Goal: Task Accomplishment & Management: Use online tool/utility

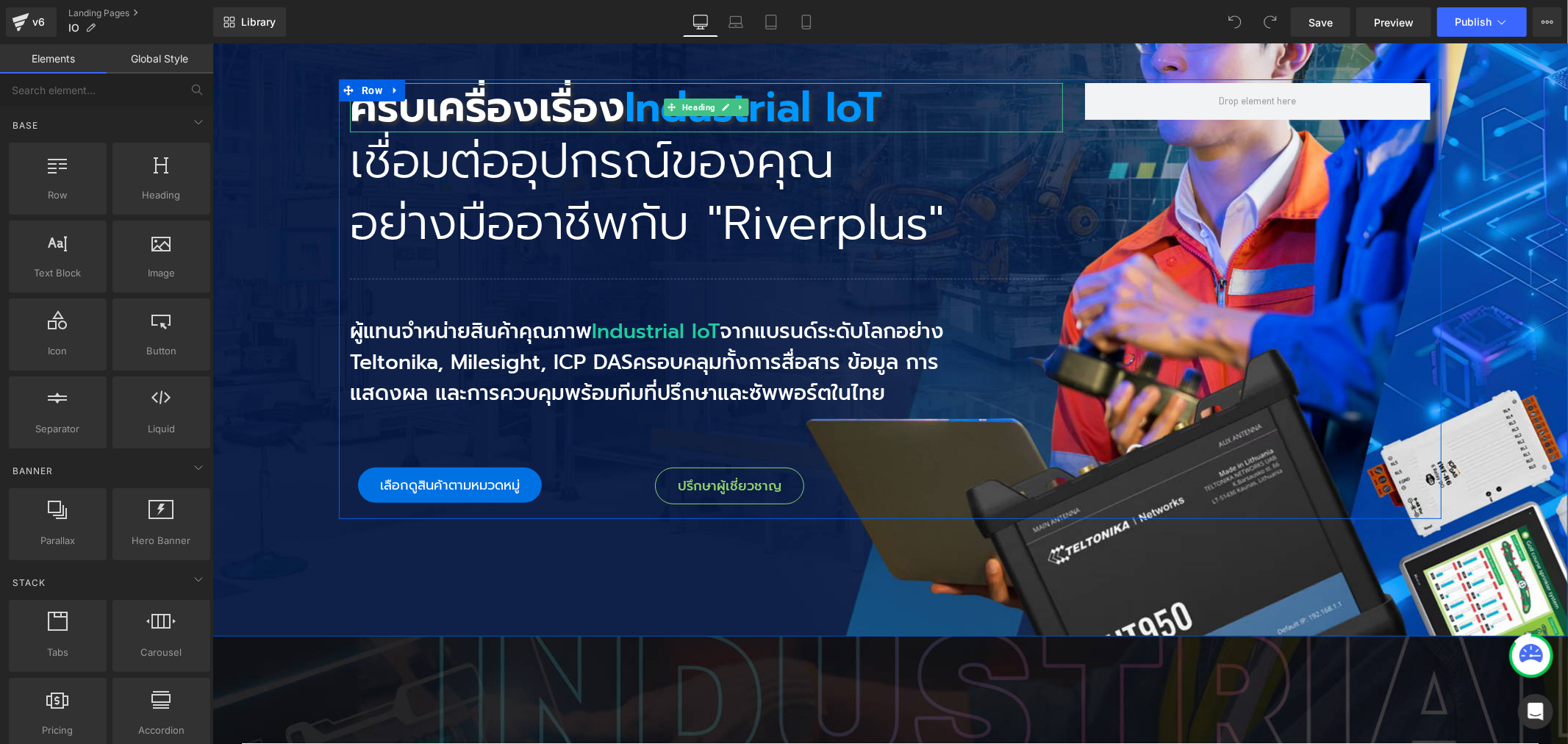
scroll to position [245, 0]
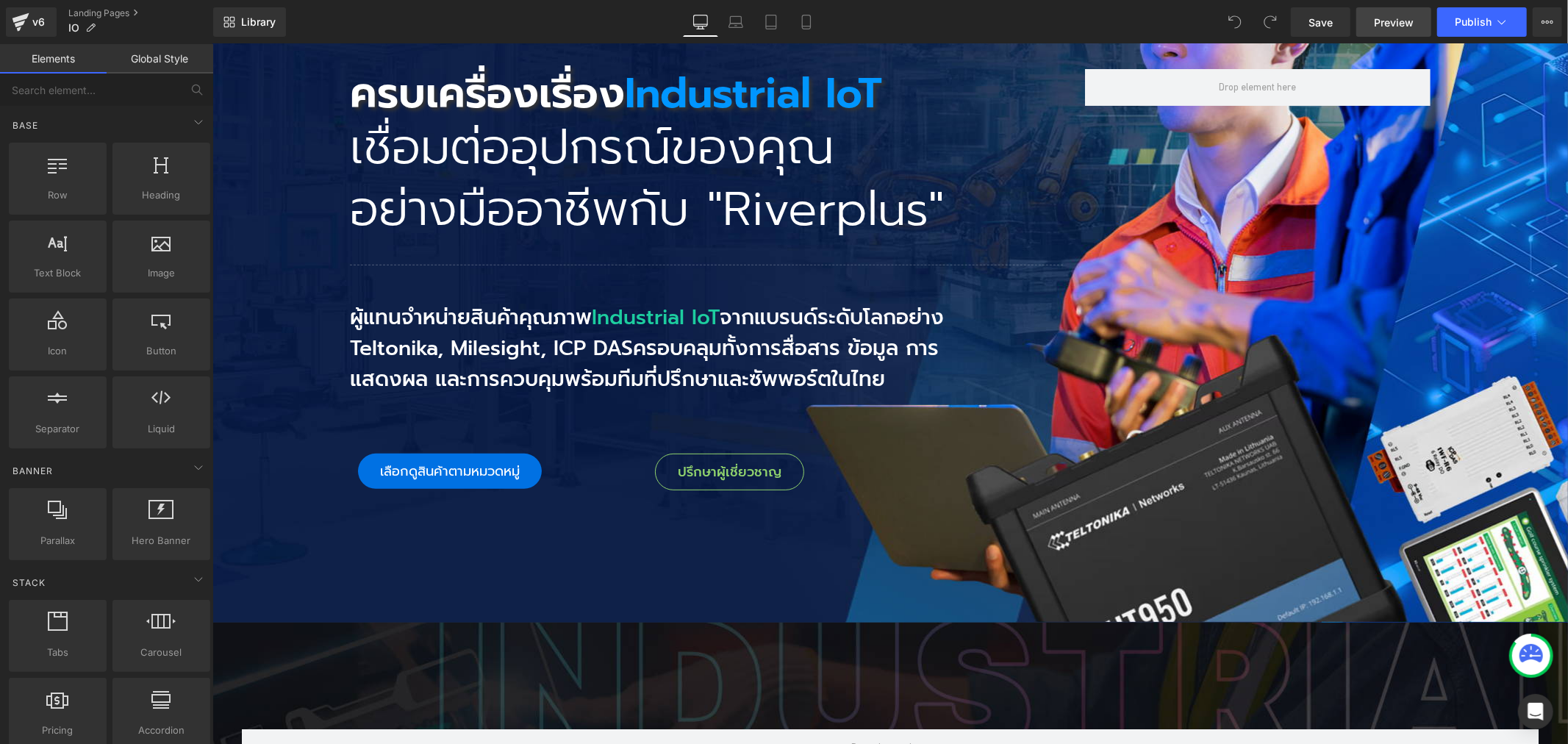
click at [1375, 16] on span "Preview" at bounding box center [1394, 22] width 40 height 15
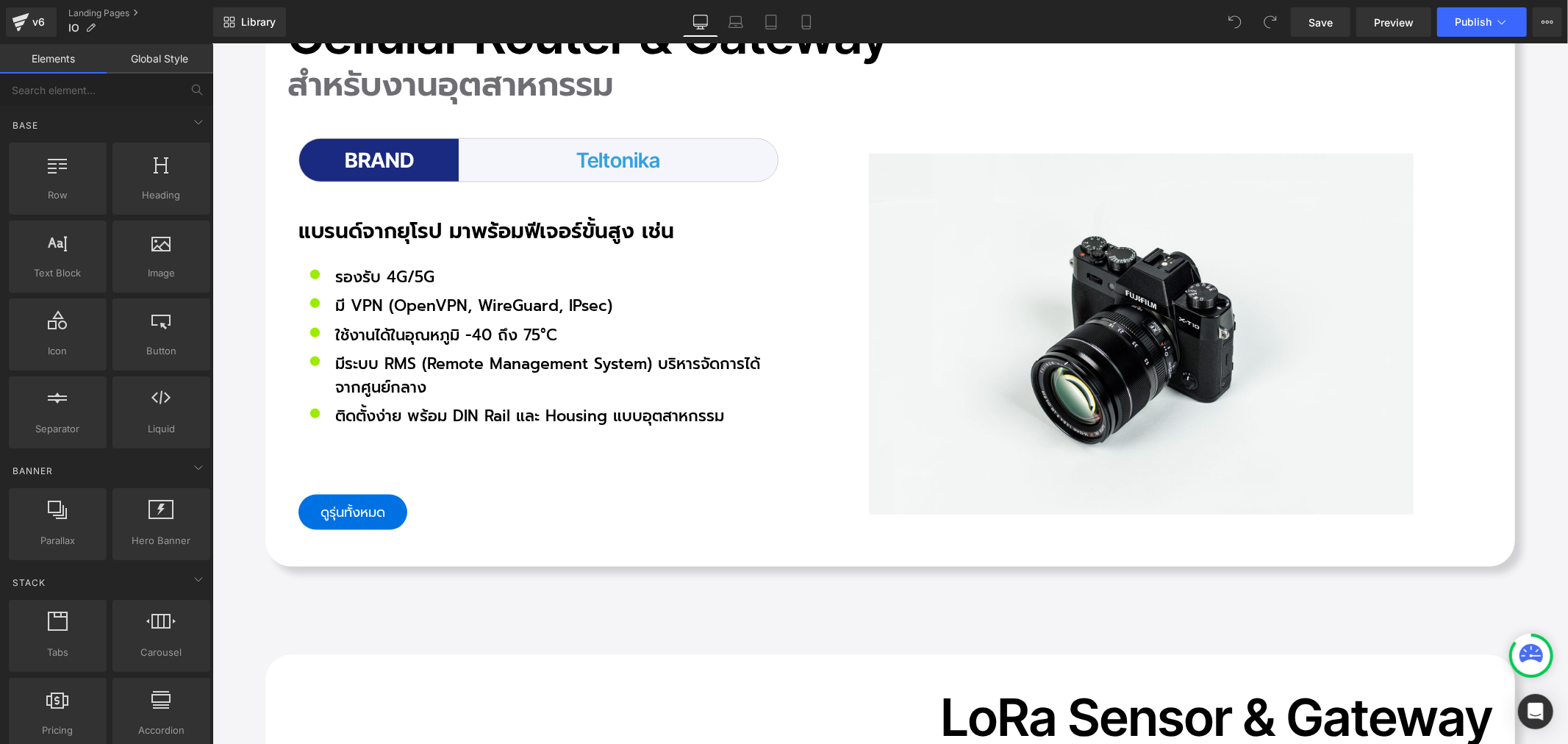
scroll to position [5879, 0]
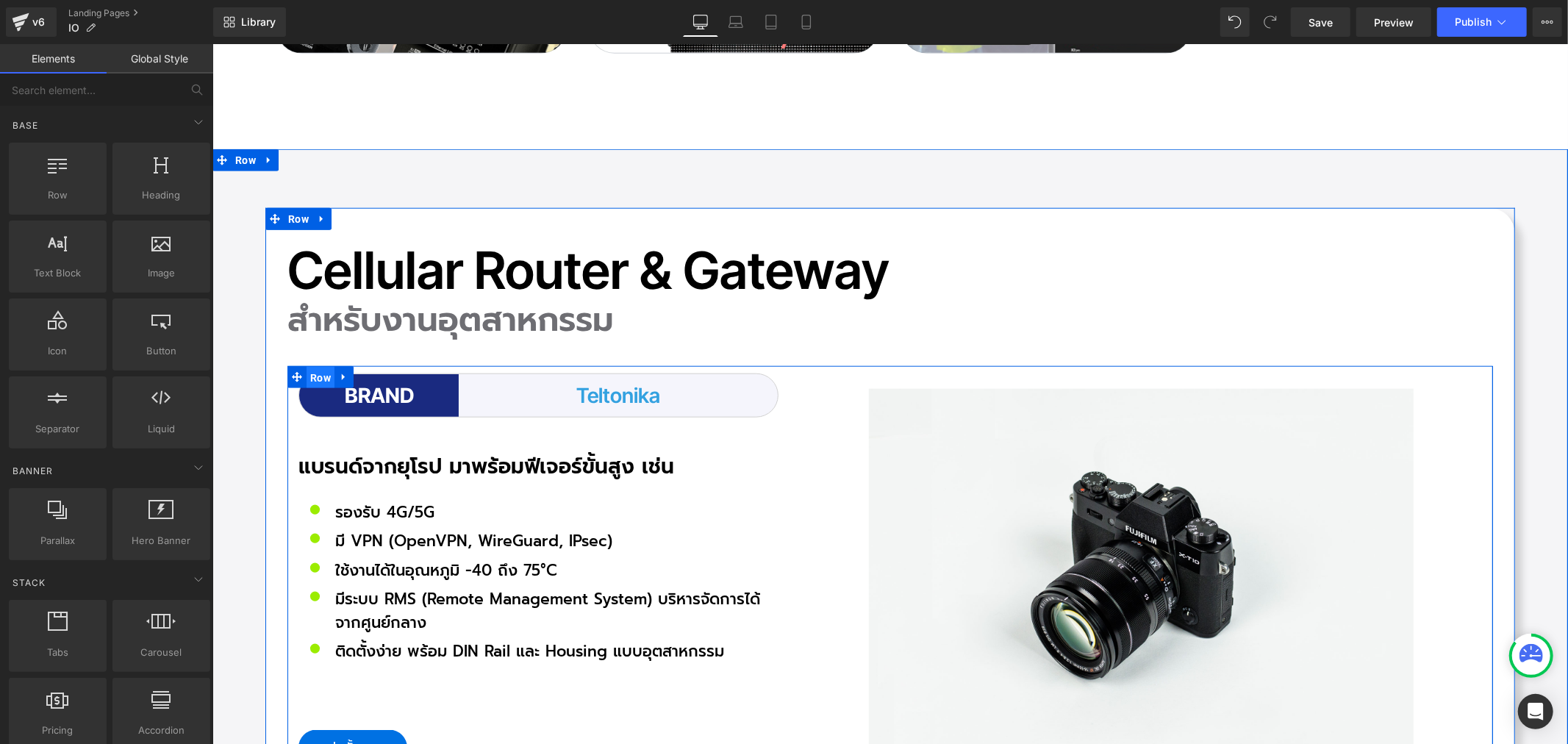
click at [306, 366] on span "Row" at bounding box center [320, 376] width 28 height 22
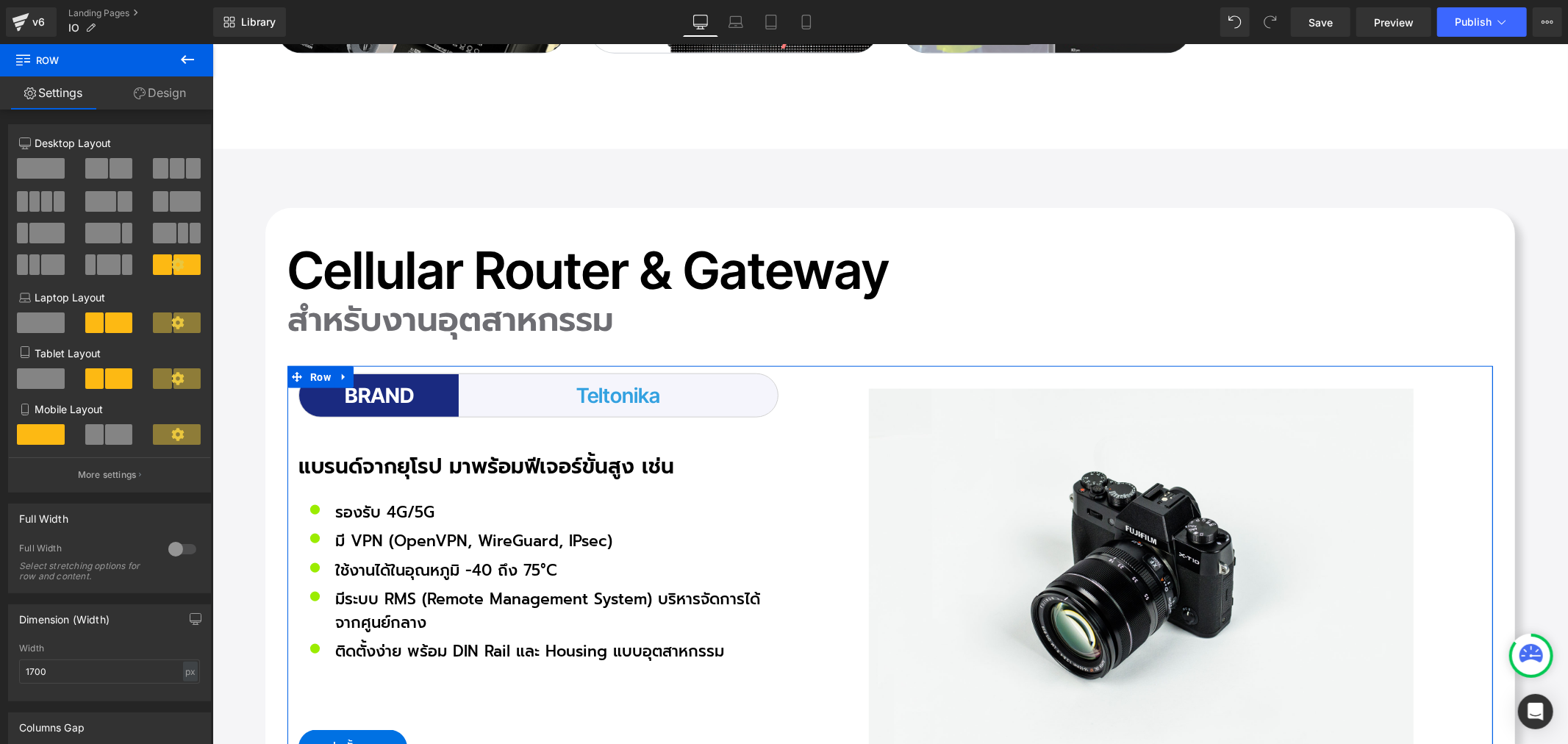
click at [152, 100] on link "Design" at bounding box center [159, 93] width 107 height 33
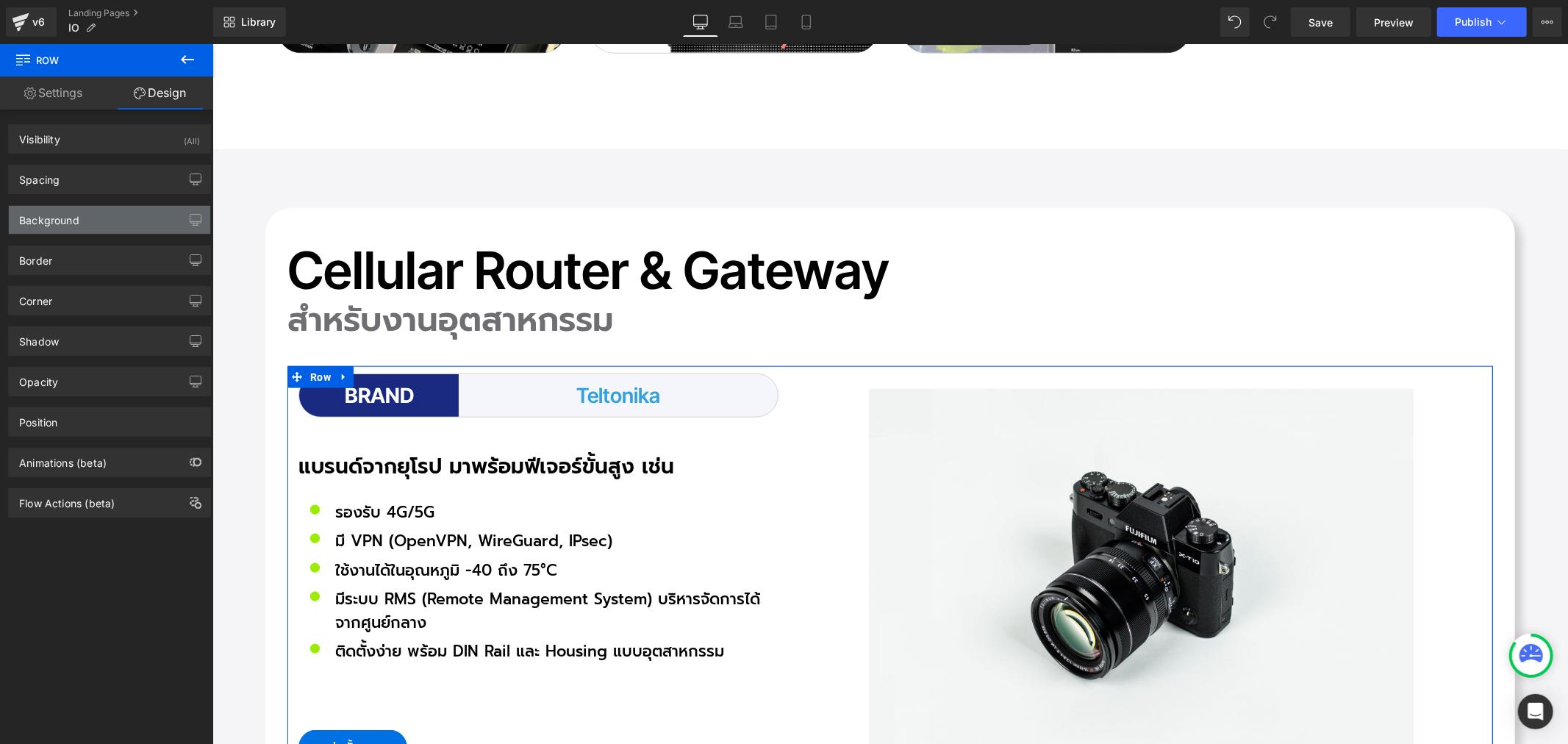
click at [58, 217] on div "Background" at bounding box center [49, 216] width 61 height 21
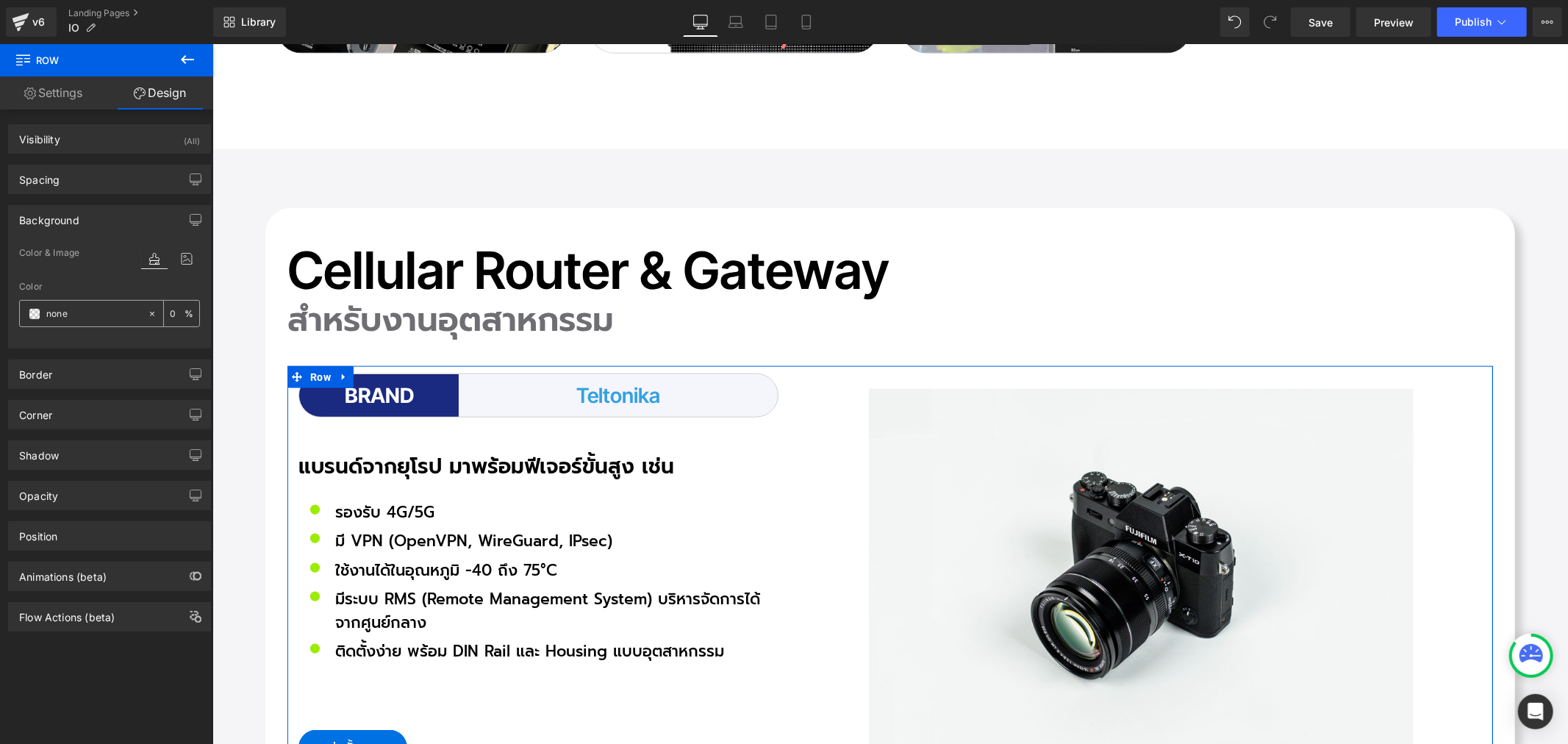
click at [32, 314] on span at bounding box center [35, 314] width 12 height 12
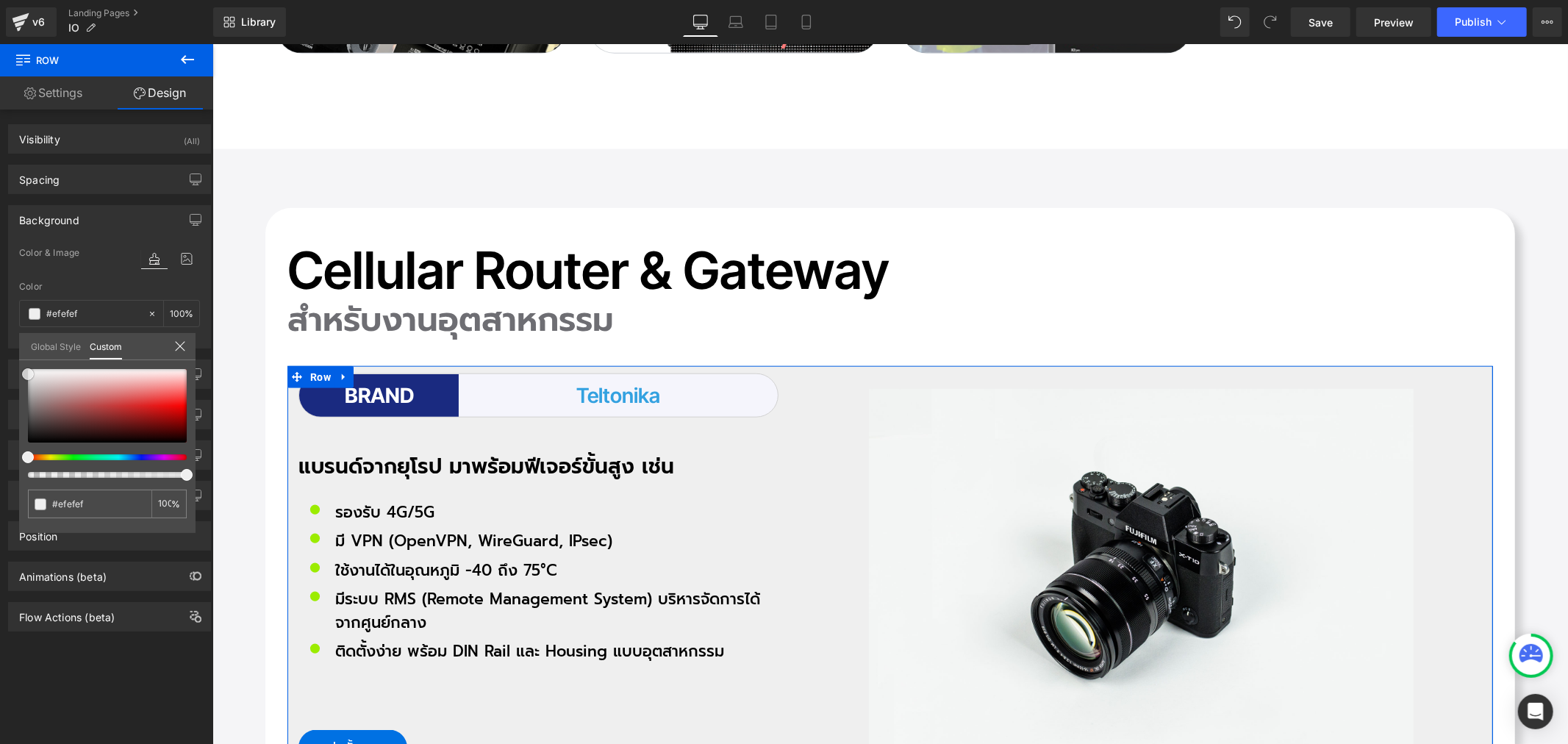
drag, startPoint x: 32, startPoint y: 379, endPoint x: 24, endPoint y: 373, distance: 10.0
click at [28, 373] on div at bounding box center [107, 405] width 158 height 74
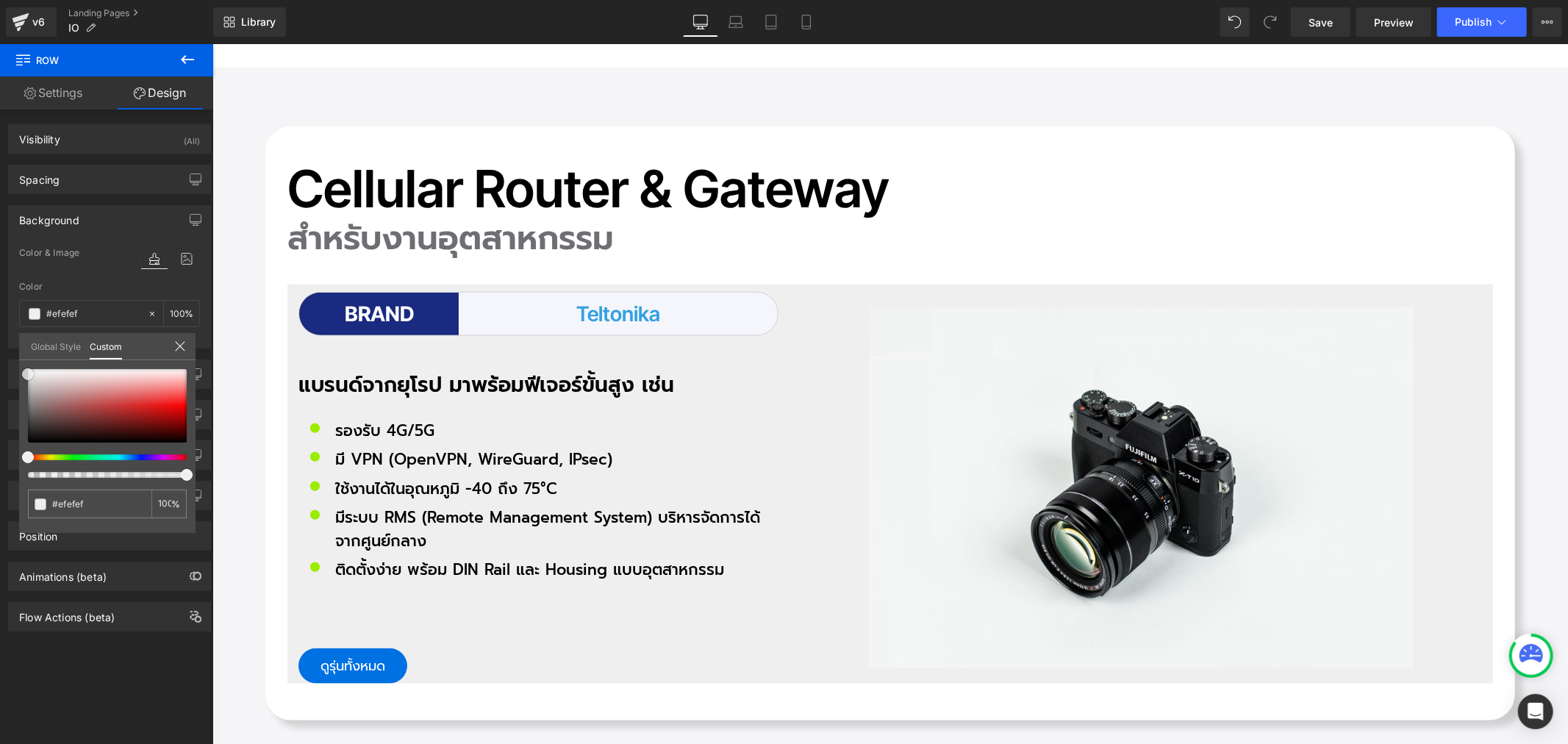
scroll to position [6042, 0]
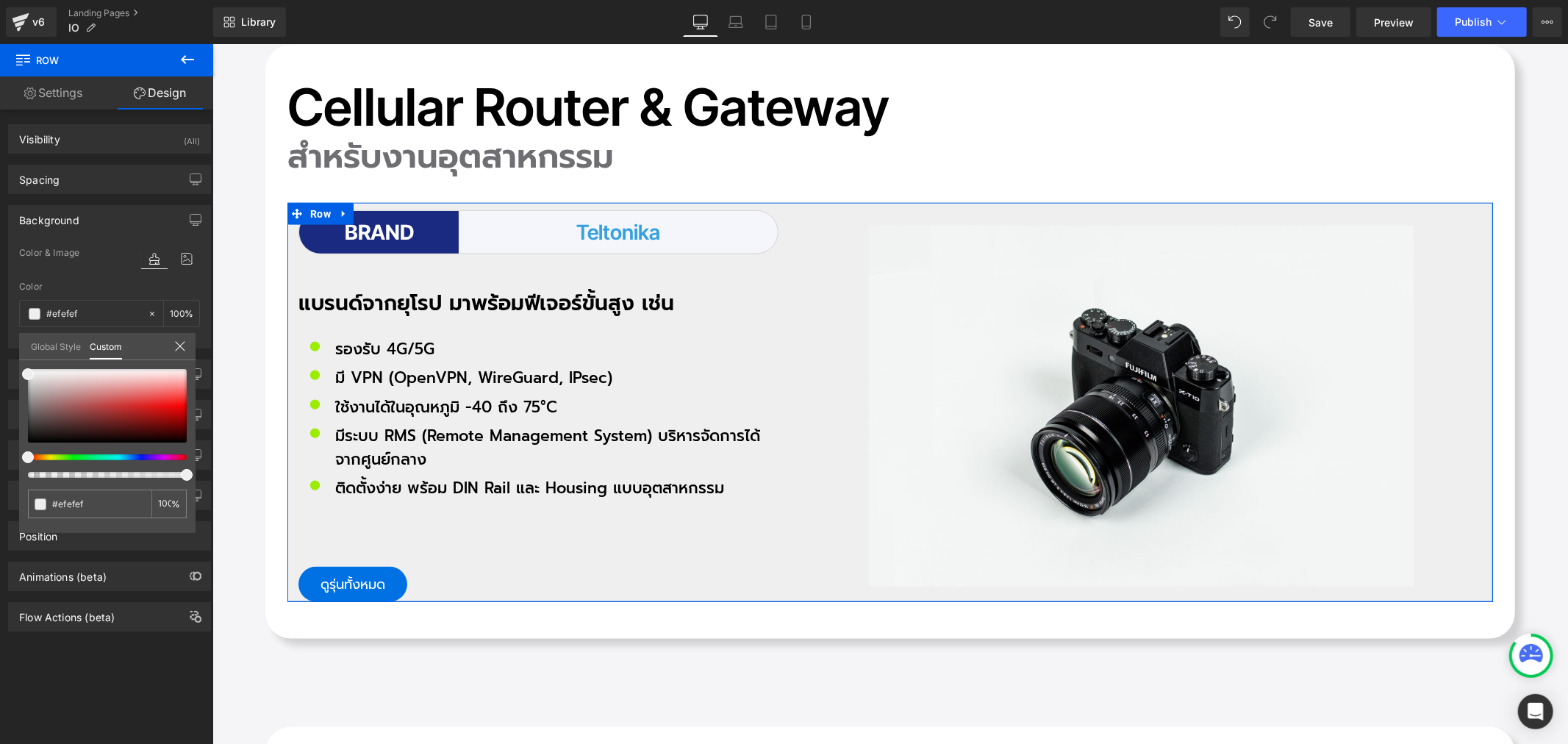
click at [181, 348] on icon at bounding box center [180, 346] width 10 height 10
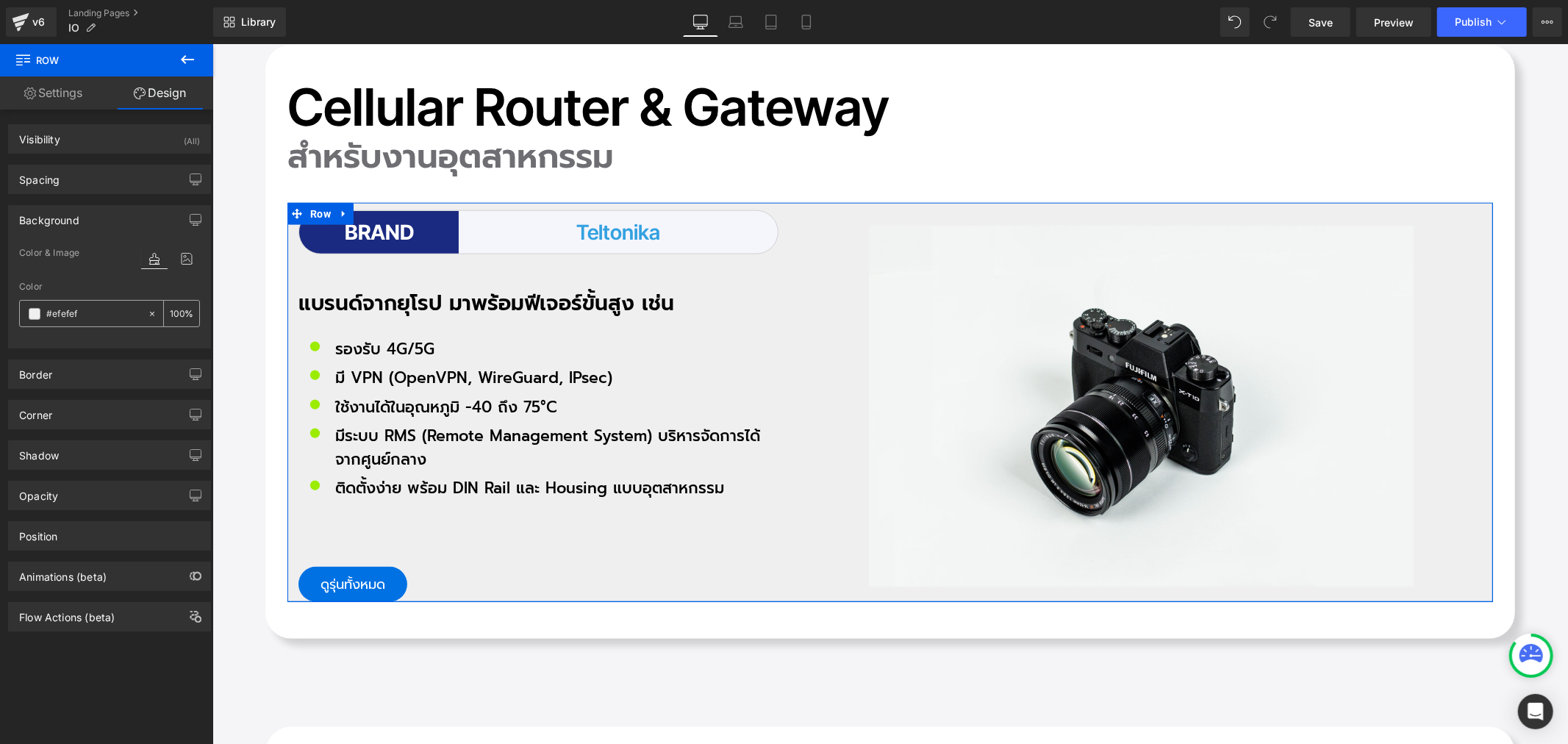
click at [147, 313] on icon at bounding box center [152, 314] width 10 height 10
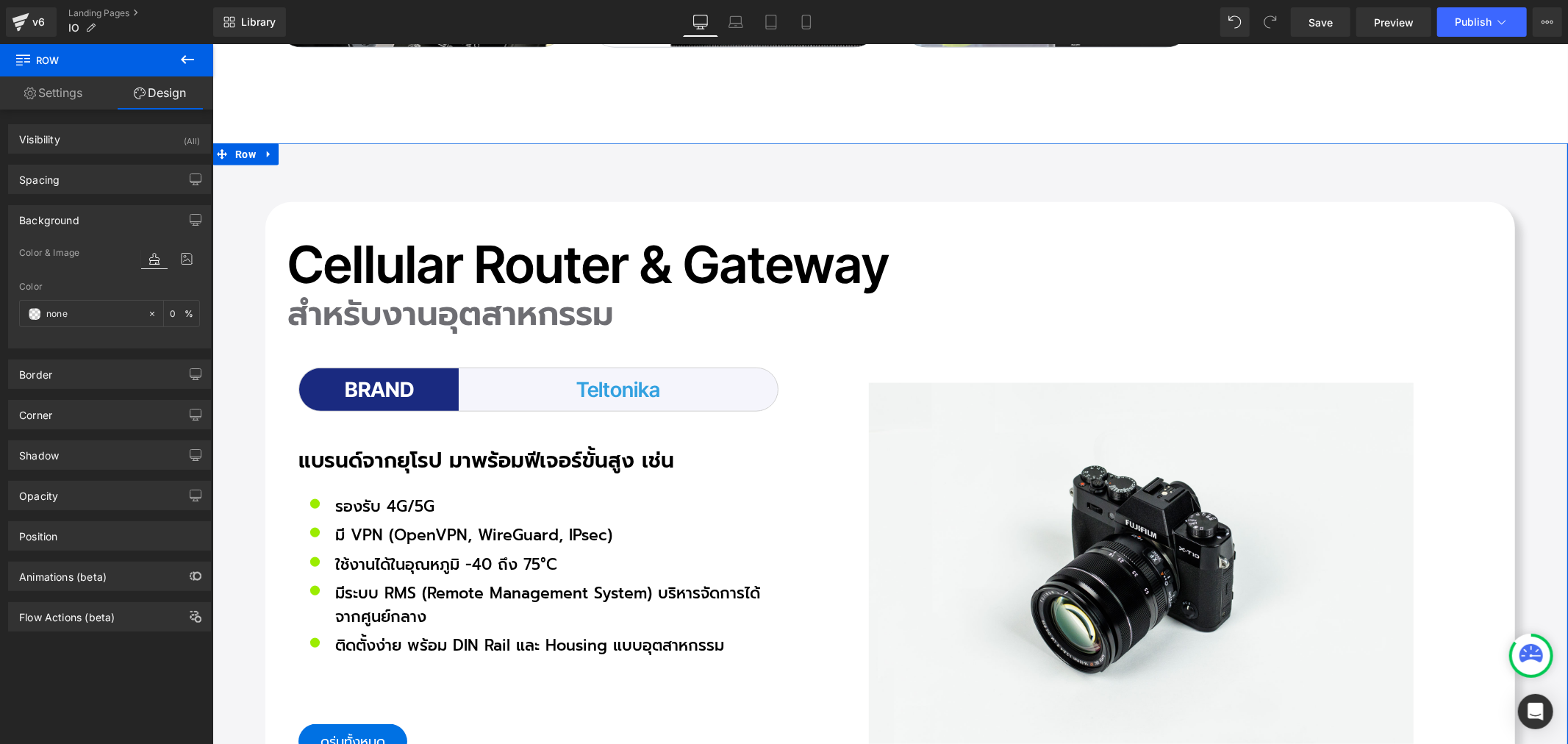
scroll to position [5879, 0]
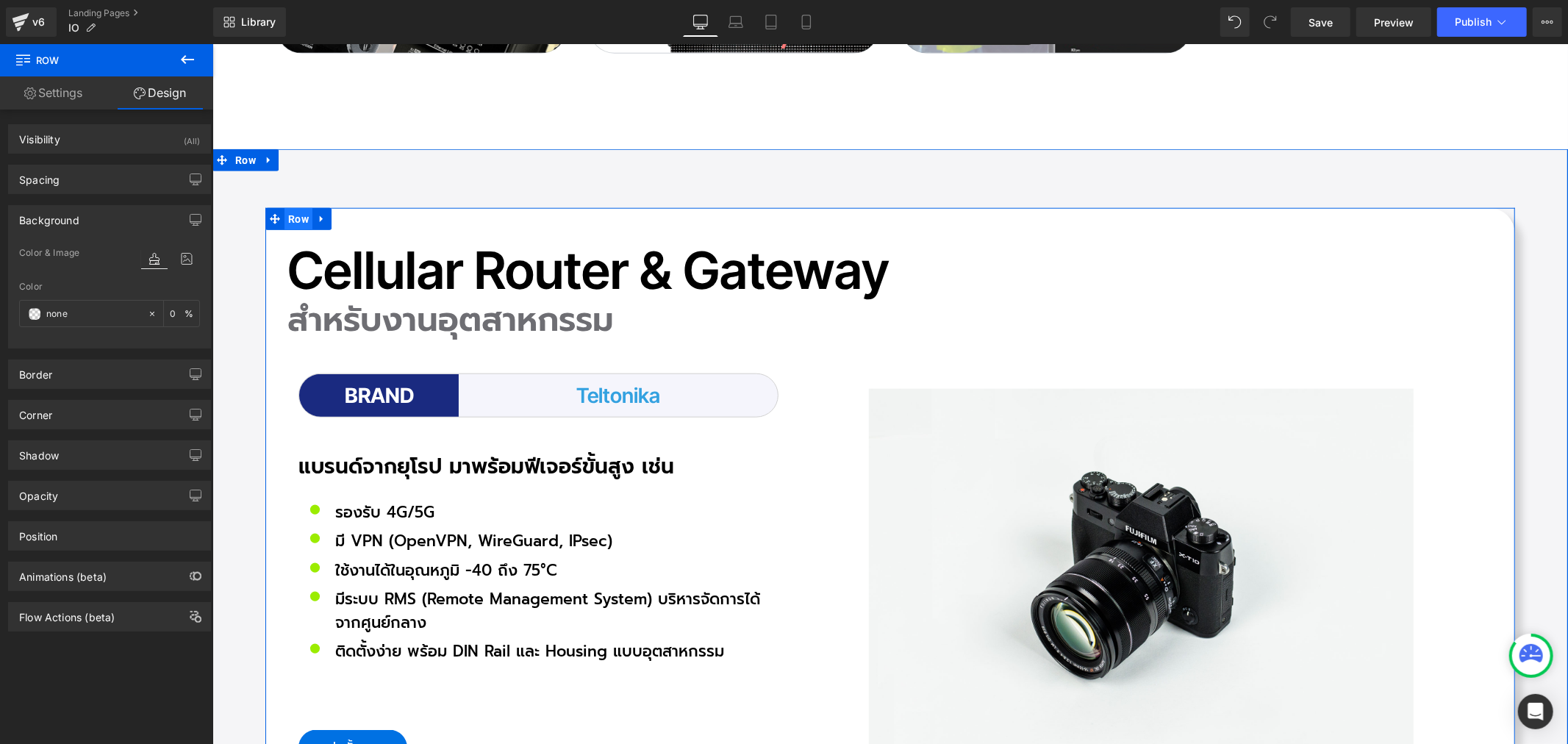
click at [293, 207] on span "Row" at bounding box center [298, 218] width 28 height 22
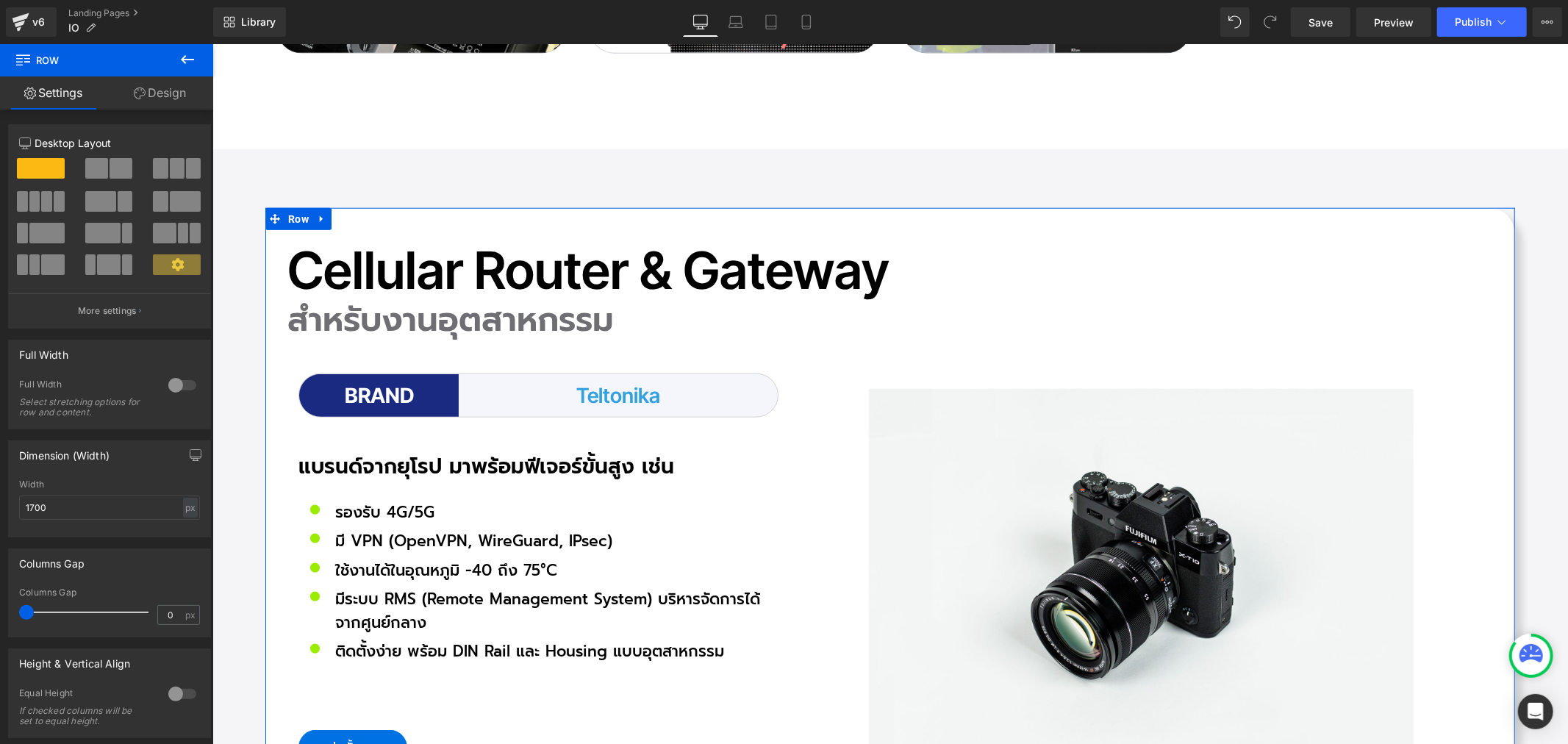
click at [170, 100] on link "Design" at bounding box center [159, 93] width 107 height 33
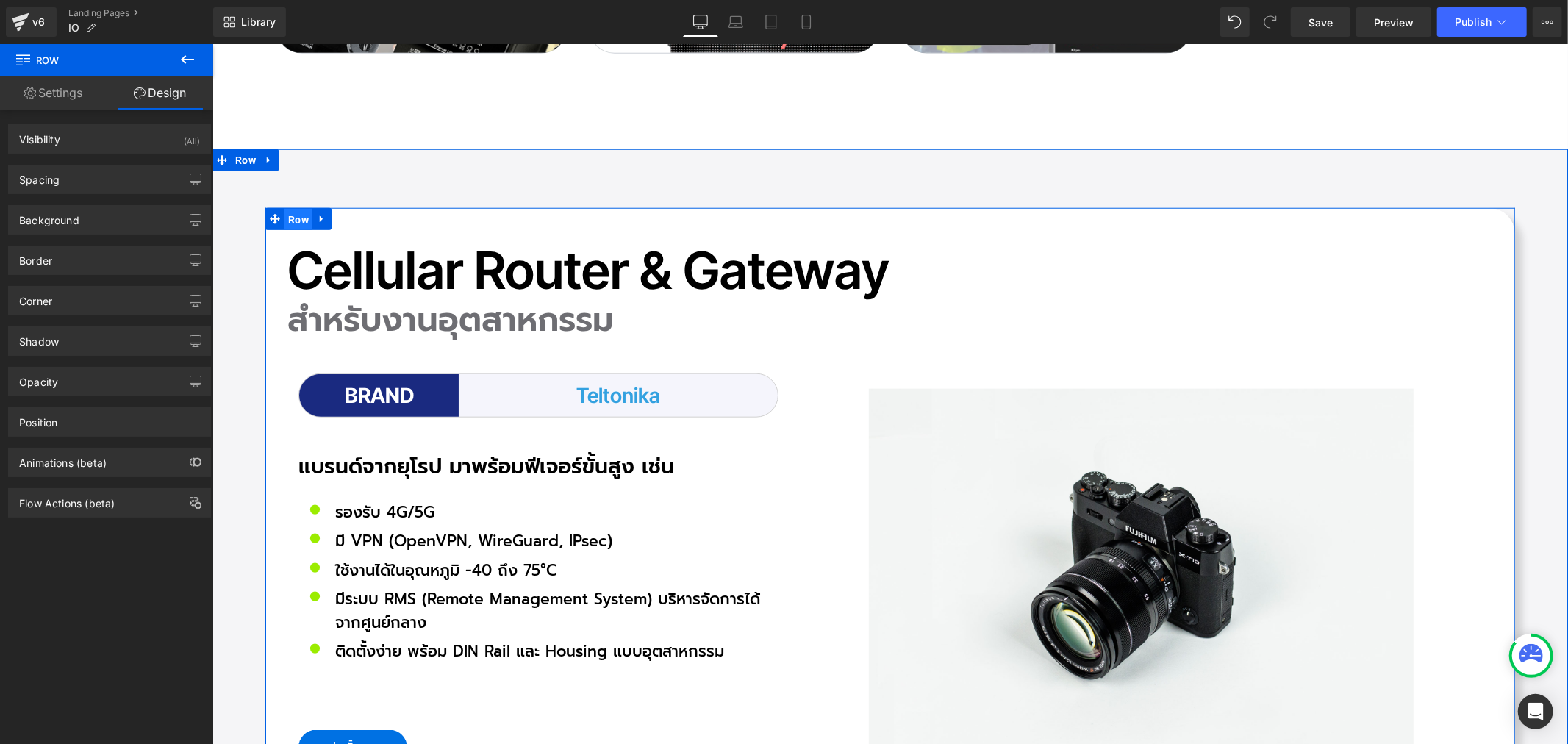
click at [291, 208] on span "Row" at bounding box center [298, 219] width 28 height 22
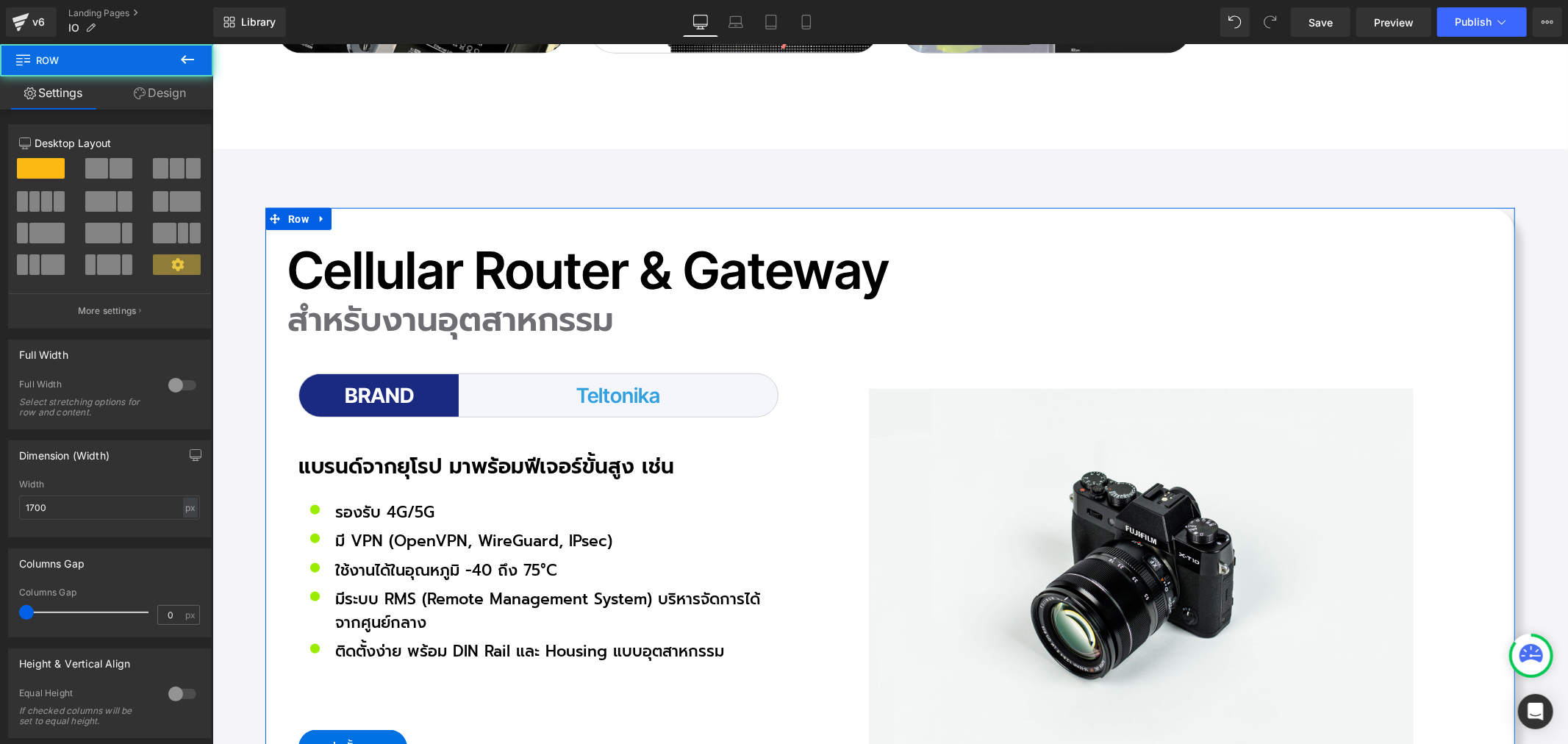
click at [166, 94] on link "Design" at bounding box center [159, 93] width 107 height 33
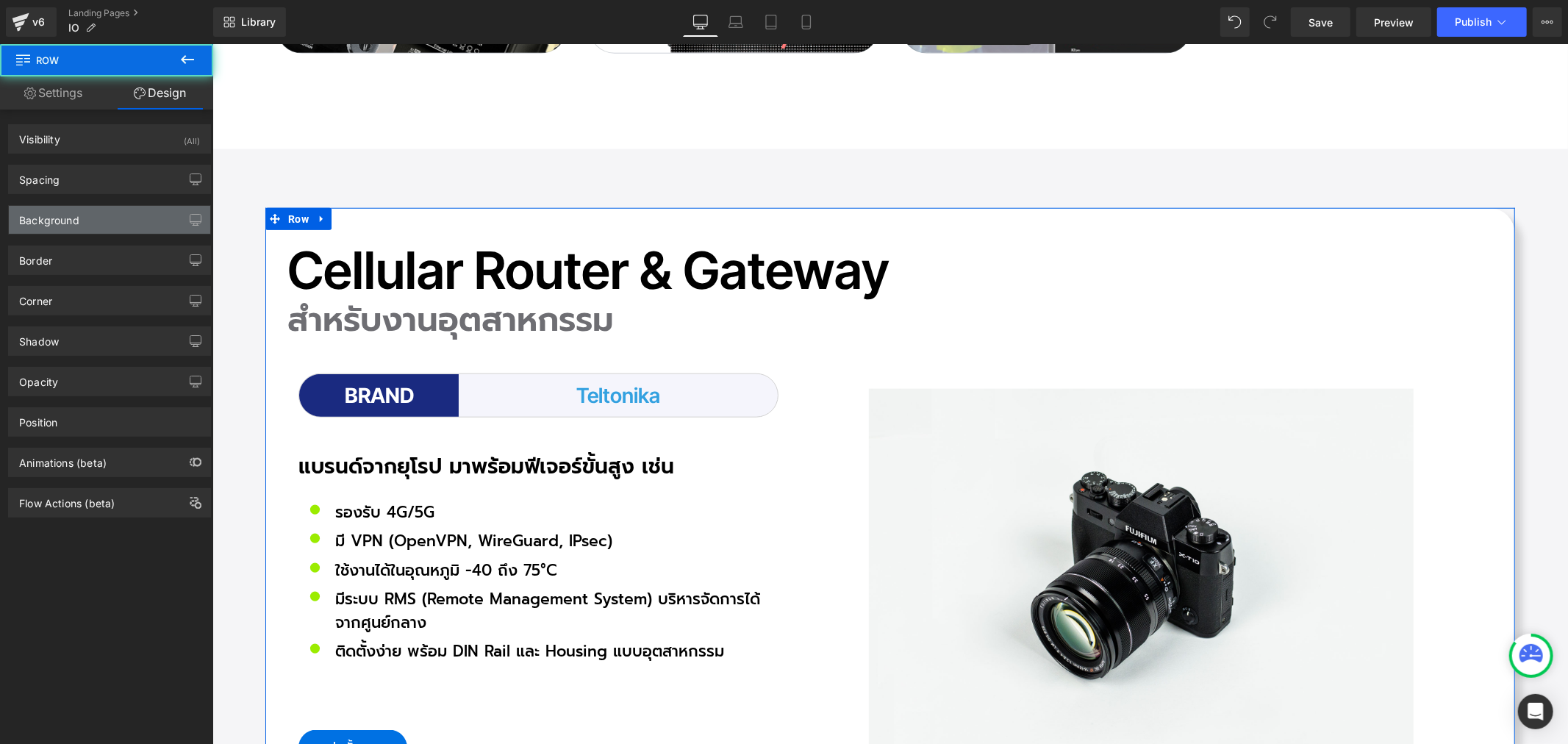
click at [118, 216] on div "Background" at bounding box center [110, 220] width 201 height 28
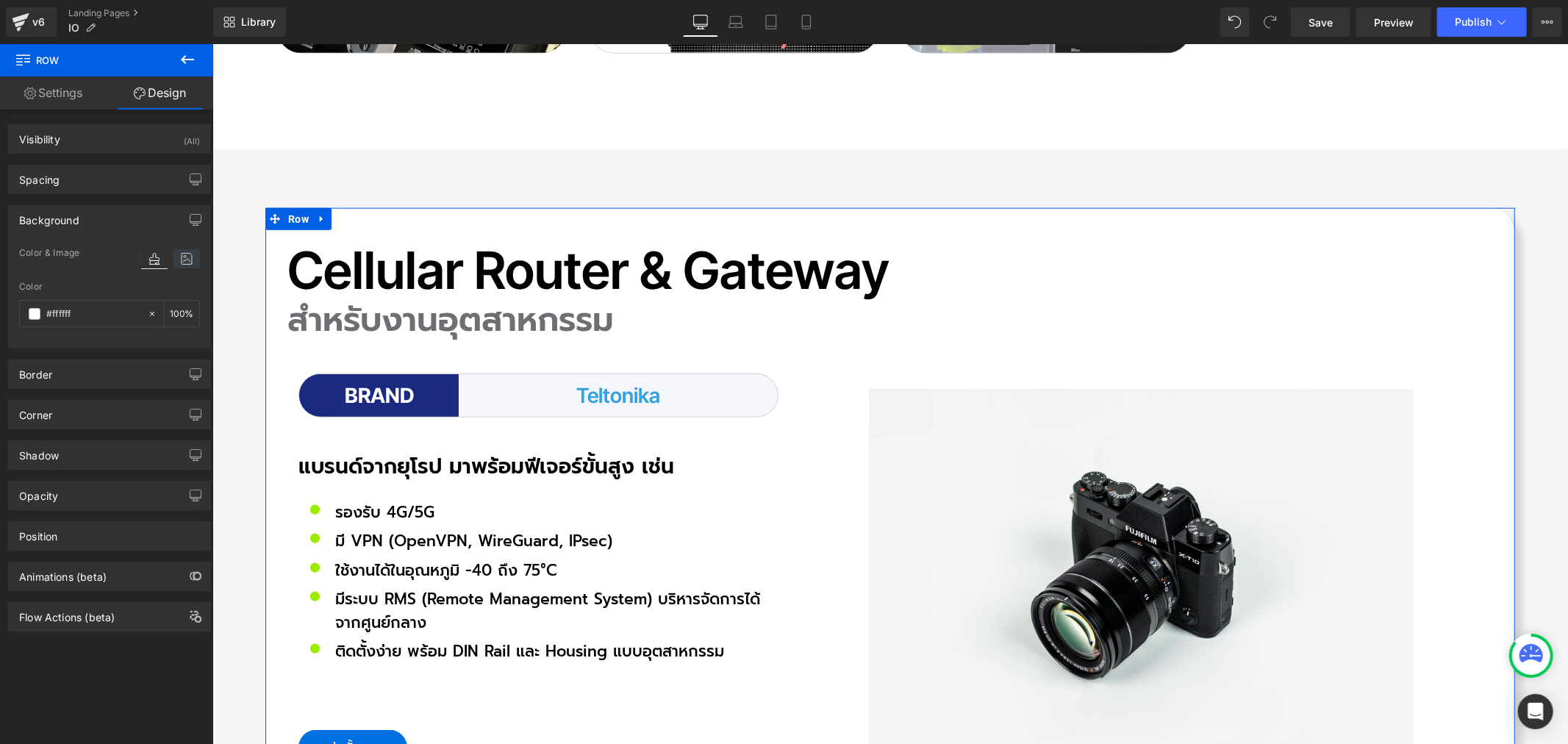
click at [173, 257] on icon at bounding box center [186, 258] width 27 height 19
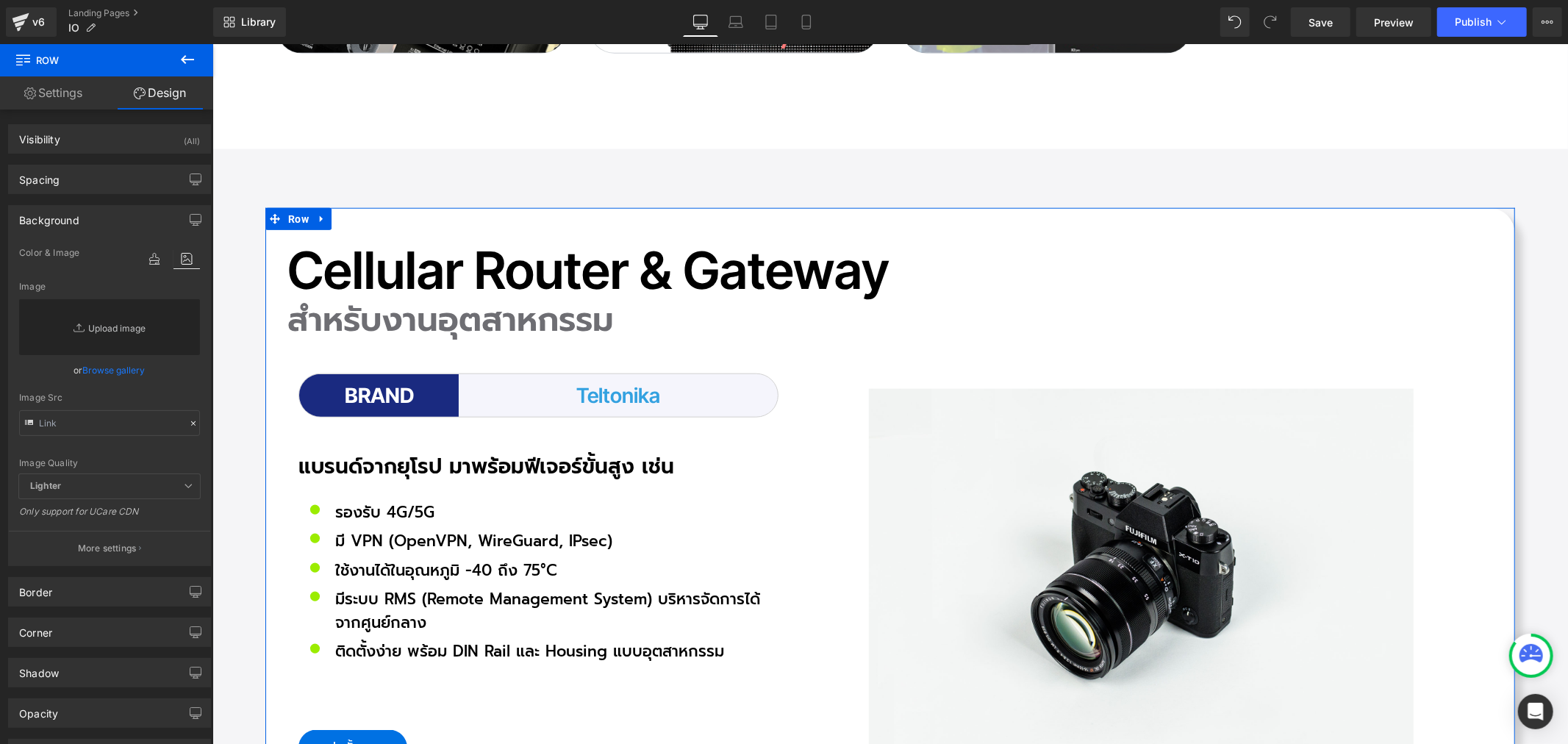
click at [120, 324] on link "Replace Image" at bounding box center [110, 327] width 181 height 56
type input "C:\fakepath\icon-Pro_04.png"
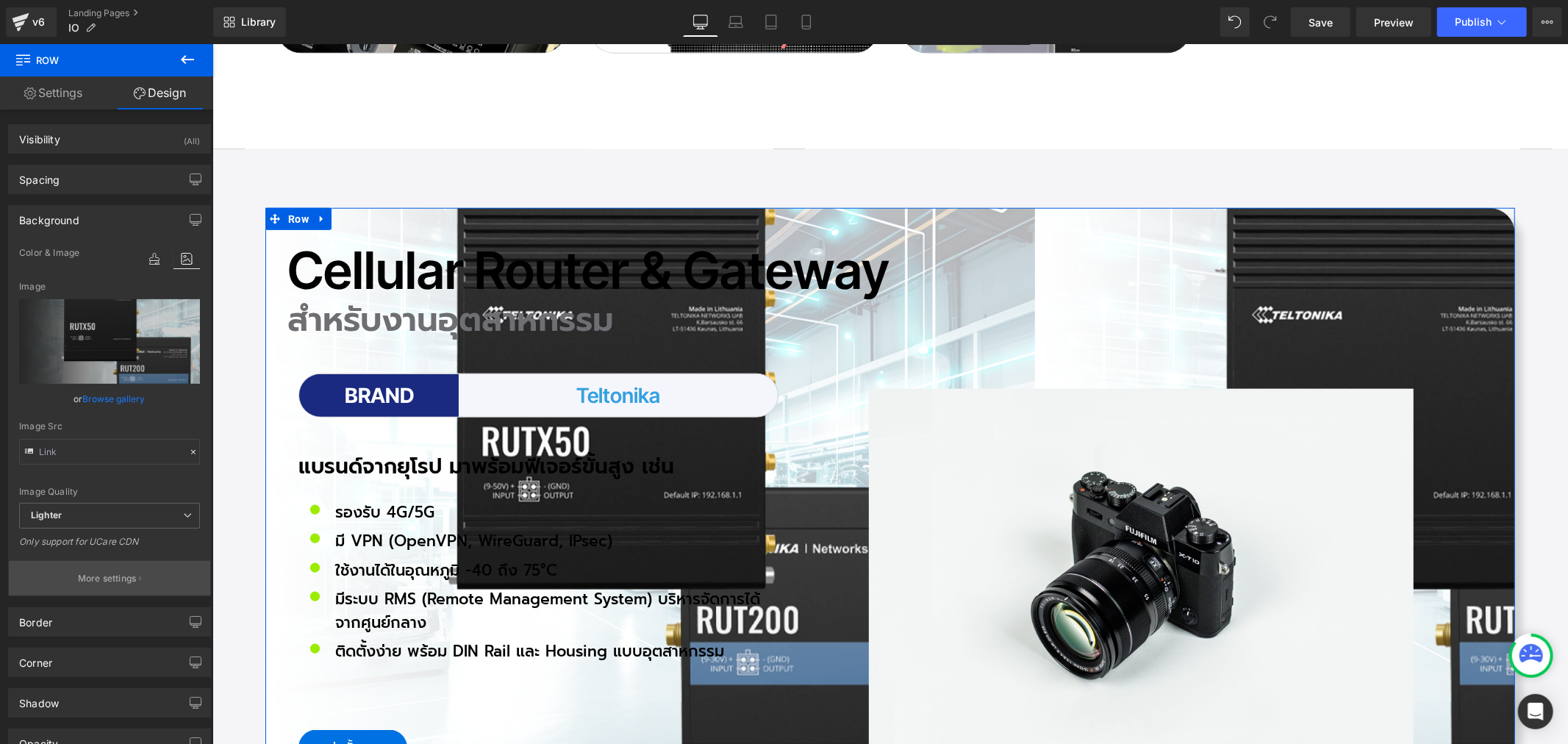
click at [105, 585] on p "More settings" at bounding box center [107, 578] width 59 height 13
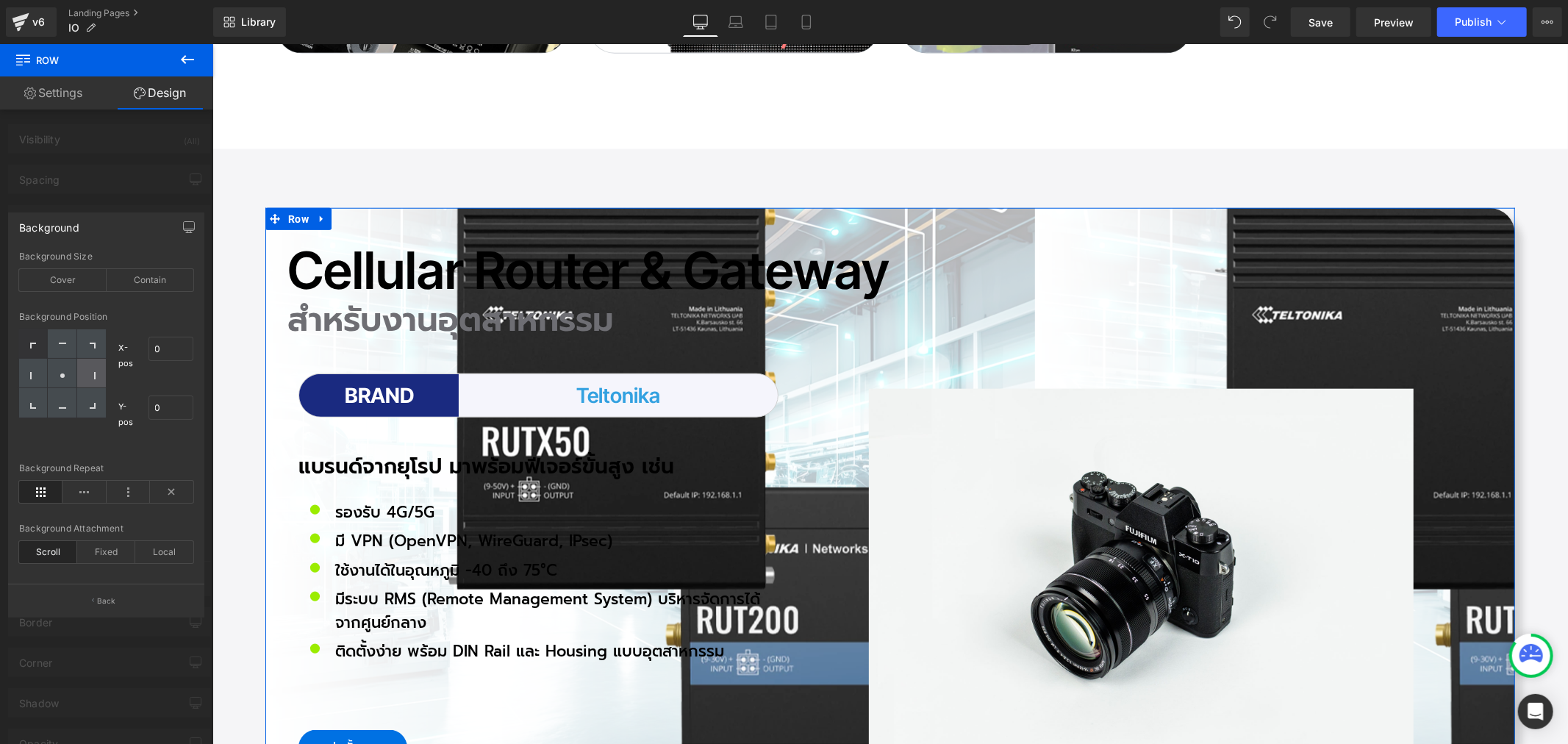
click at [91, 373] on icon at bounding box center [92, 374] width 7 height 7
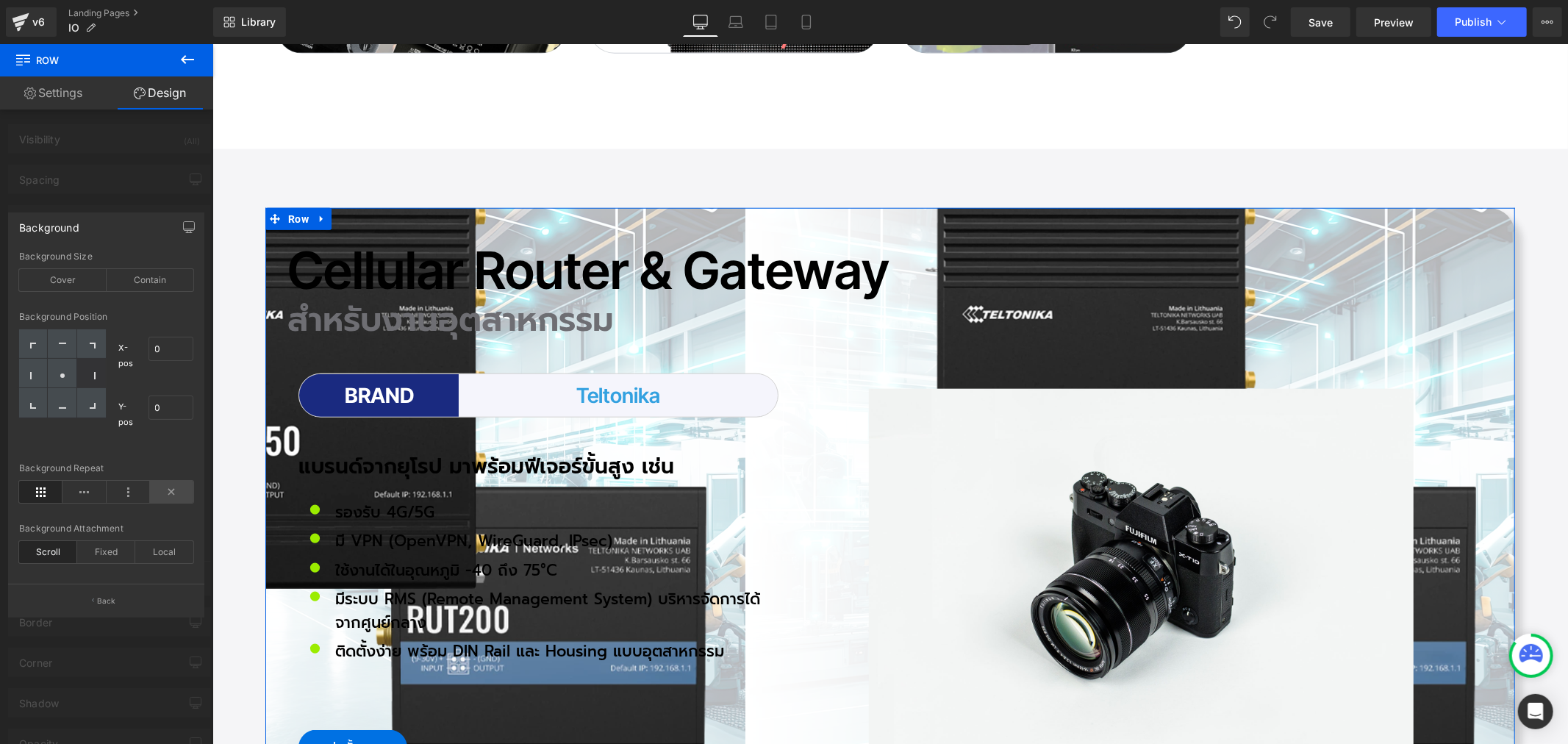
click at [177, 490] on icon at bounding box center [172, 492] width 44 height 22
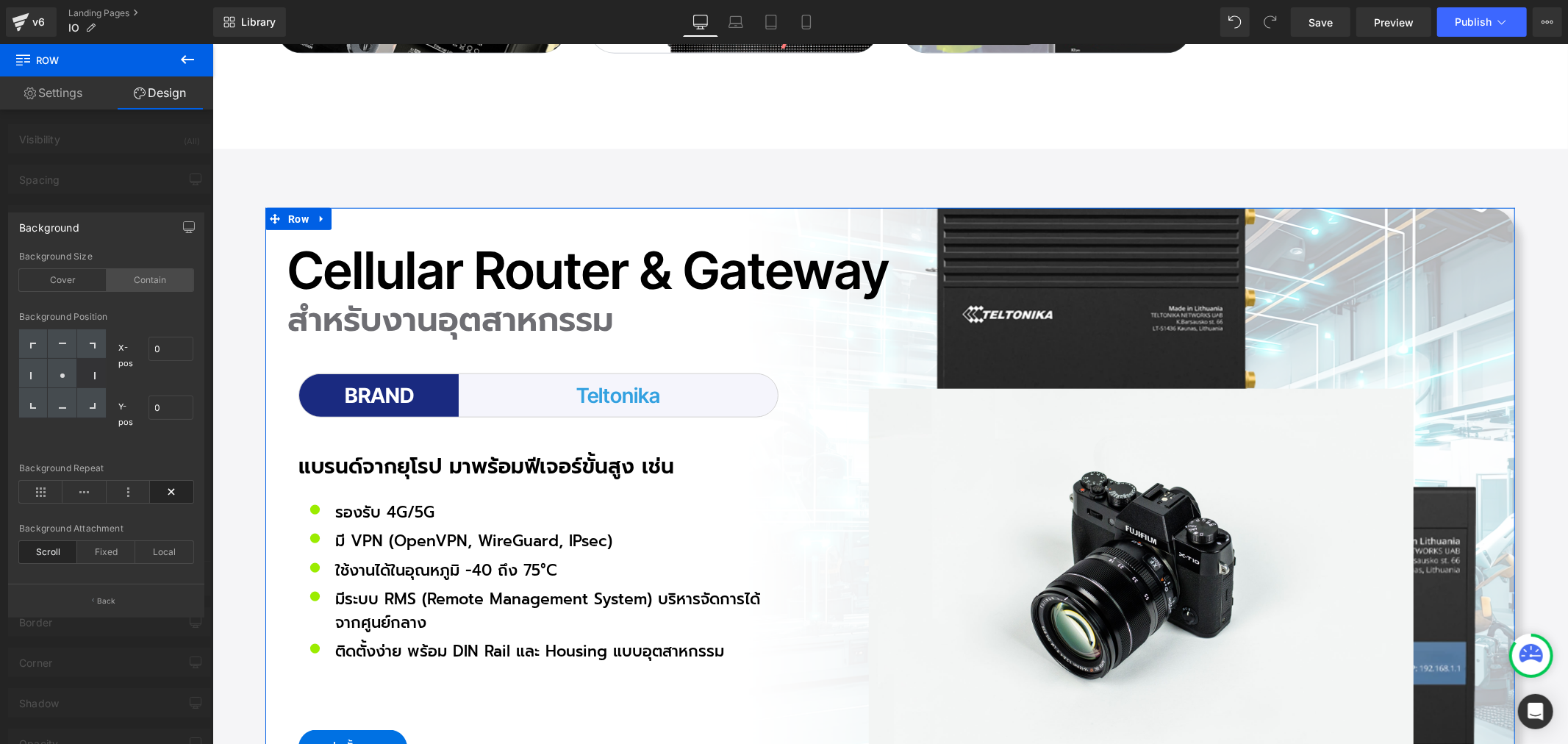
click at [141, 280] on div "Contain" at bounding box center [150, 280] width 88 height 22
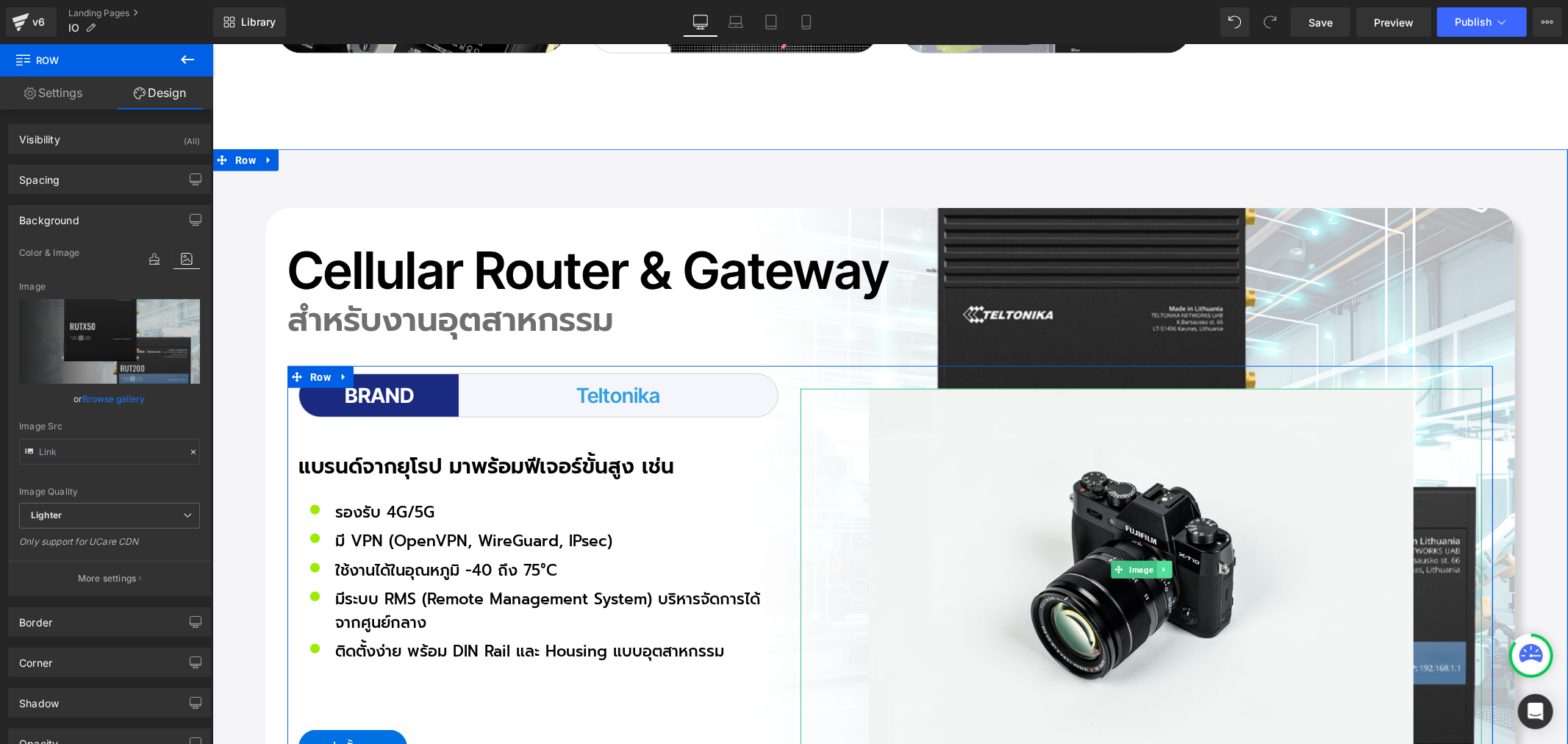
click at [1162, 560] on link at bounding box center [1163, 569] width 15 height 18
click at [1167, 565] on icon at bounding box center [1171, 569] width 8 height 8
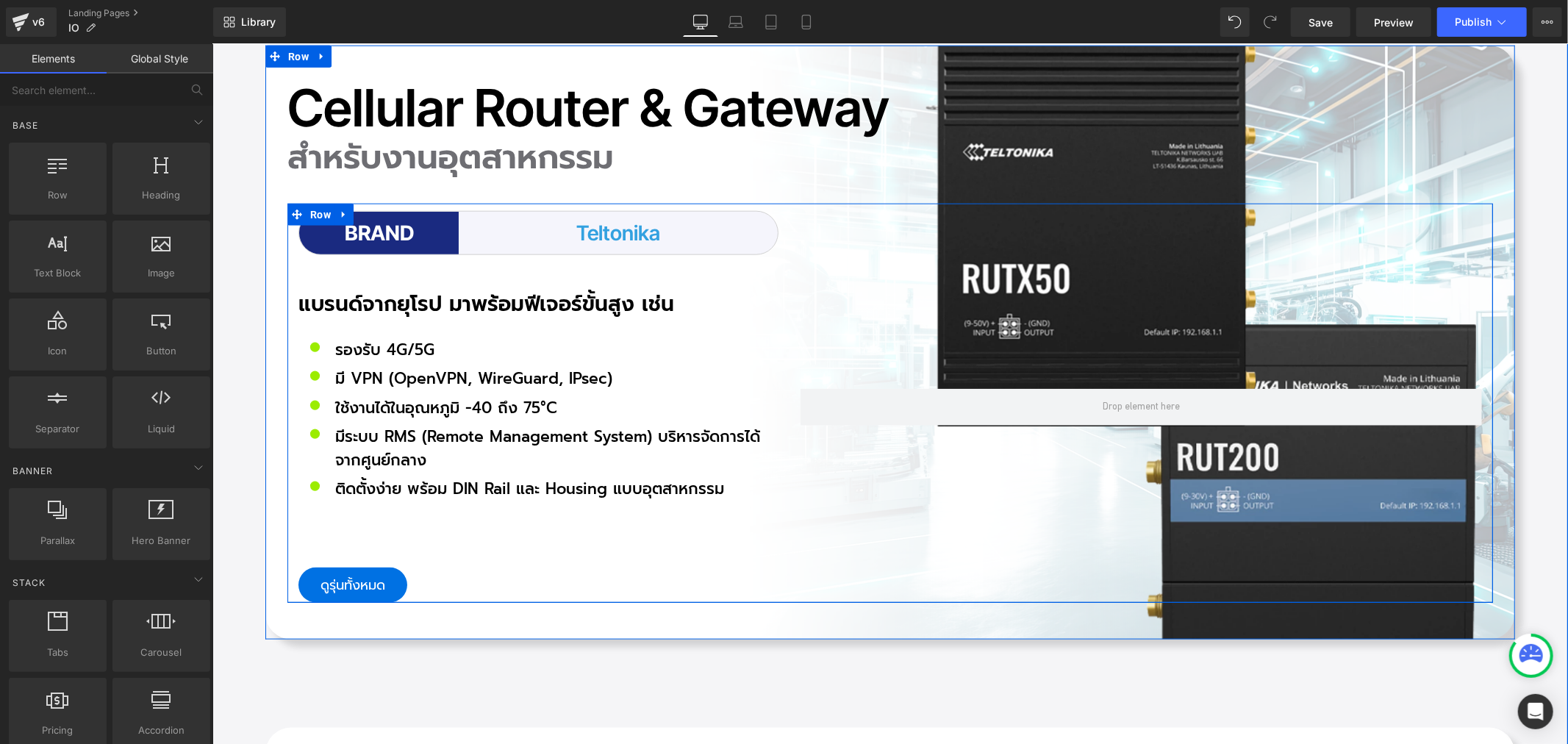
scroll to position [6042, 0]
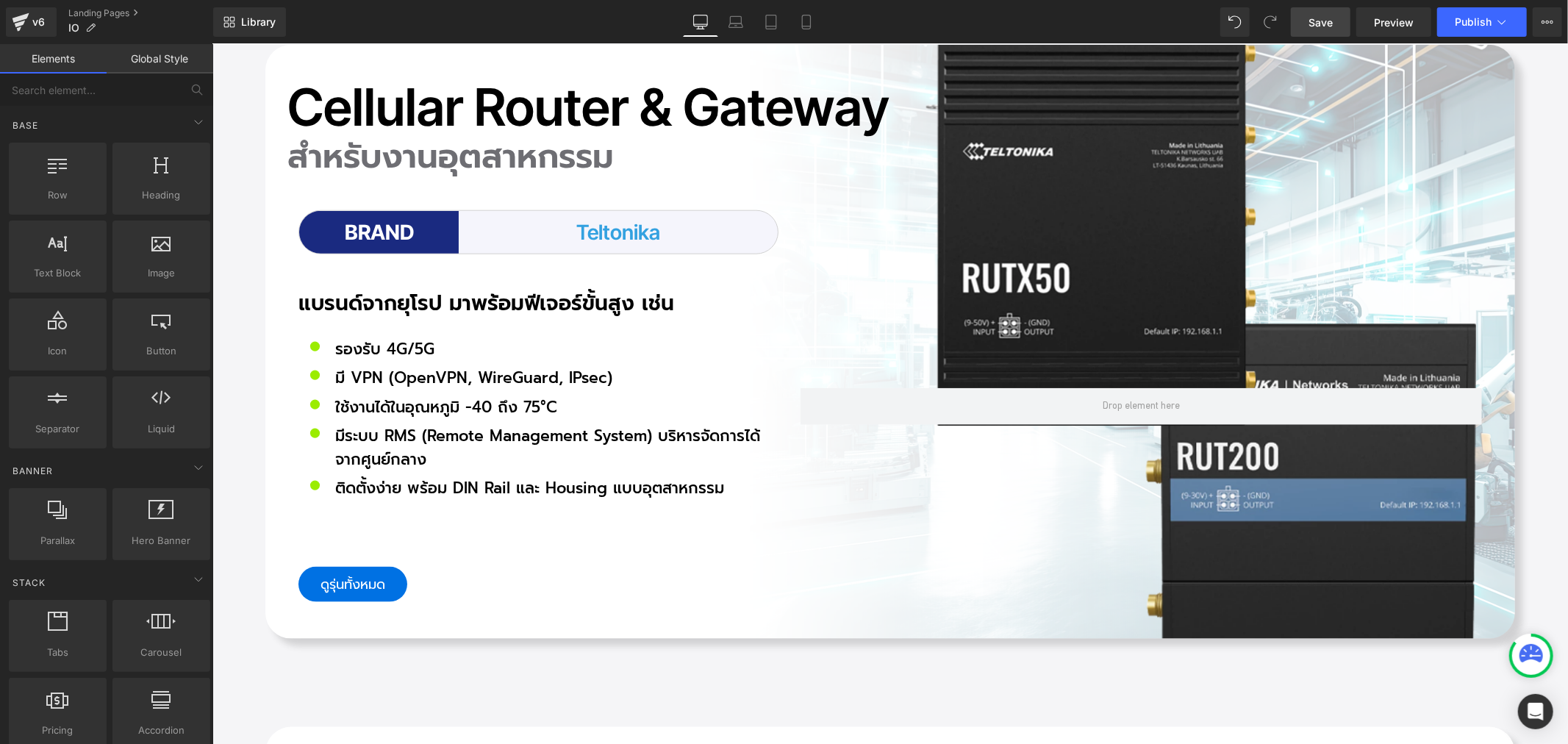
drag, startPoint x: 1325, startPoint y: 16, endPoint x: 807, endPoint y: 522, distance: 724.1
click at [1325, 16] on span "Save" at bounding box center [1320, 22] width 24 height 15
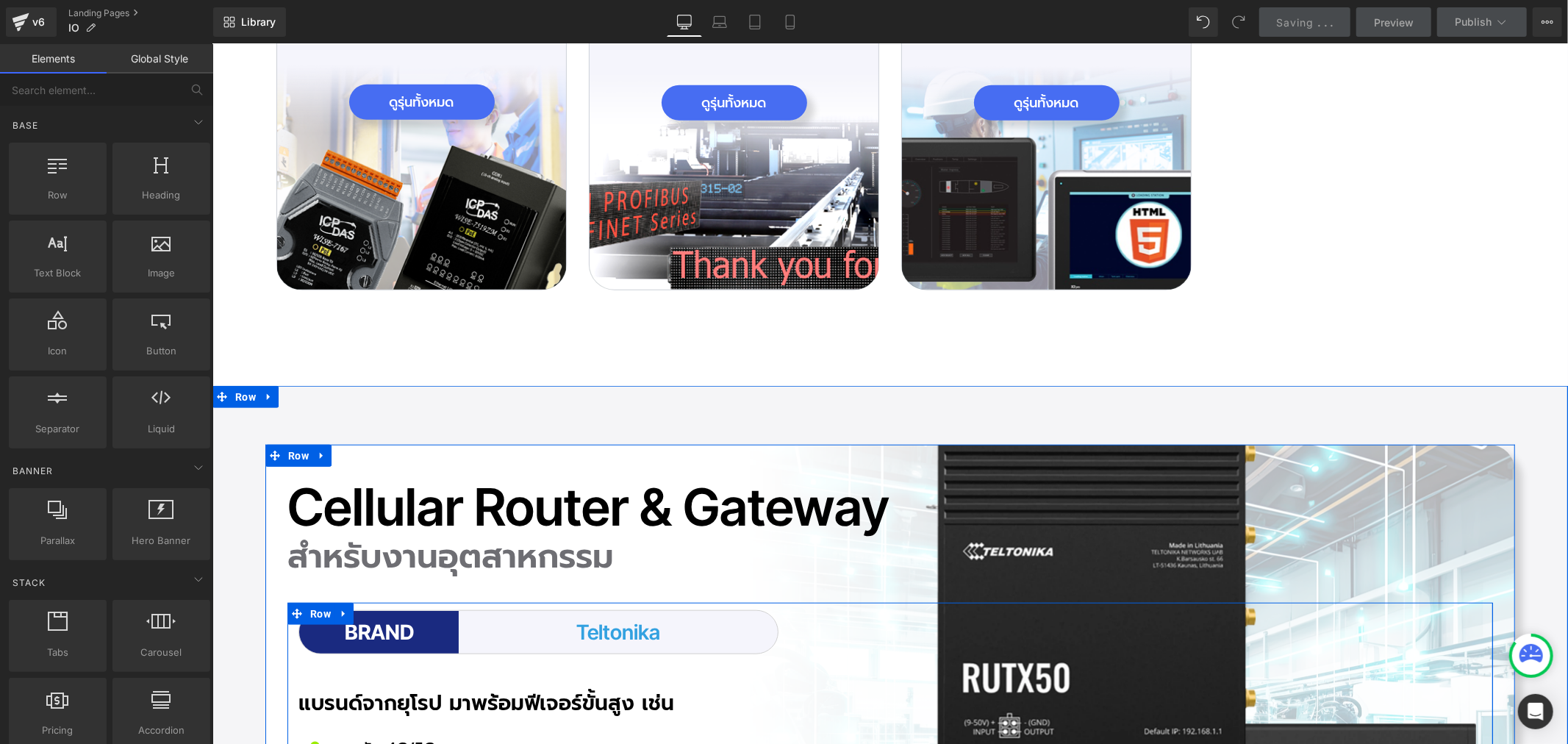
scroll to position [5633, 0]
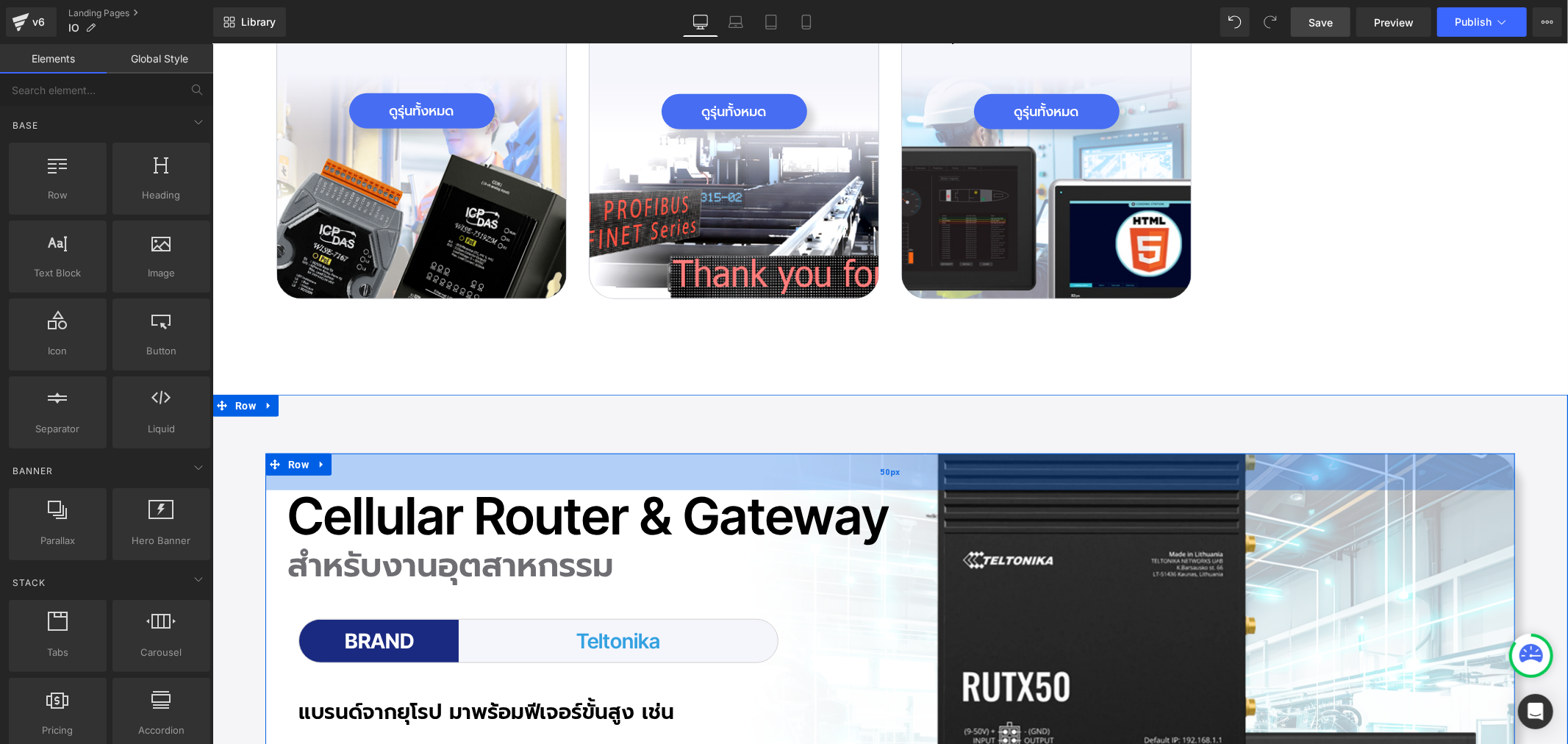
click at [294, 458] on div "50px" at bounding box center [890, 470] width 1249 height 37
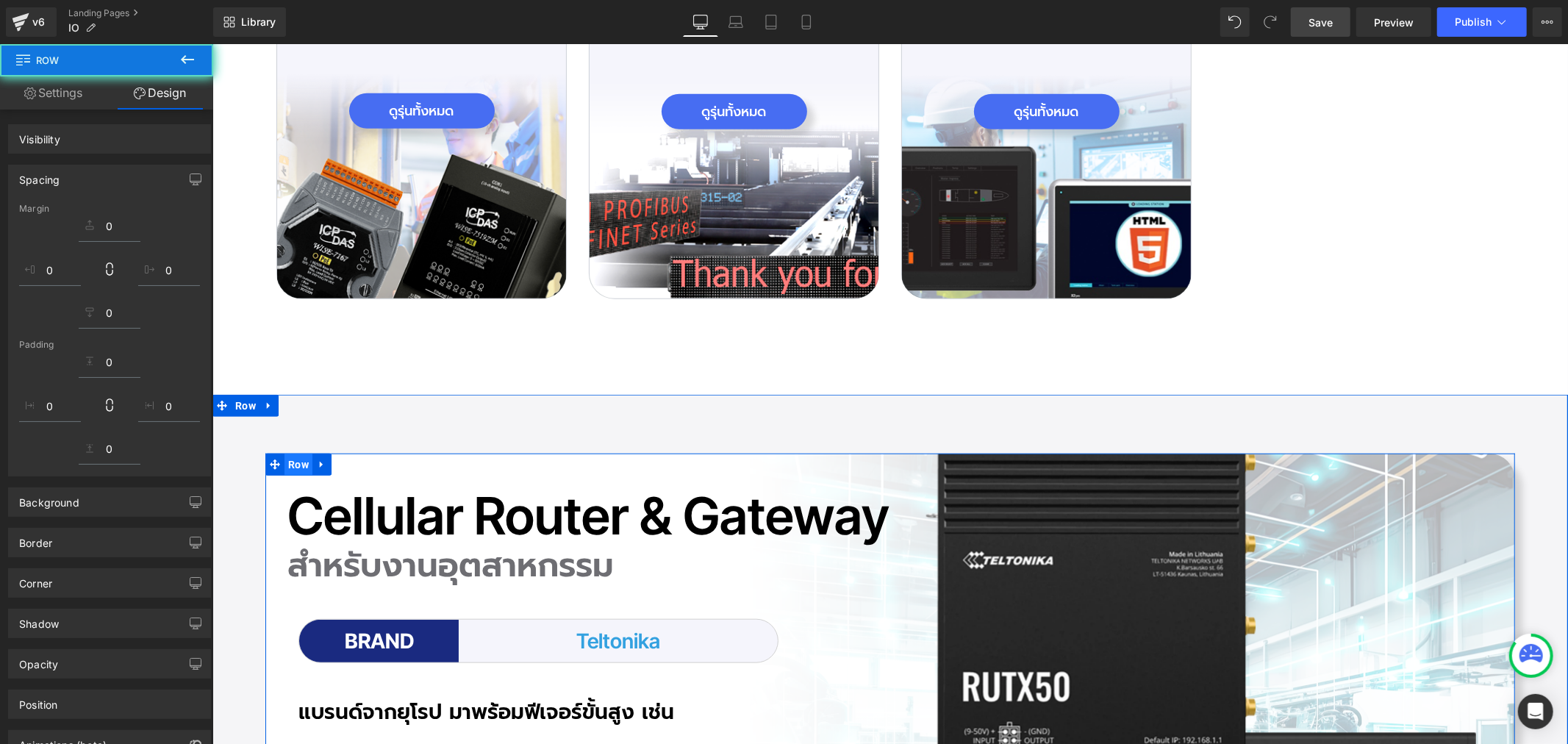
click at [290, 452] on span "Row" at bounding box center [298, 463] width 28 height 22
click at [292, 452] on span "Row" at bounding box center [298, 463] width 28 height 22
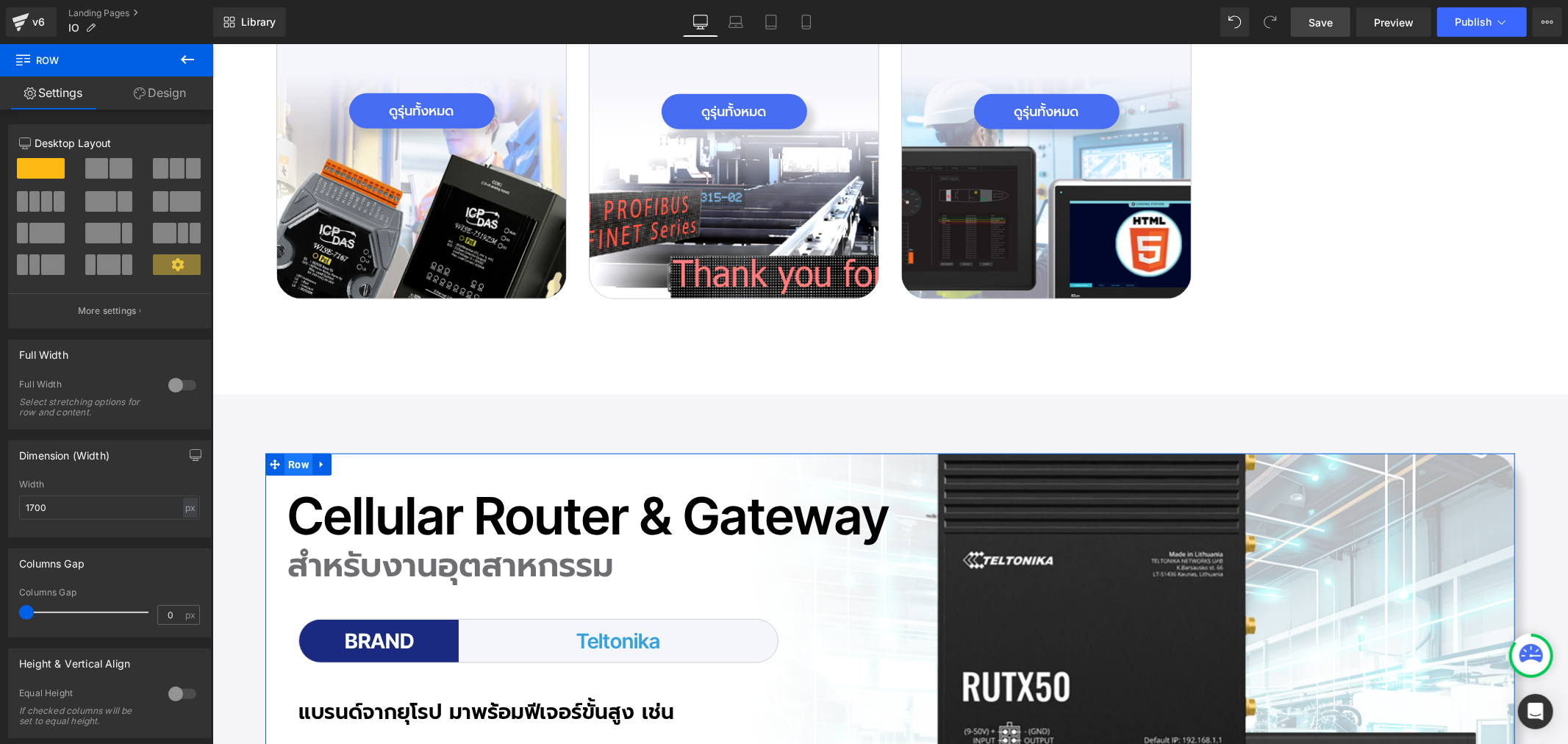
click at [176, 77] on link "Design" at bounding box center [159, 93] width 107 height 33
click at [0, 0] on div "Background" at bounding box center [0, 0] width 0 height 0
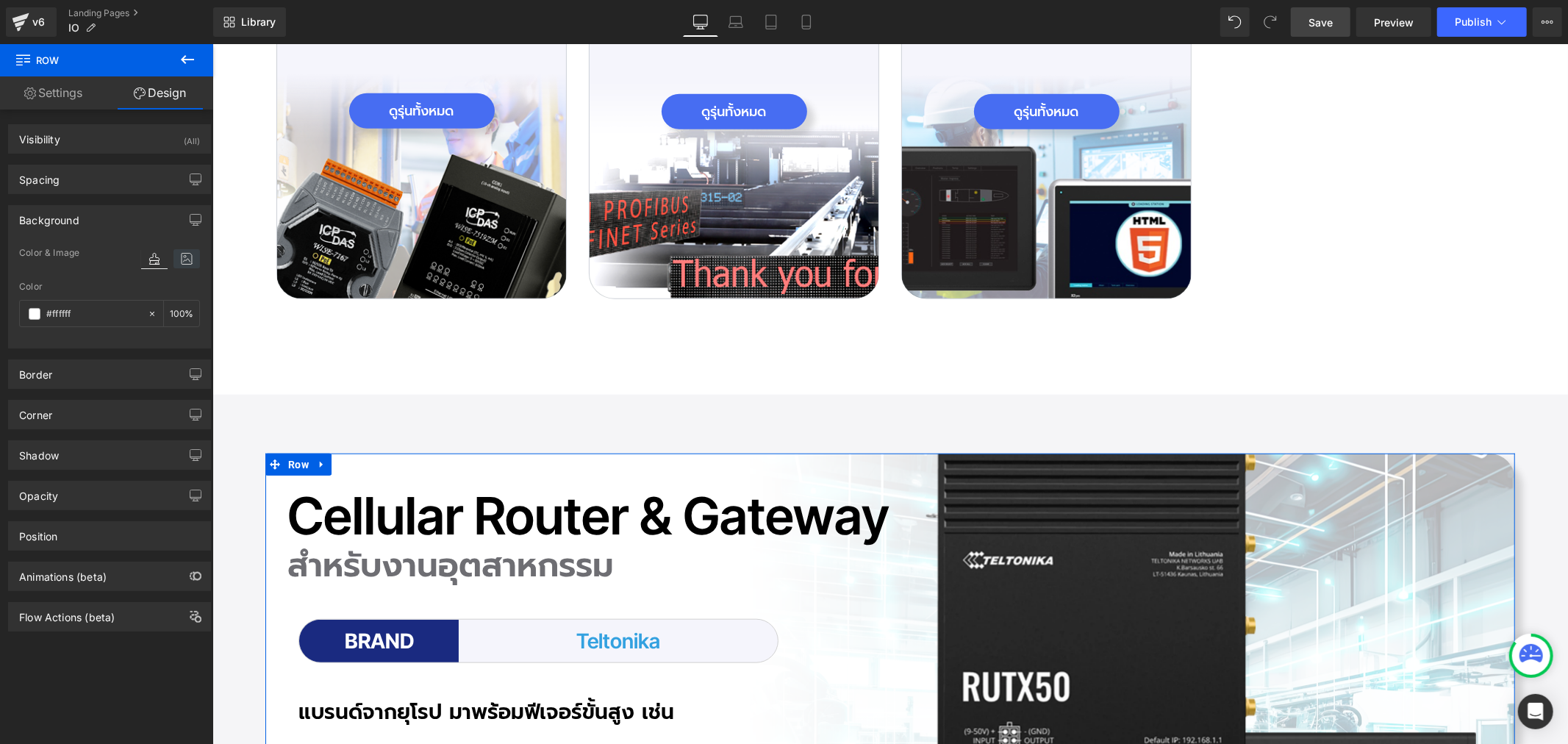
click at [188, 262] on icon at bounding box center [186, 258] width 27 height 19
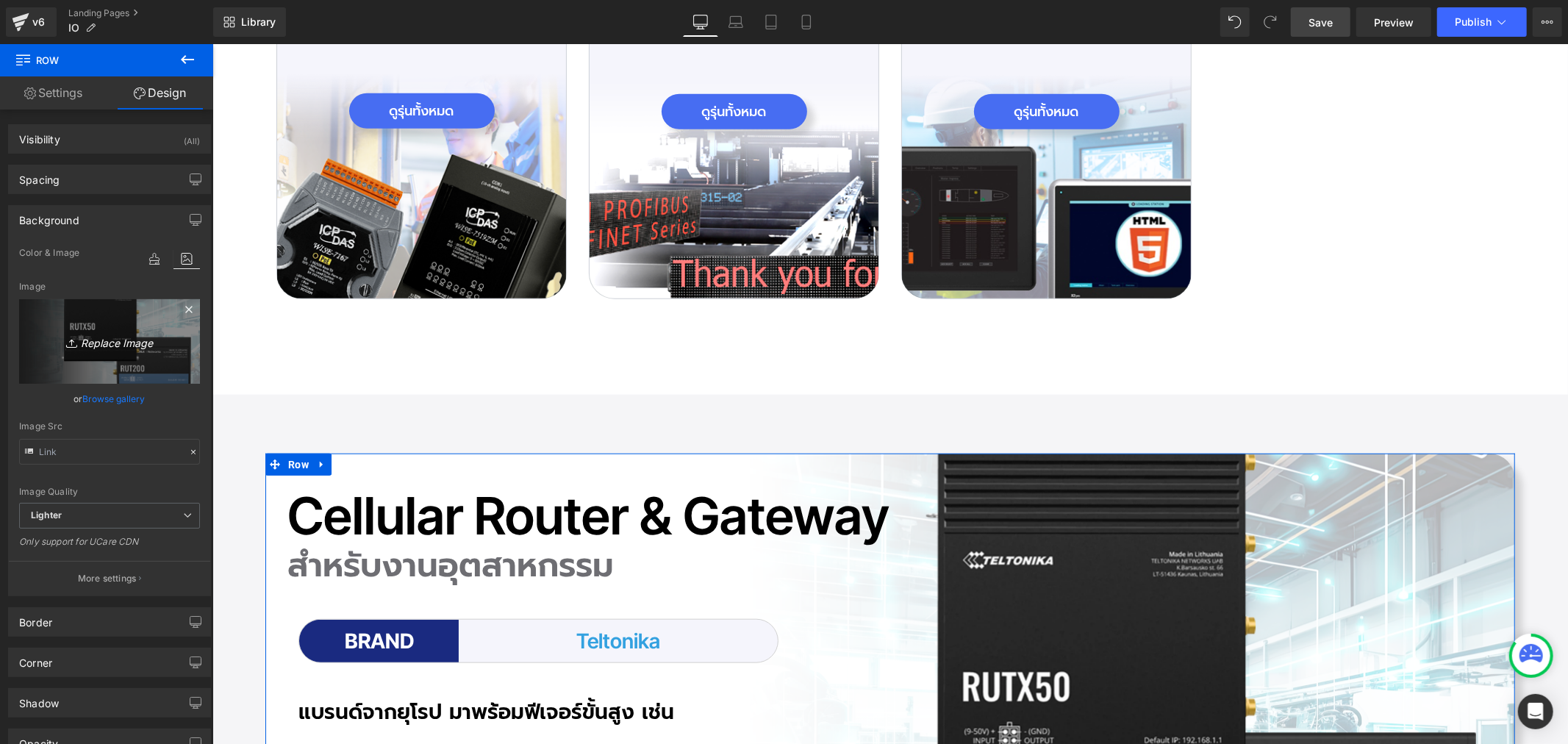
click at [131, 341] on icon "Replace Image" at bounding box center [110, 341] width 118 height 18
type input "C:\fakepath\icon-Pro_0402.png"
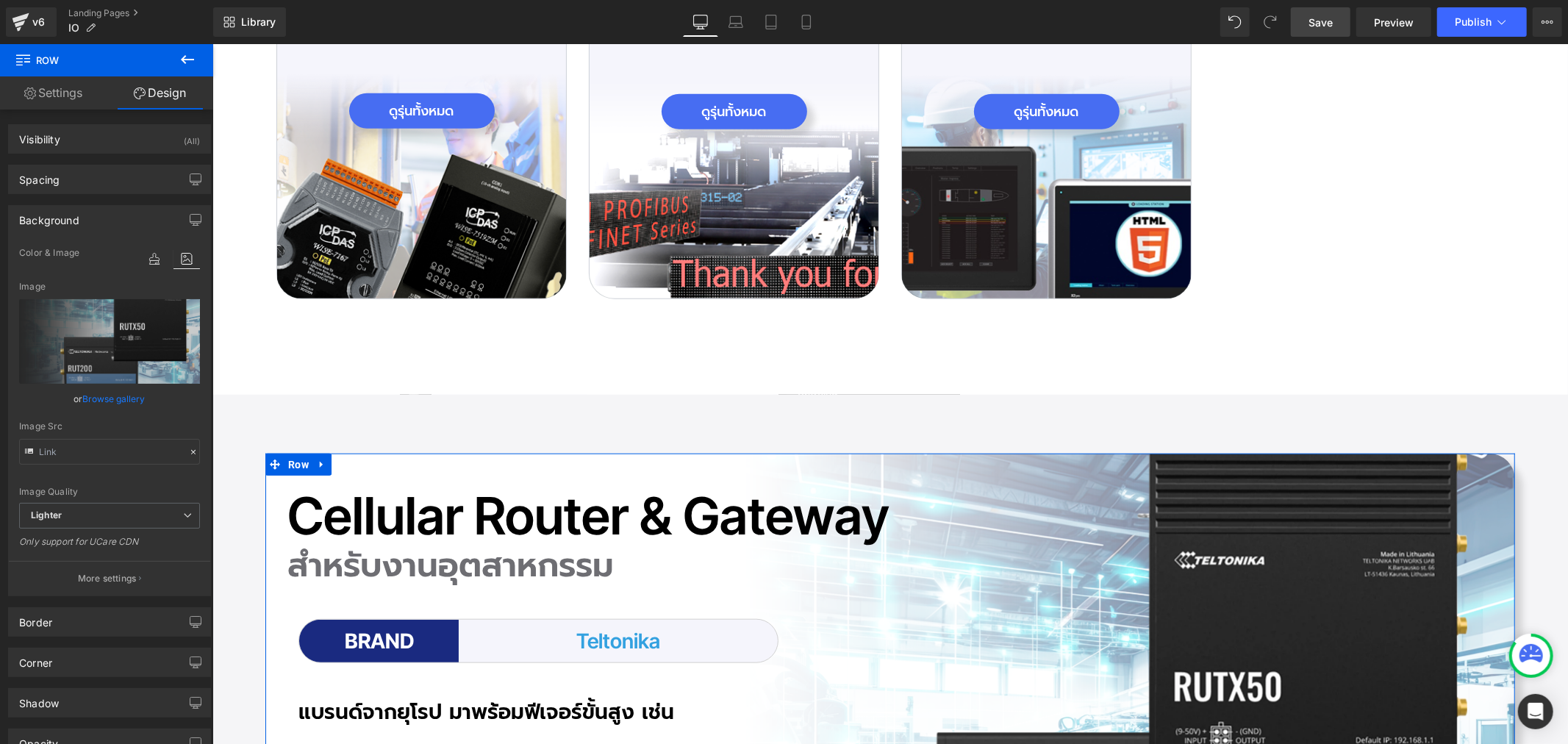
click at [106, 388] on link "Browse gallery" at bounding box center [114, 398] width 63 height 26
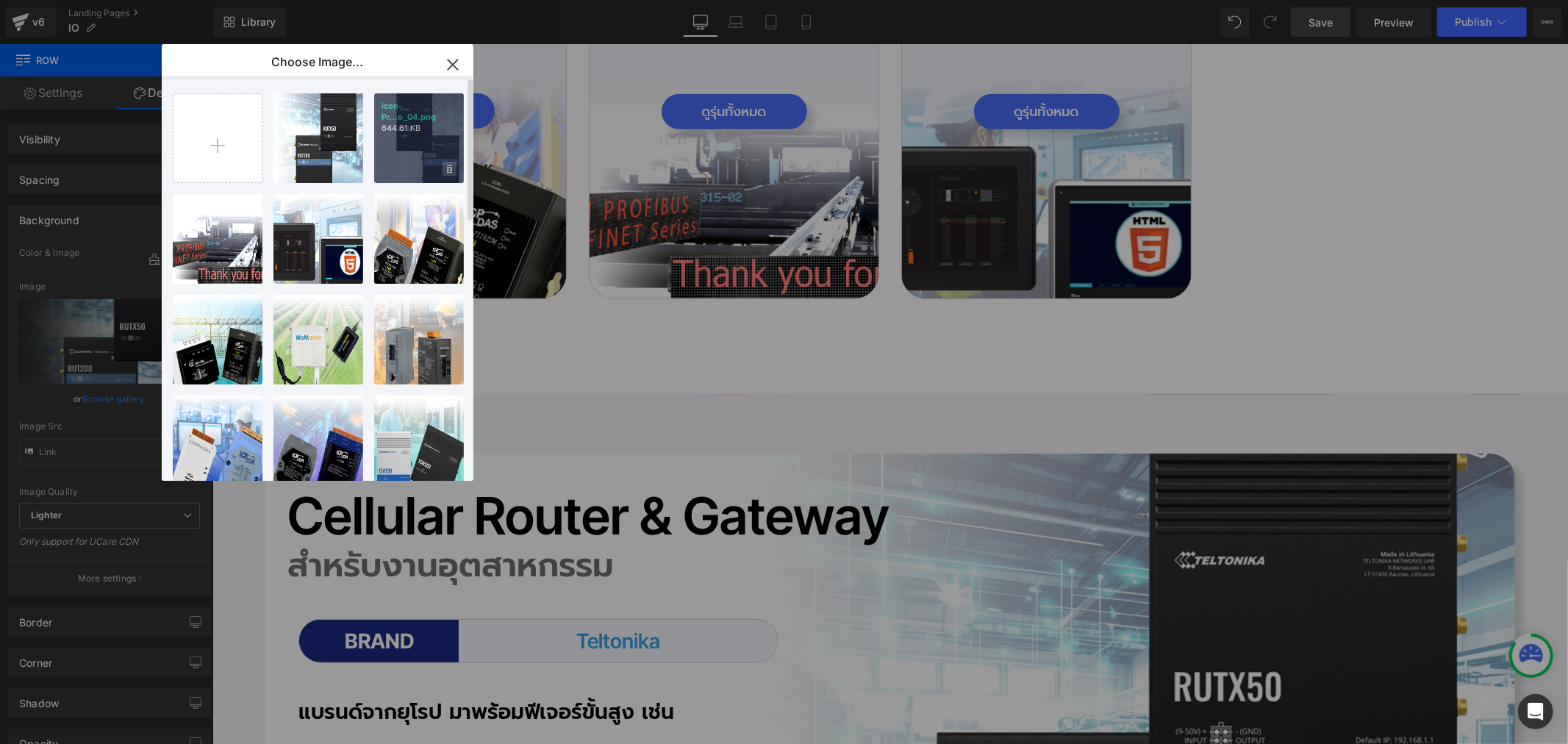
click at [451, 164] on icon at bounding box center [449, 169] width 5 height 10
click at [400, 165] on span "Yes" at bounding box center [399, 168] width 37 height 15
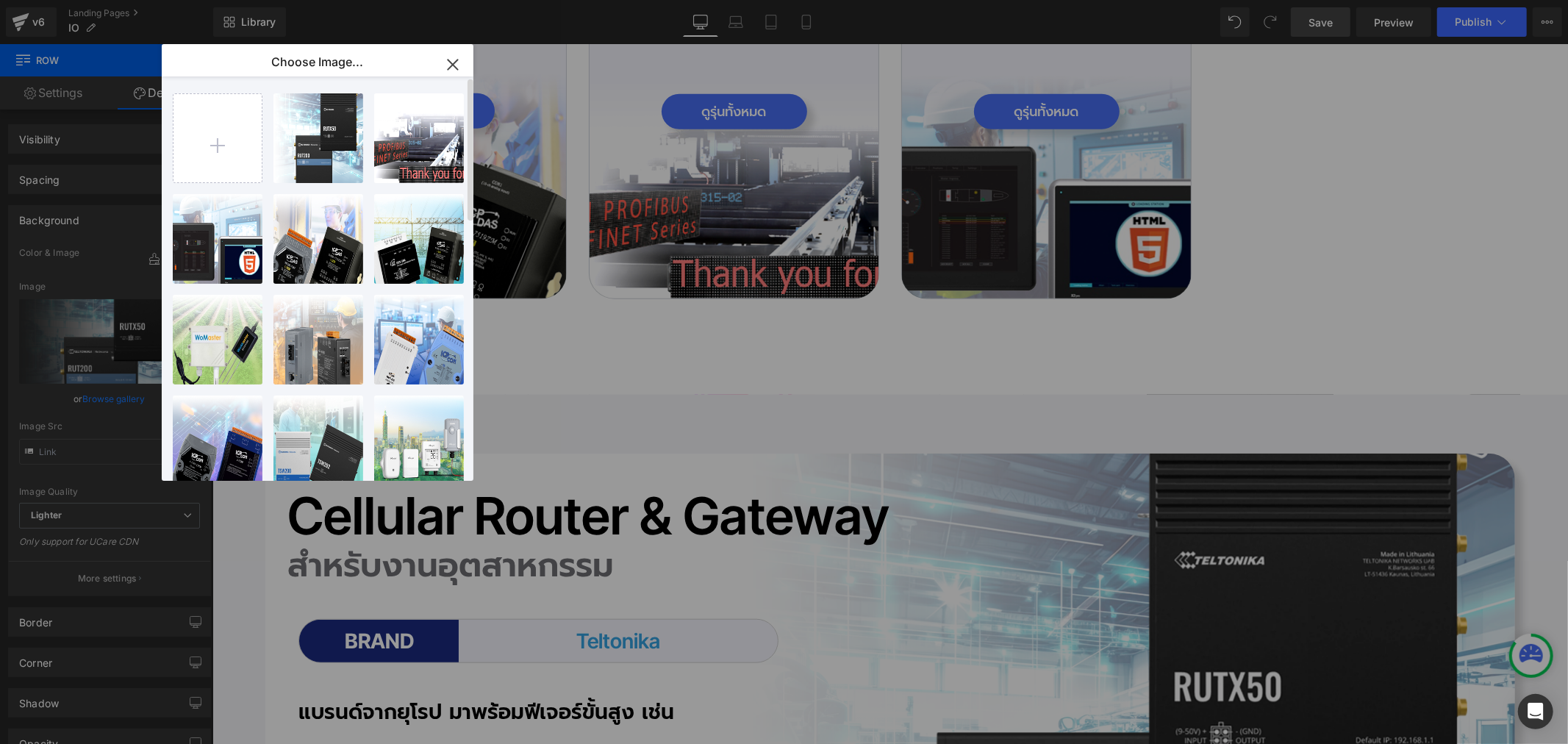
click at [451, 69] on icon "button" at bounding box center [452, 65] width 10 height 10
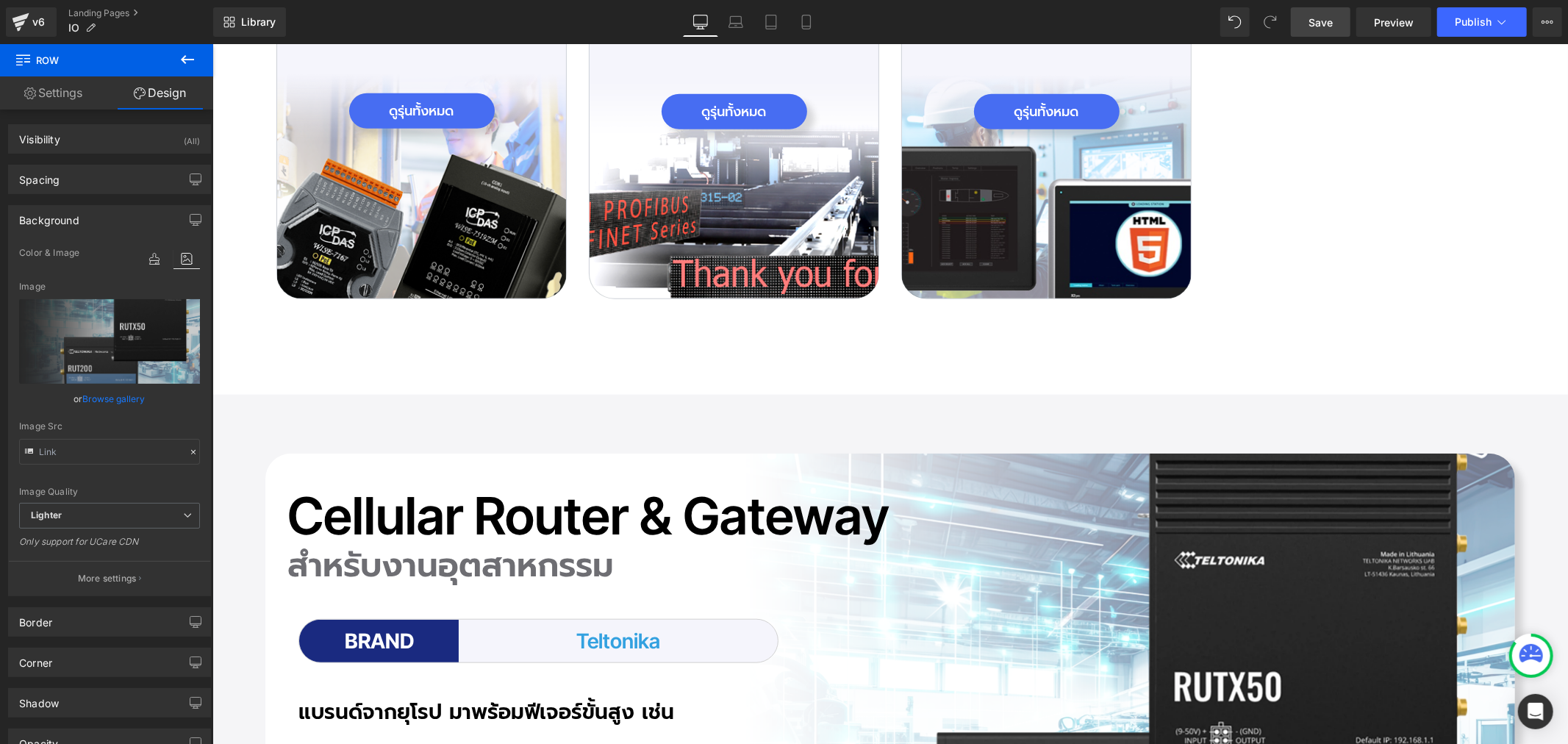
click at [1323, 15] on span "Save" at bounding box center [1320, 22] width 24 height 15
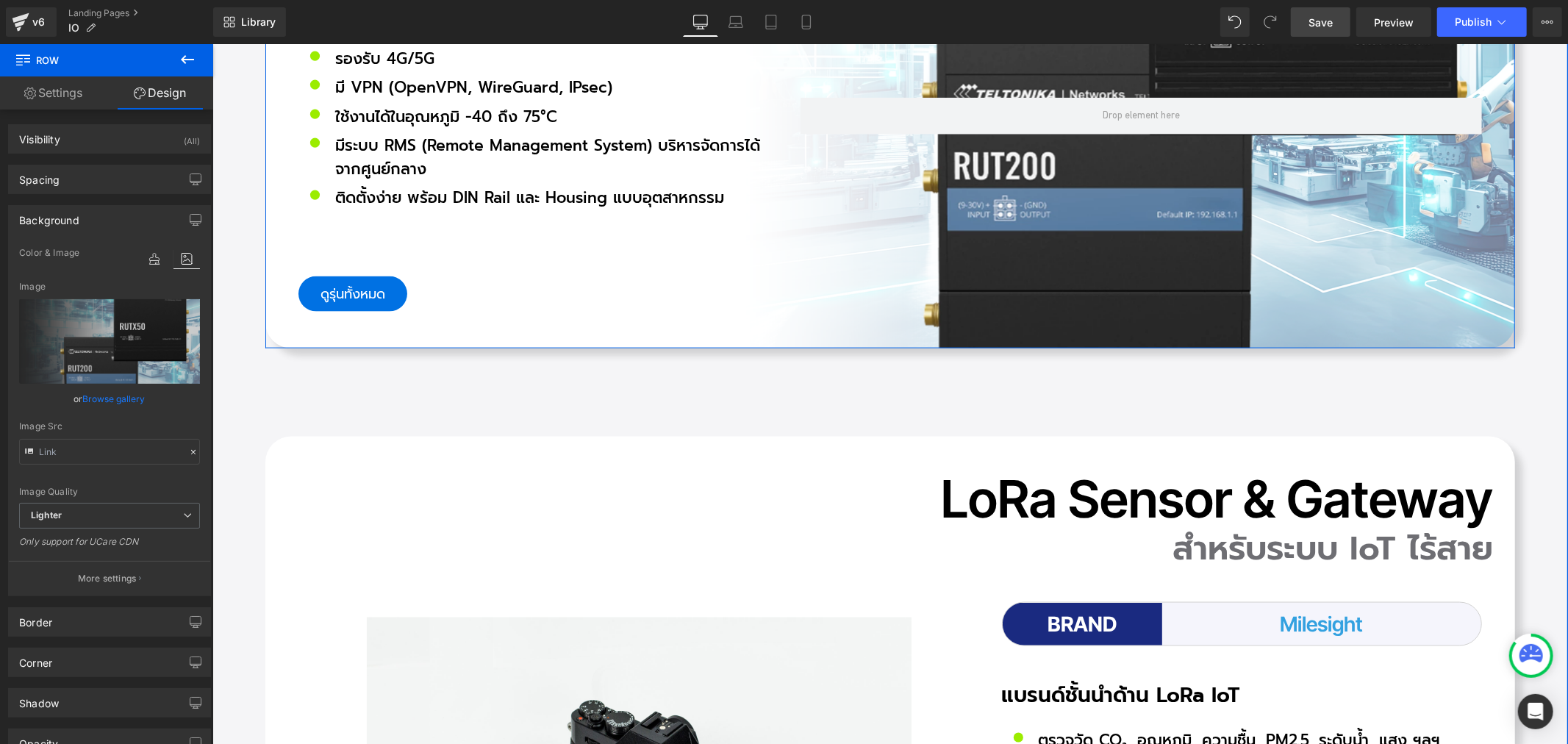
scroll to position [6532, 0]
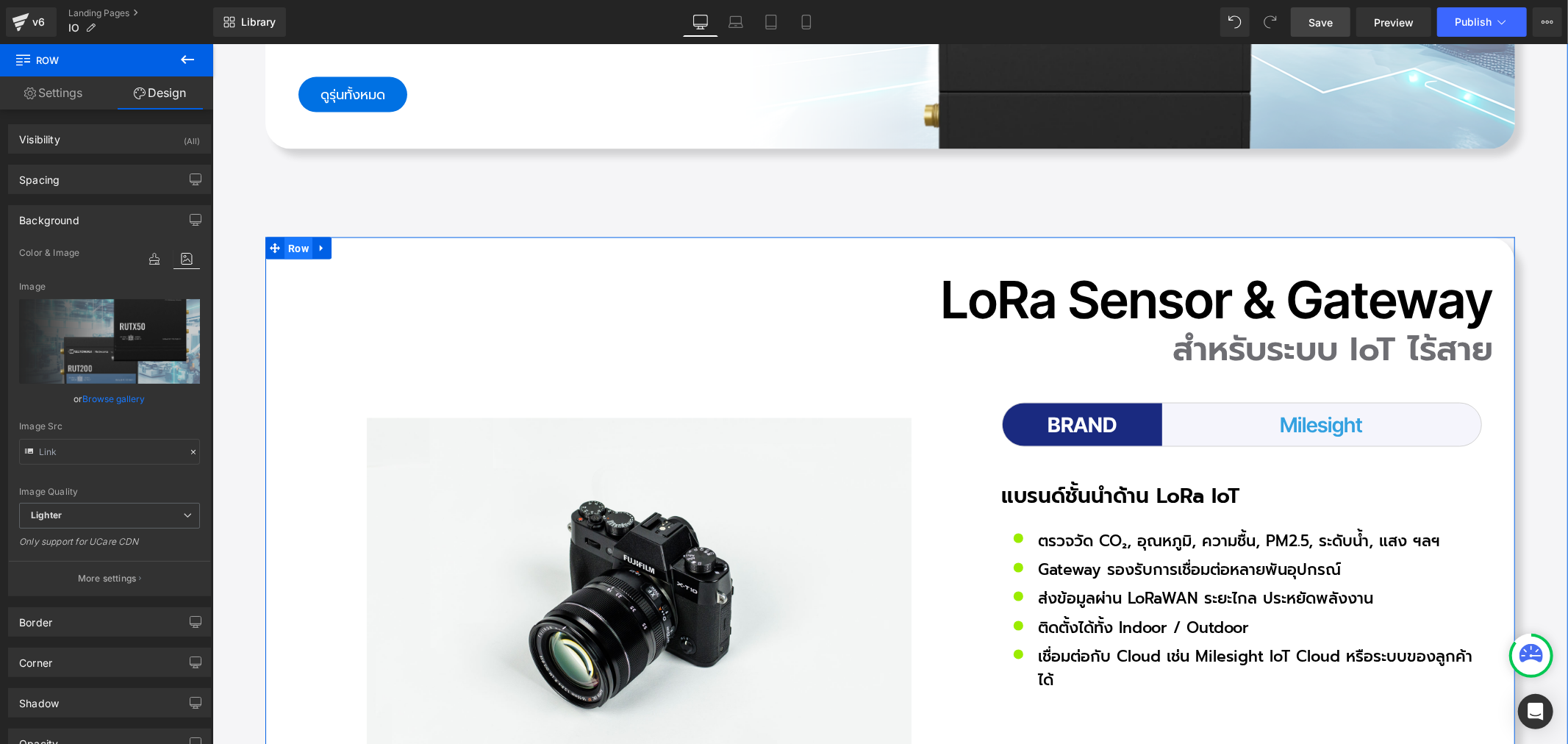
click at [286, 237] on span "Row" at bounding box center [298, 248] width 28 height 22
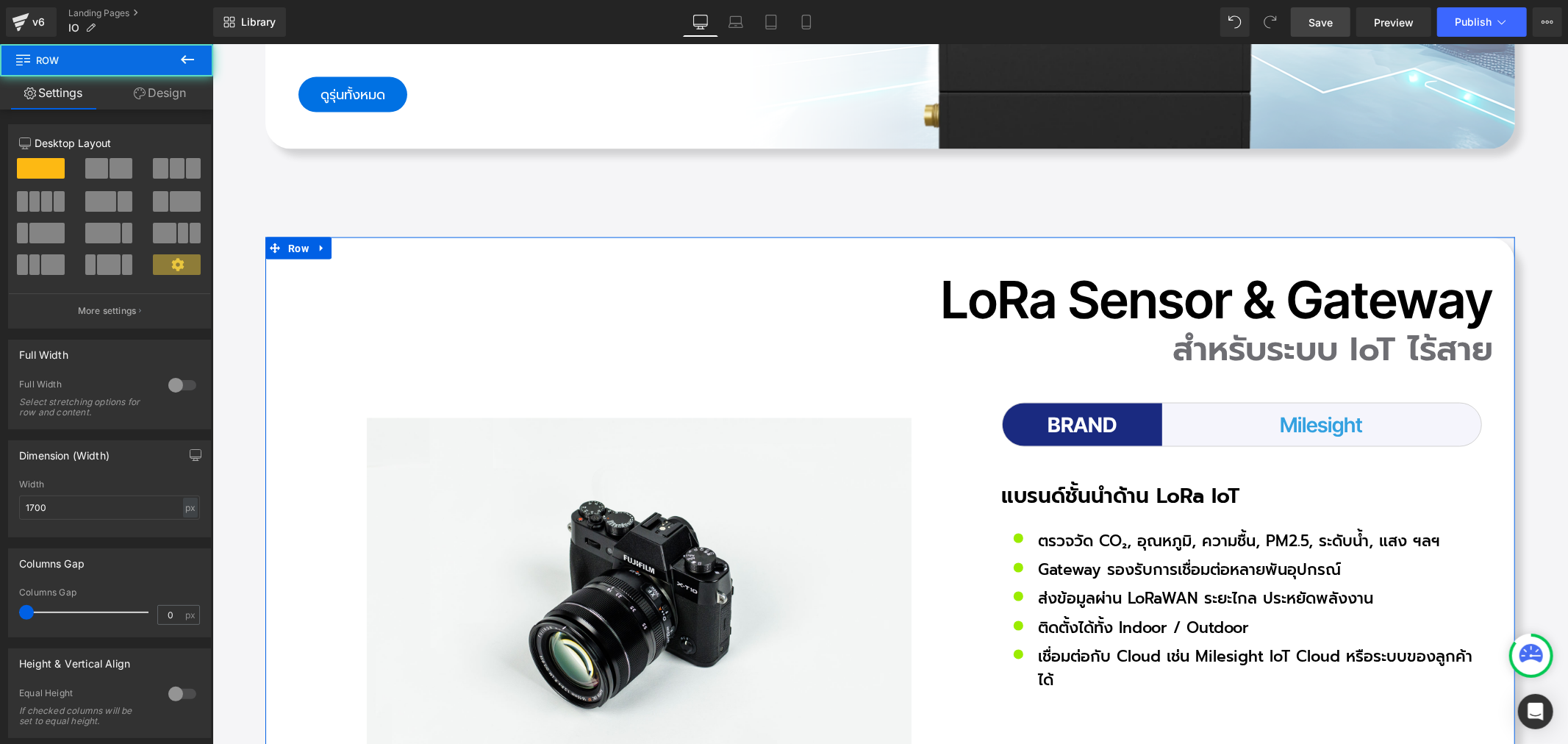
click at [160, 94] on link "Design" at bounding box center [159, 93] width 107 height 33
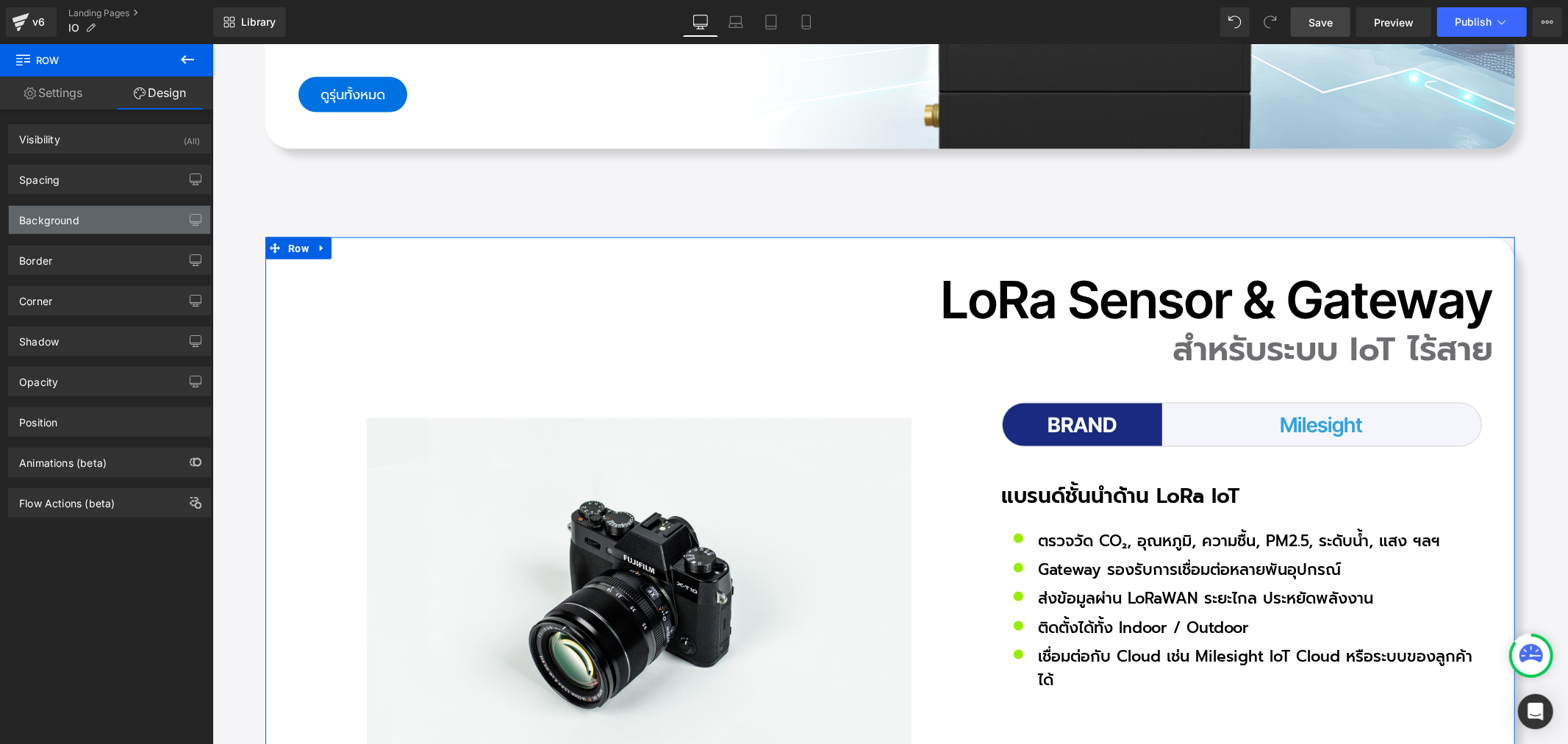
click at [83, 216] on div "Background" at bounding box center [110, 220] width 201 height 28
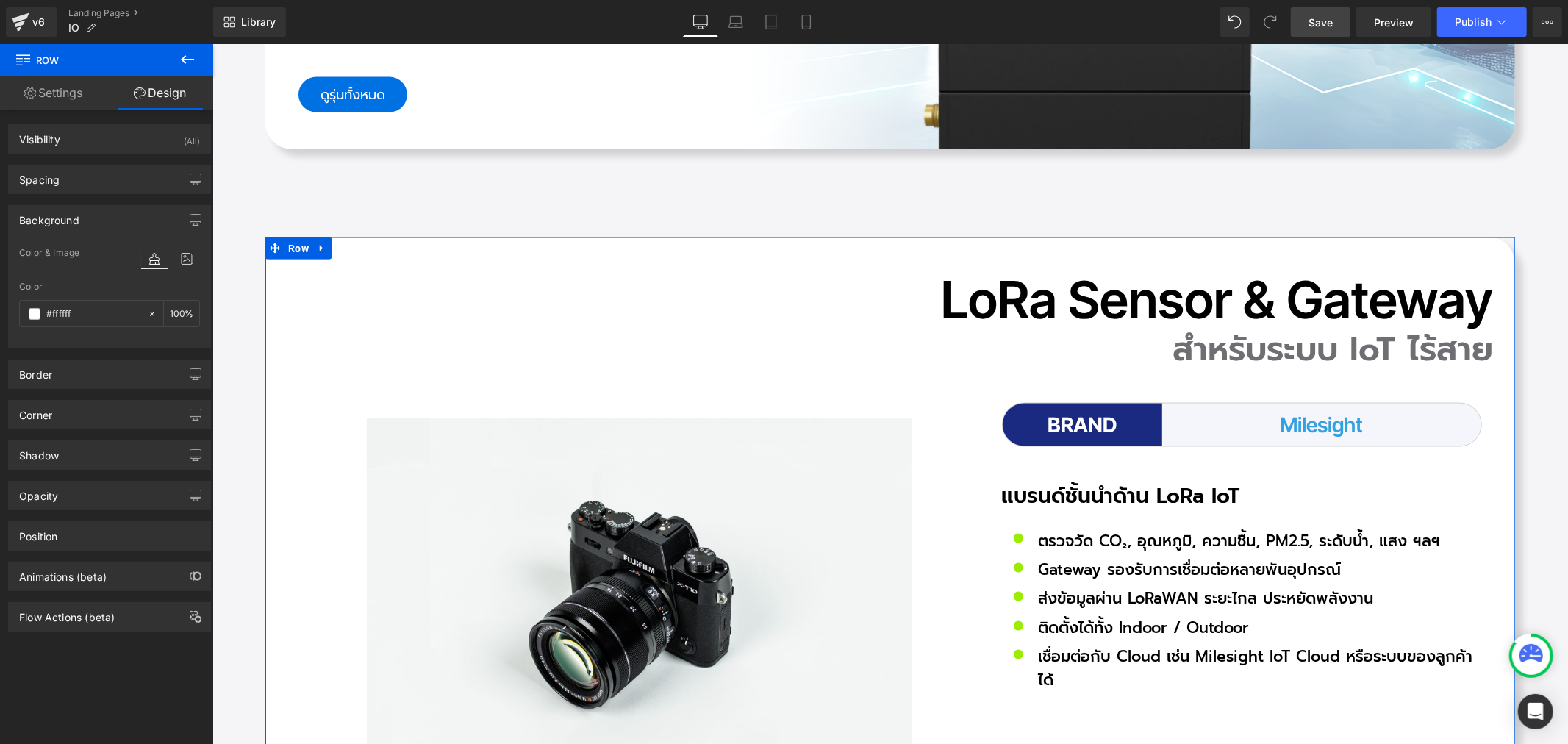
click at [186, 248] on div at bounding box center [170, 258] width 59 height 40
click at [183, 259] on icon at bounding box center [186, 258] width 27 height 19
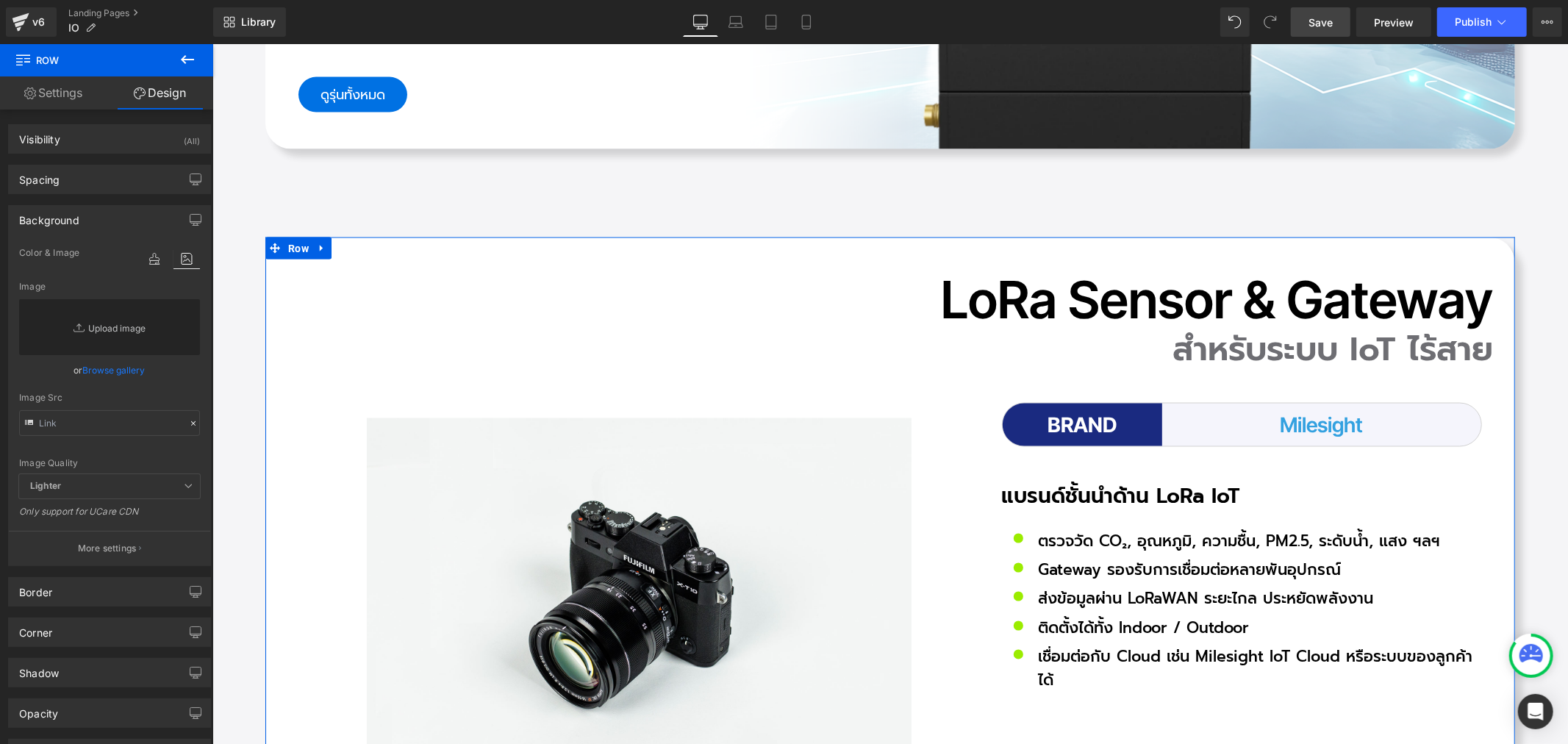
click at [125, 326] on link "Replace Image" at bounding box center [110, 327] width 181 height 56
type input "C:\fakepath\icon-Pro_05.png"
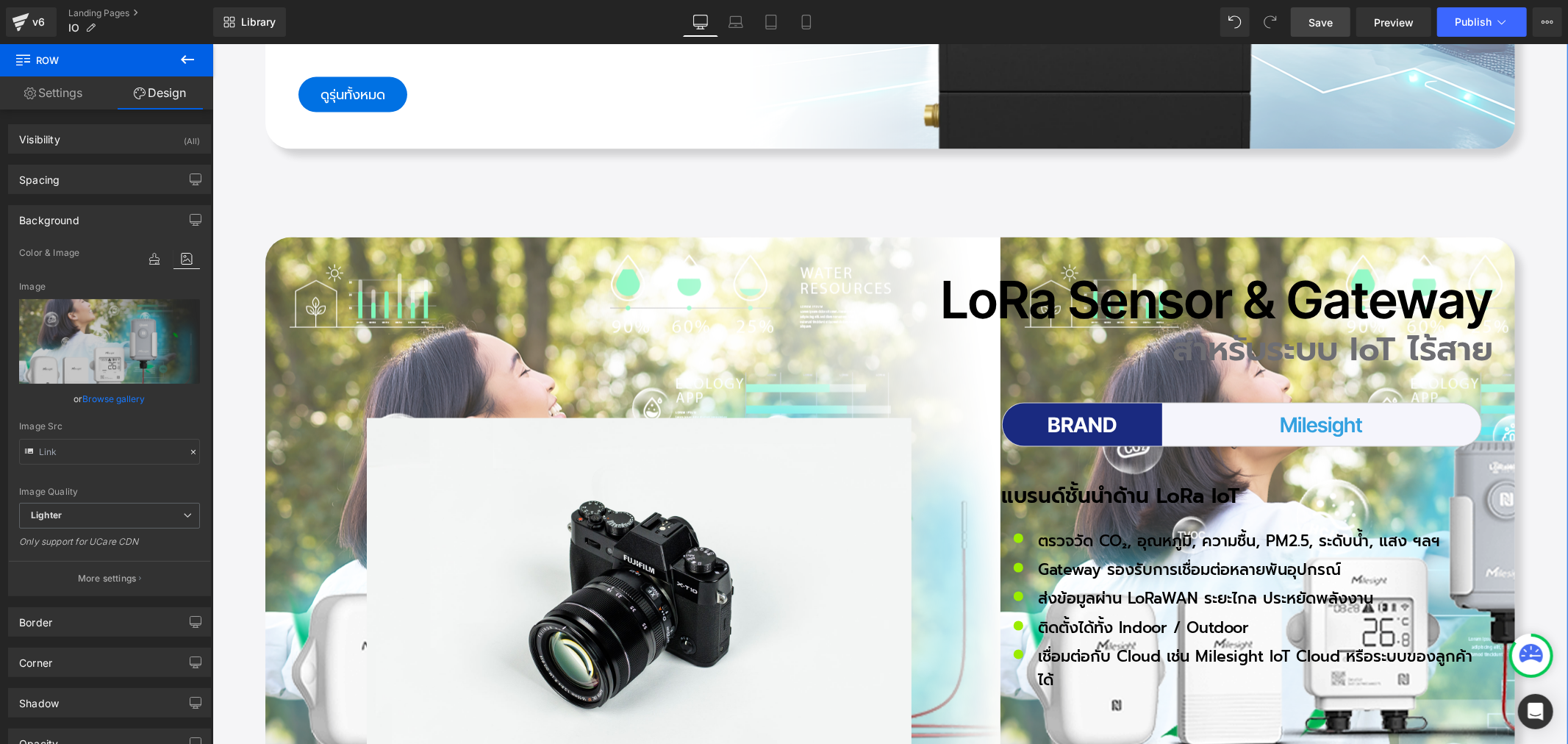
scroll to position [6695, 0]
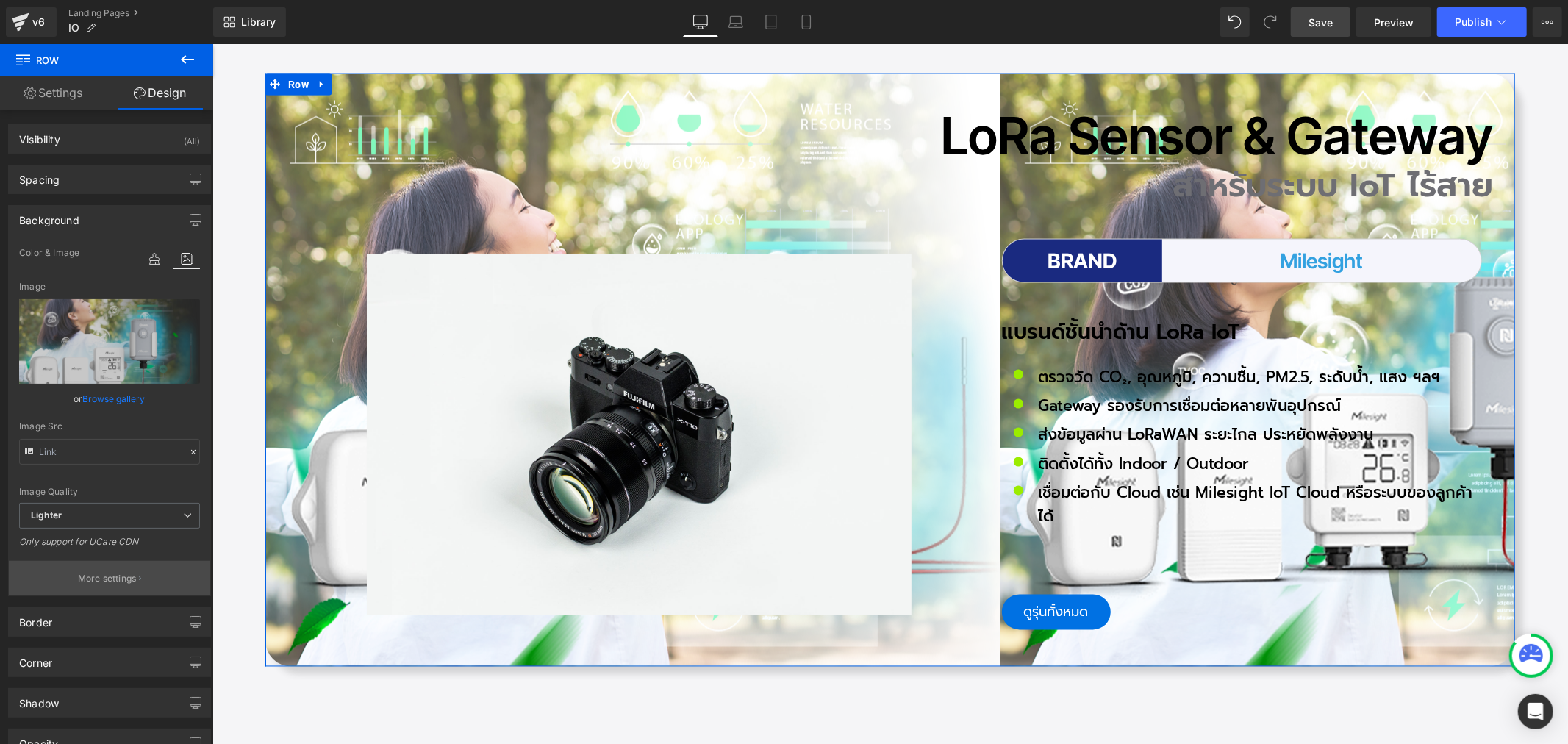
click at [93, 579] on p "More settings" at bounding box center [107, 578] width 59 height 13
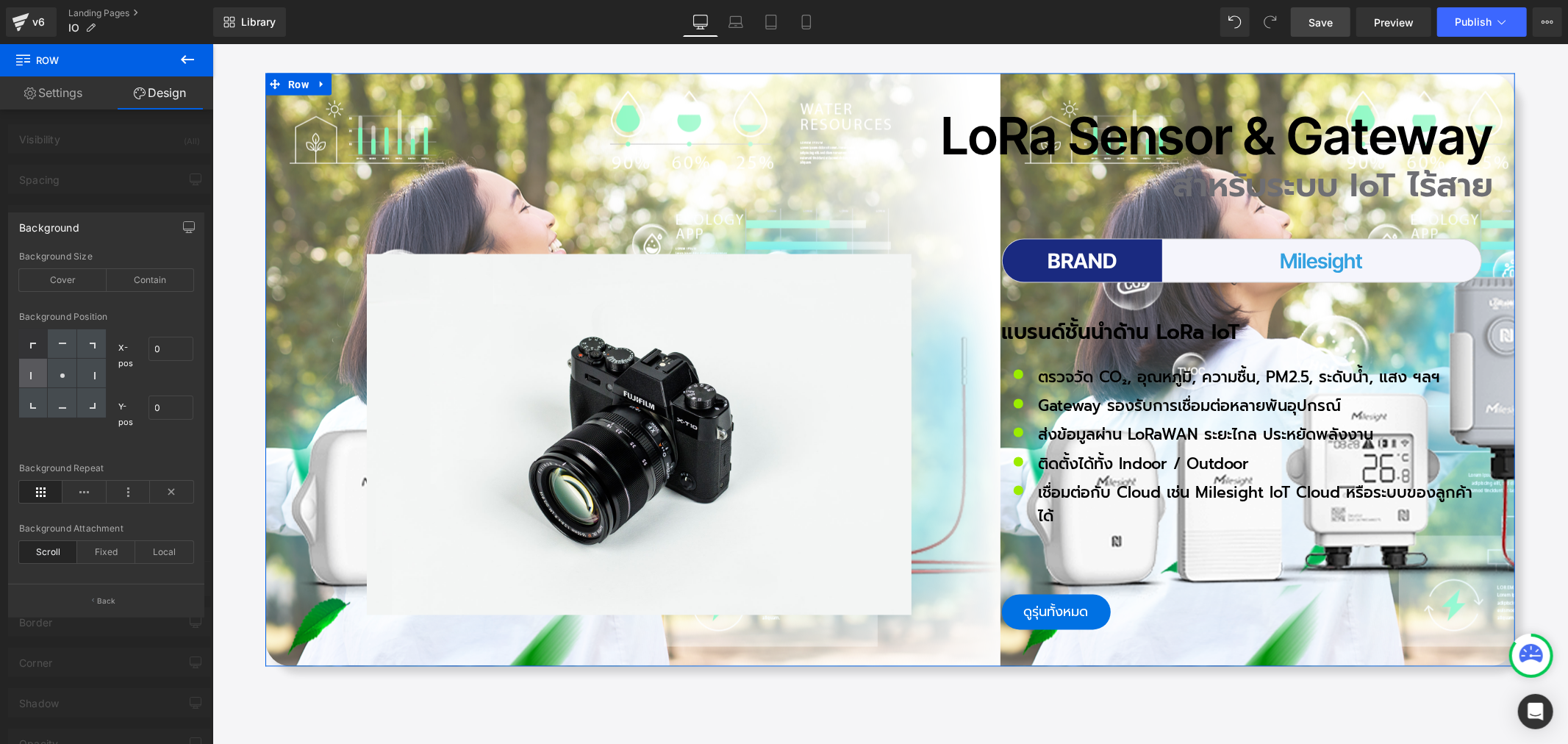
click at [34, 375] on icon at bounding box center [33, 374] width 7 height 7
click at [173, 483] on icon at bounding box center [172, 492] width 44 height 22
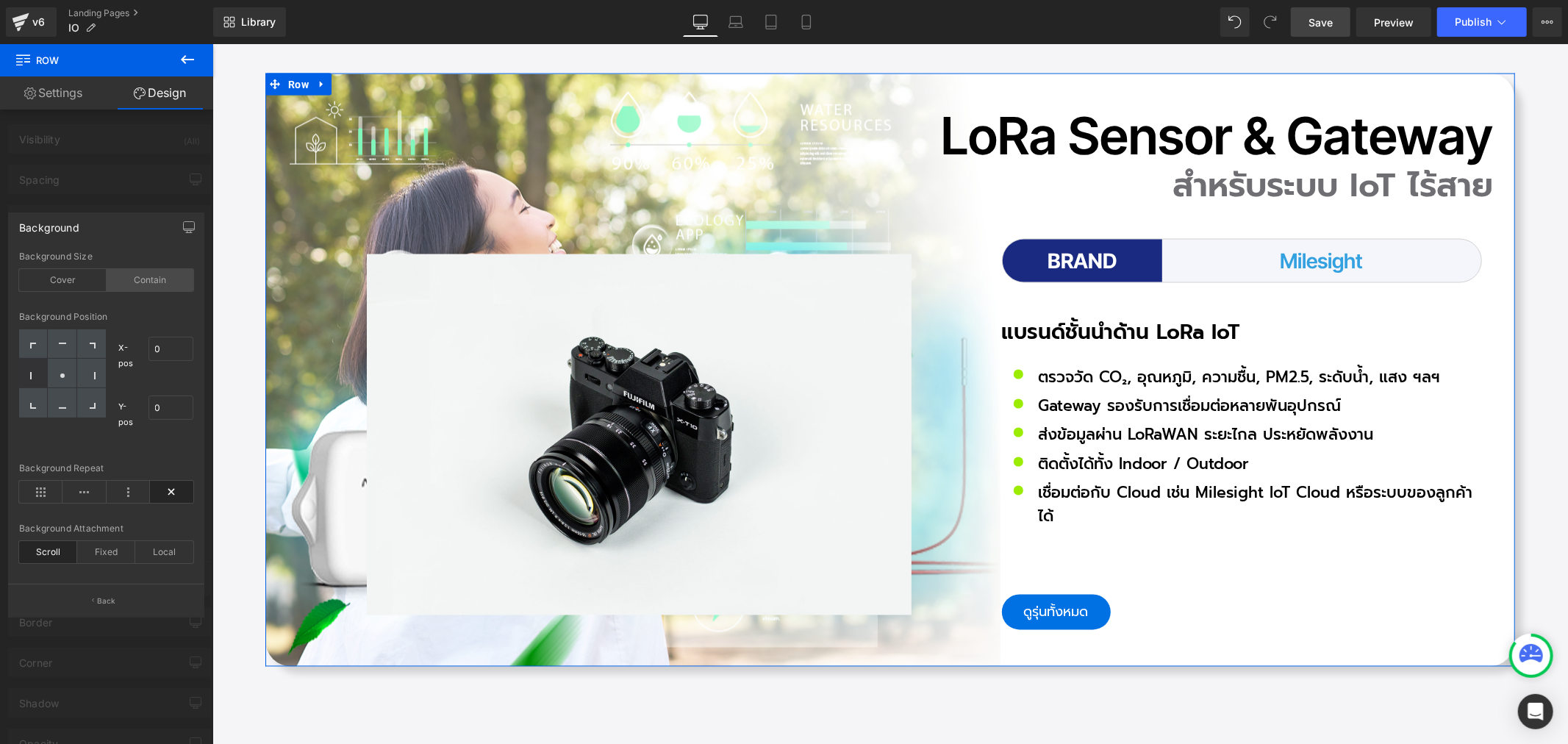
click at [155, 282] on div "Contain" at bounding box center [150, 280] width 88 height 22
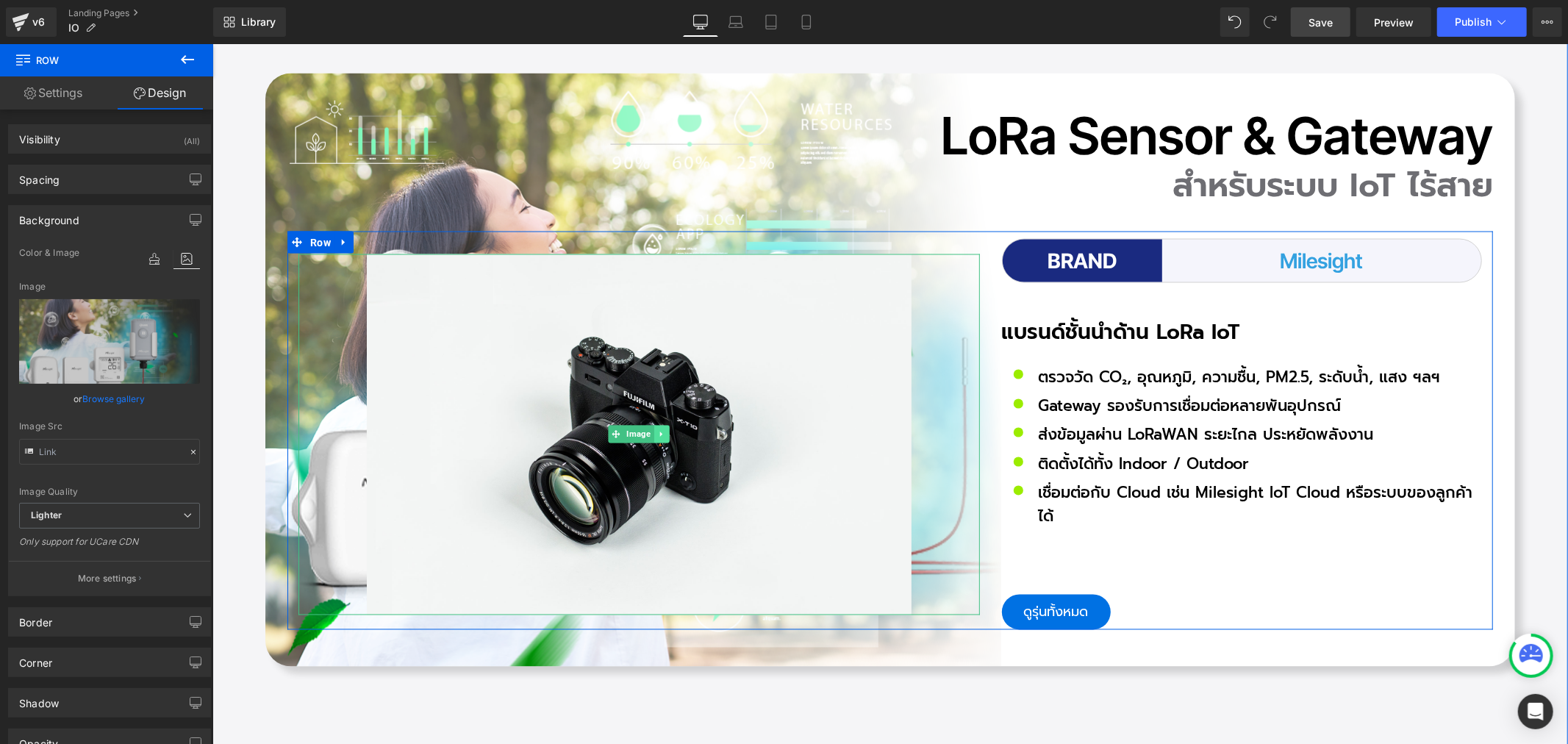
click at [657, 424] on link at bounding box center [660, 433] width 15 height 18
click at [663, 424] on link at bounding box center [667, 433] width 15 height 18
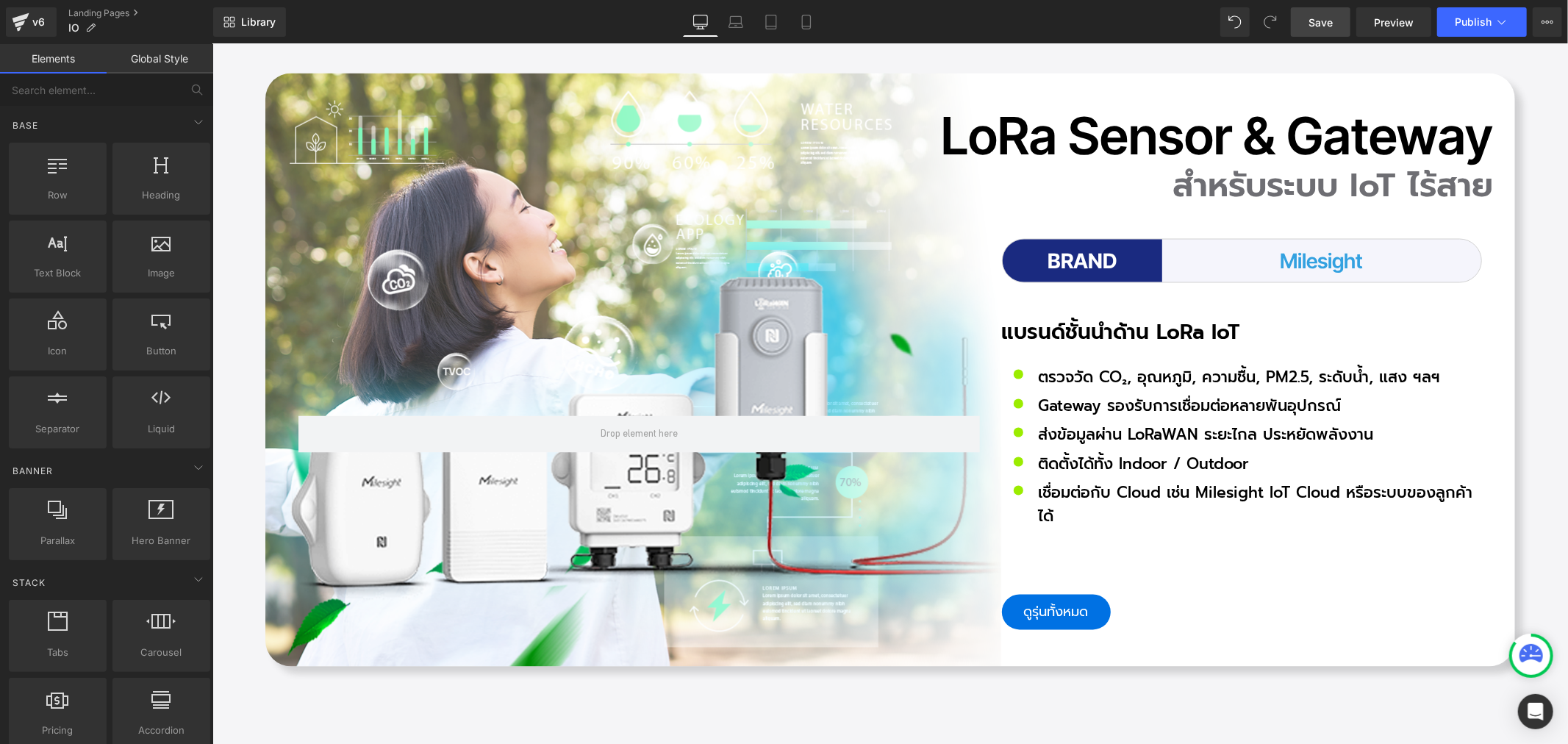
click at [1321, 28] on span "Save" at bounding box center [1320, 22] width 24 height 15
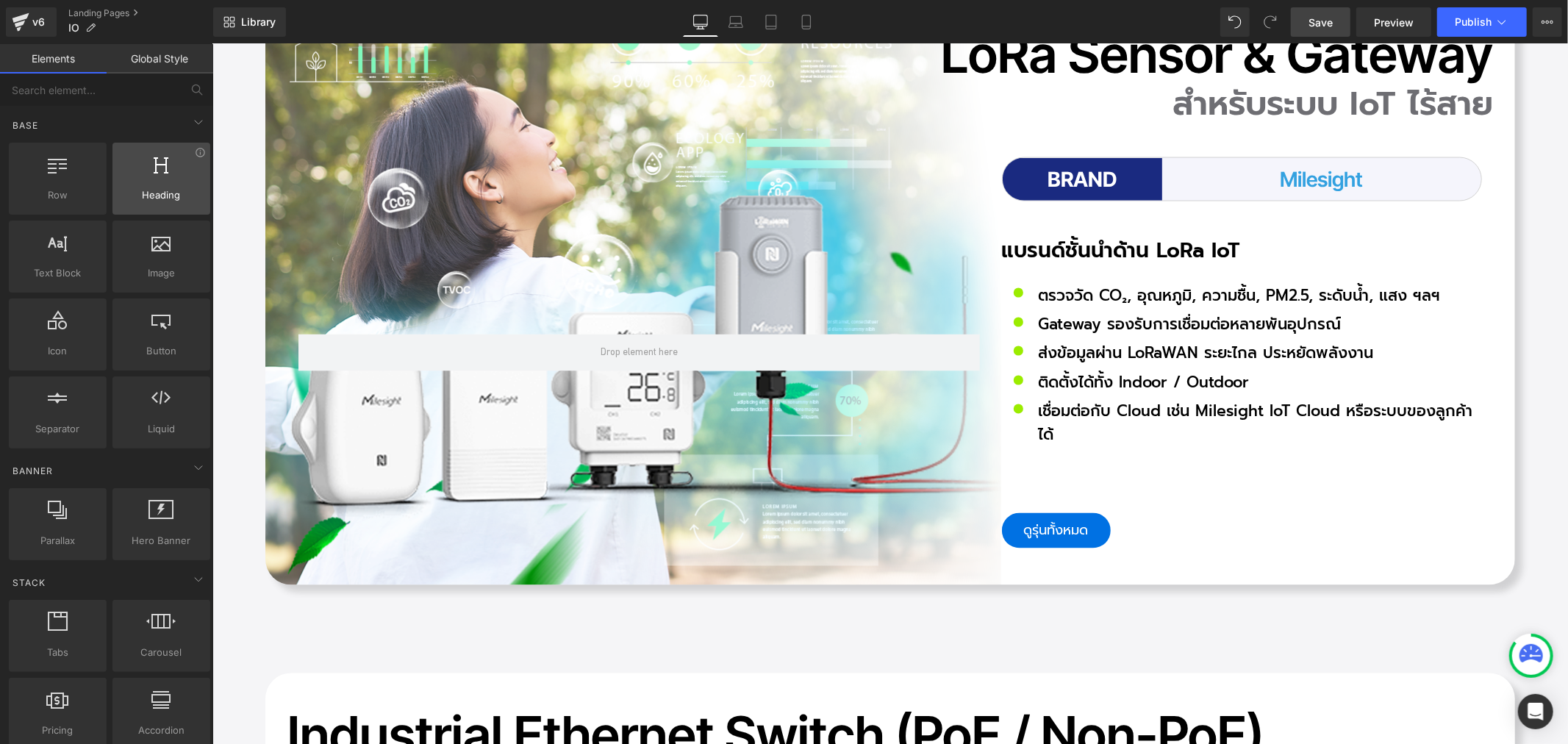
scroll to position [6613, 0]
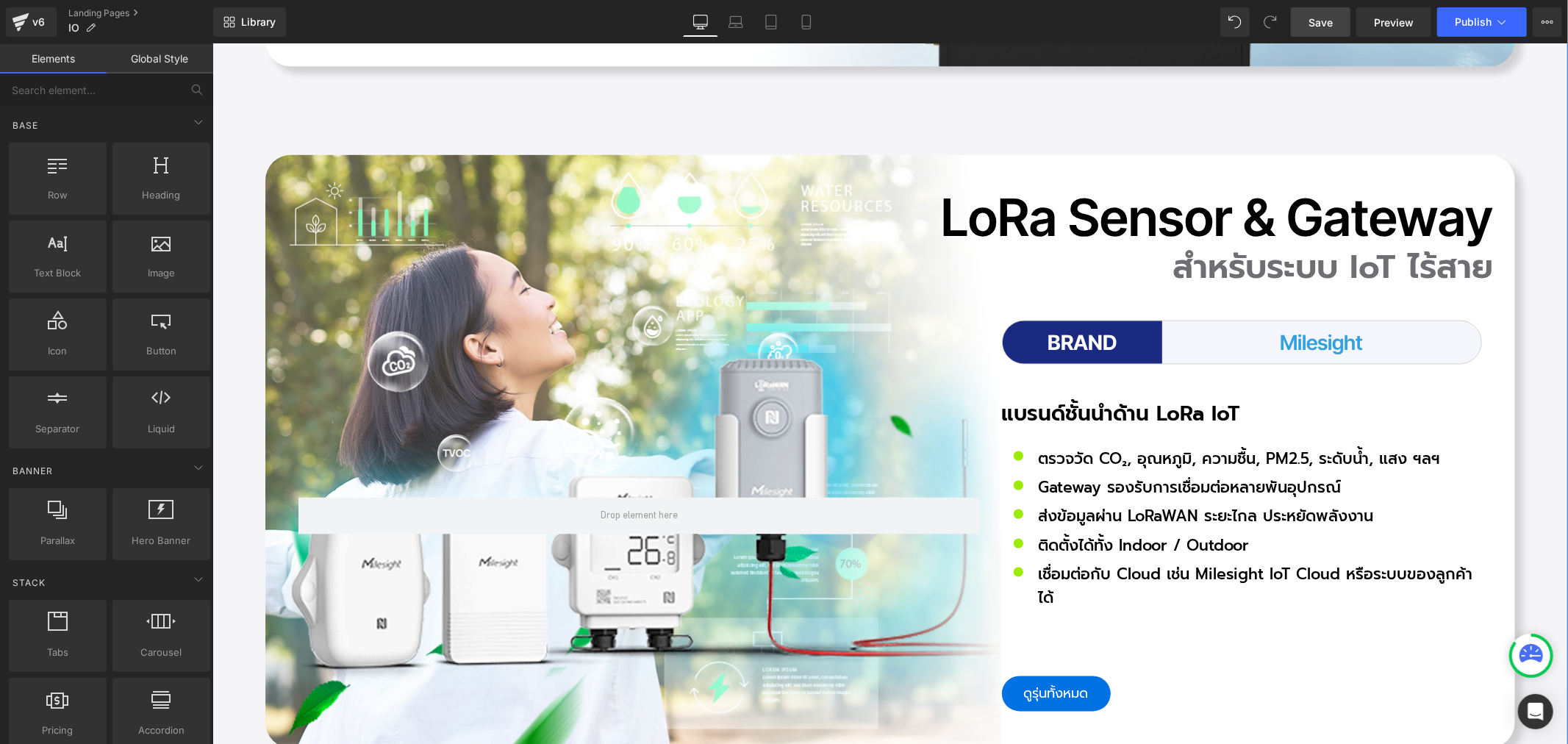
click at [211, 44] on div "50px" at bounding box center [211, 44] width 0 height 0
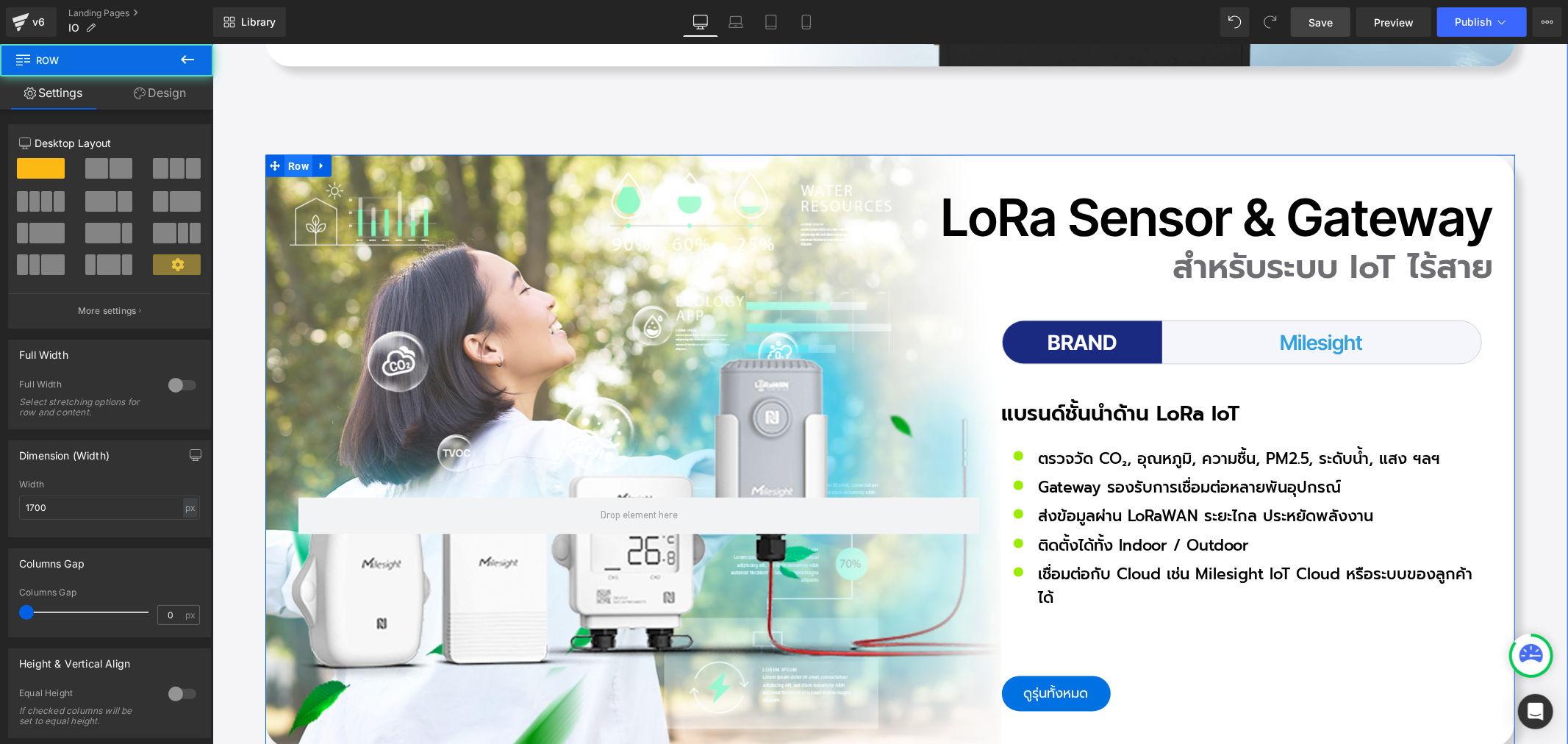
click at [289, 154] on span "Row" at bounding box center [298, 165] width 28 height 22
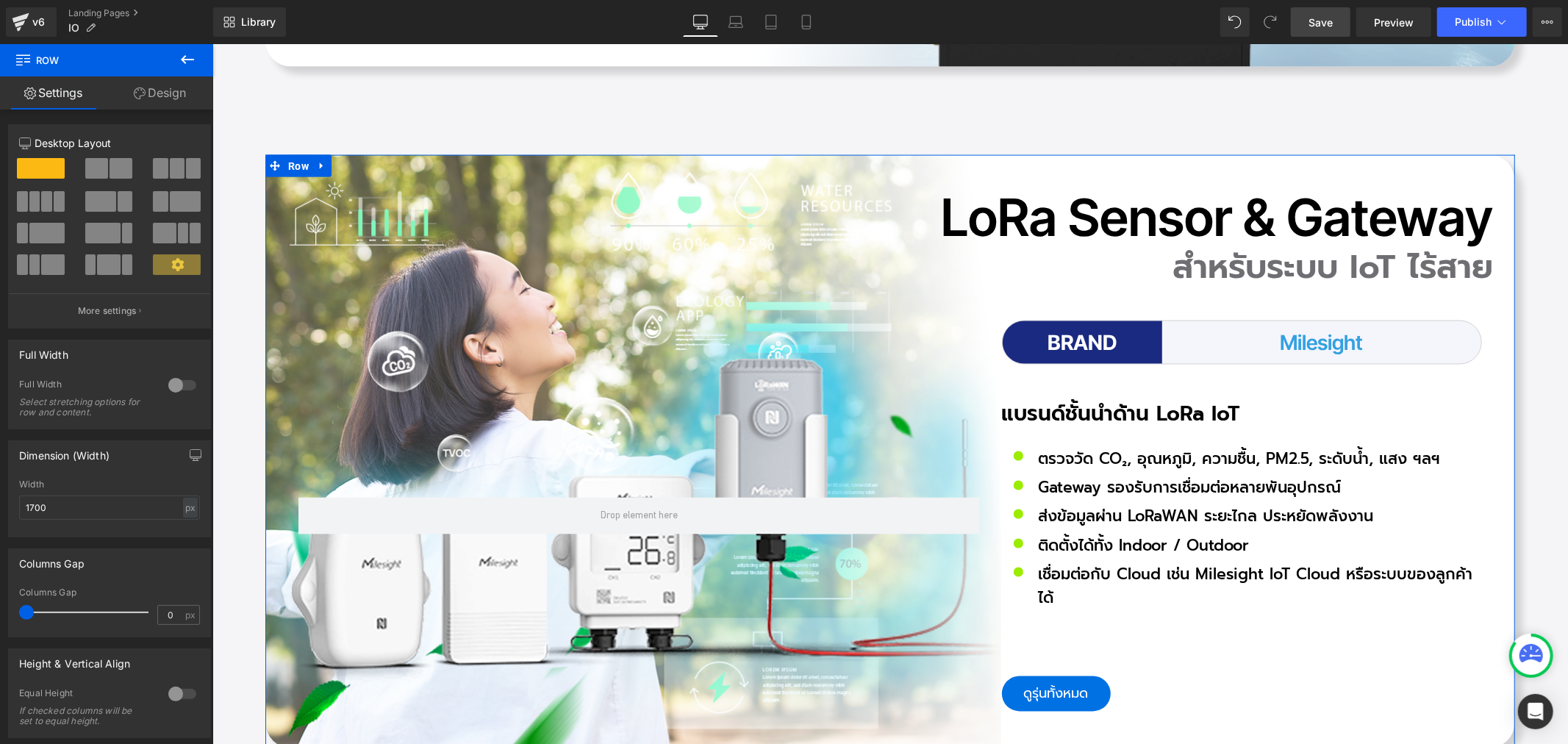
click at [163, 100] on link "Design" at bounding box center [159, 93] width 107 height 33
click at [0, 0] on div "Background" at bounding box center [0, 0] width 0 height 0
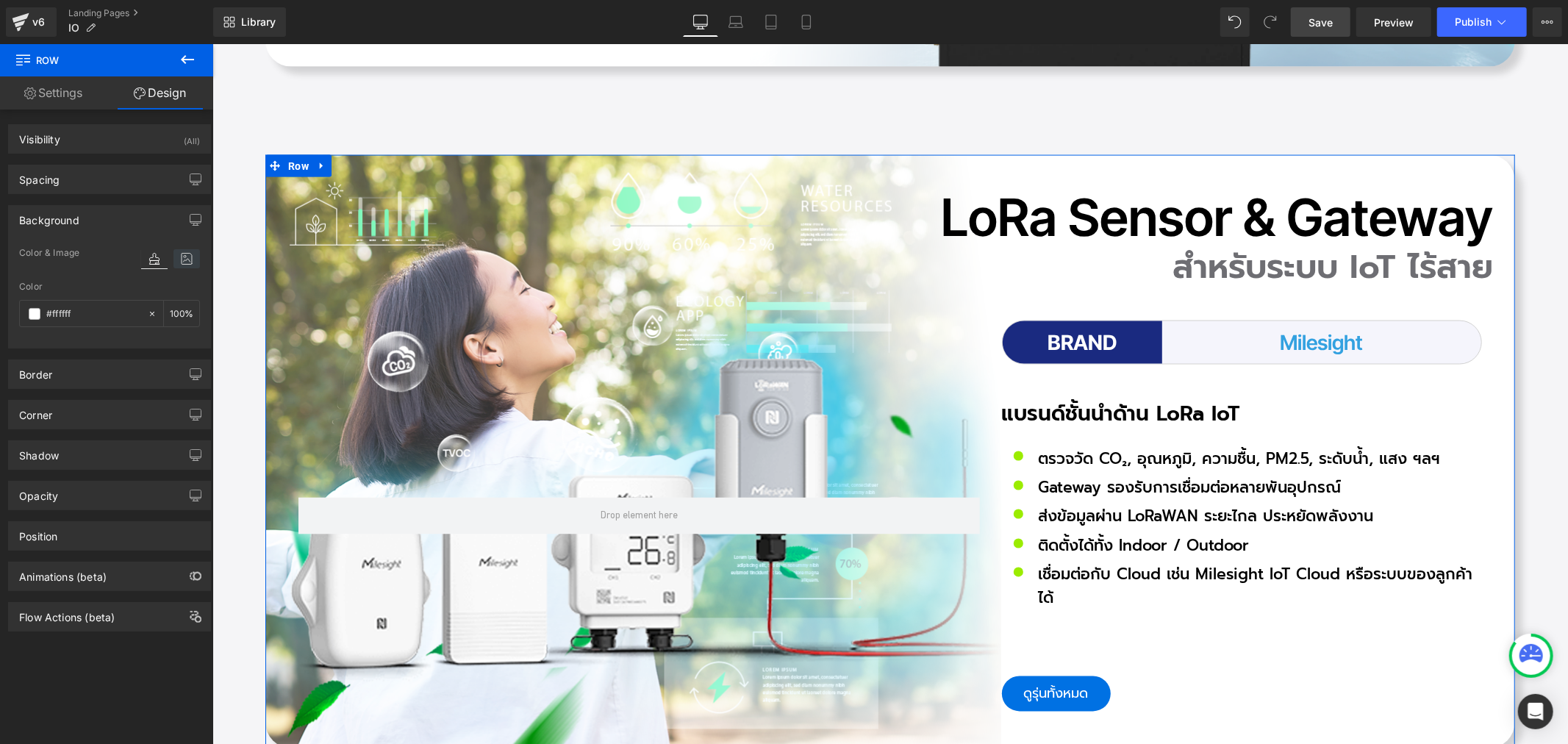
click at [177, 259] on icon at bounding box center [186, 258] width 27 height 19
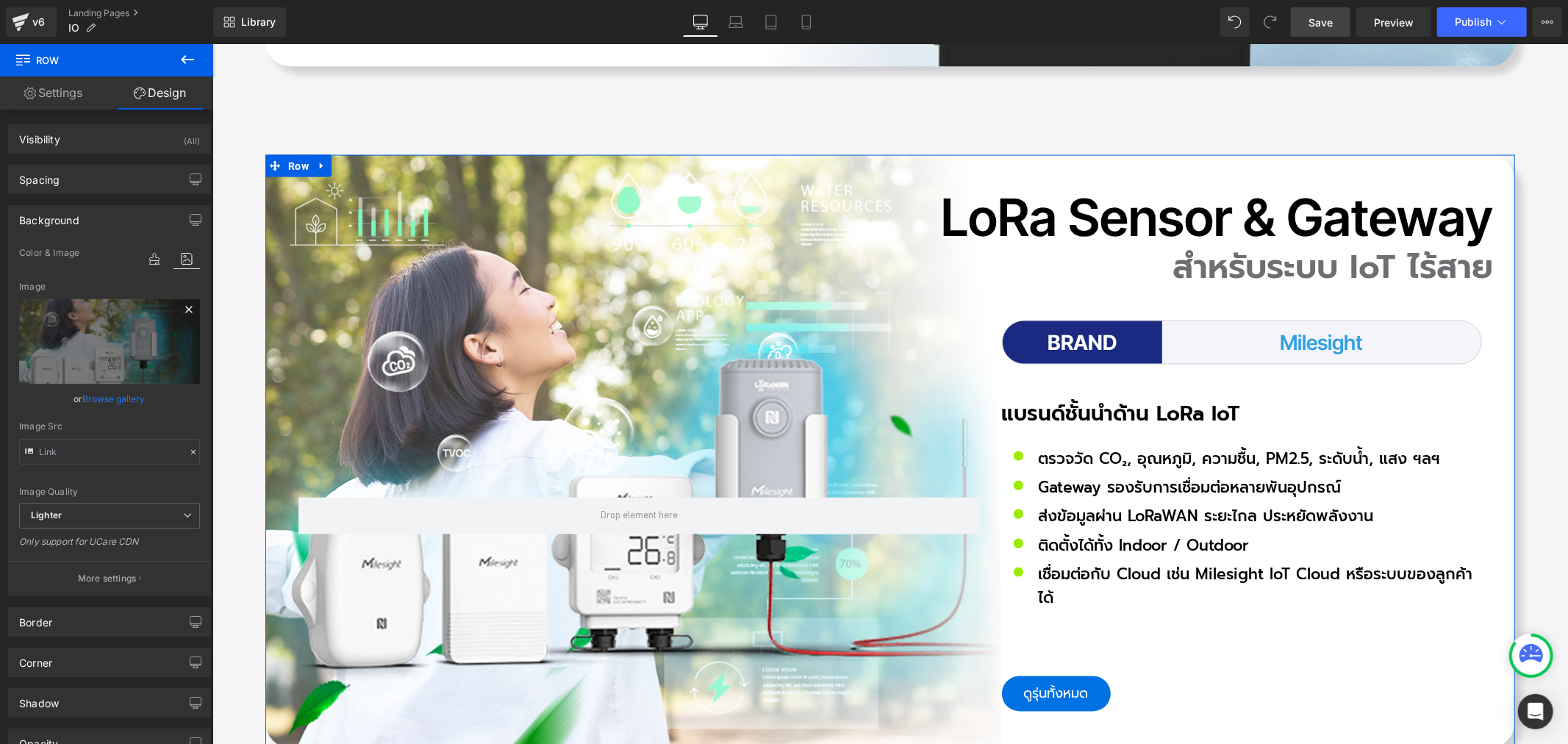
click at [180, 307] on icon at bounding box center [189, 310] width 18 height 18
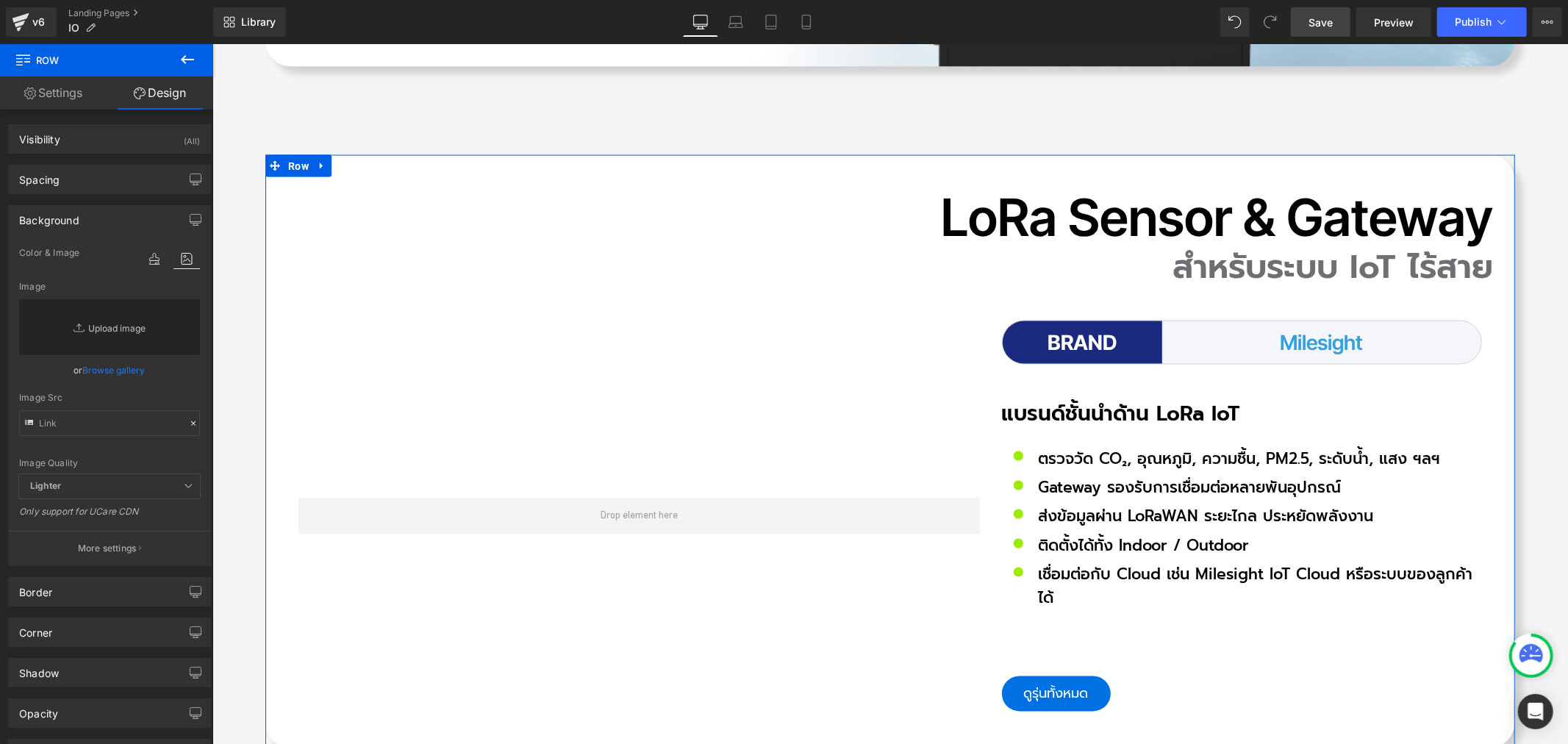
click at [122, 334] on link "Replace Image" at bounding box center [110, 327] width 181 height 56
type input "C:\fakepath\icon-Pro_0502.png"
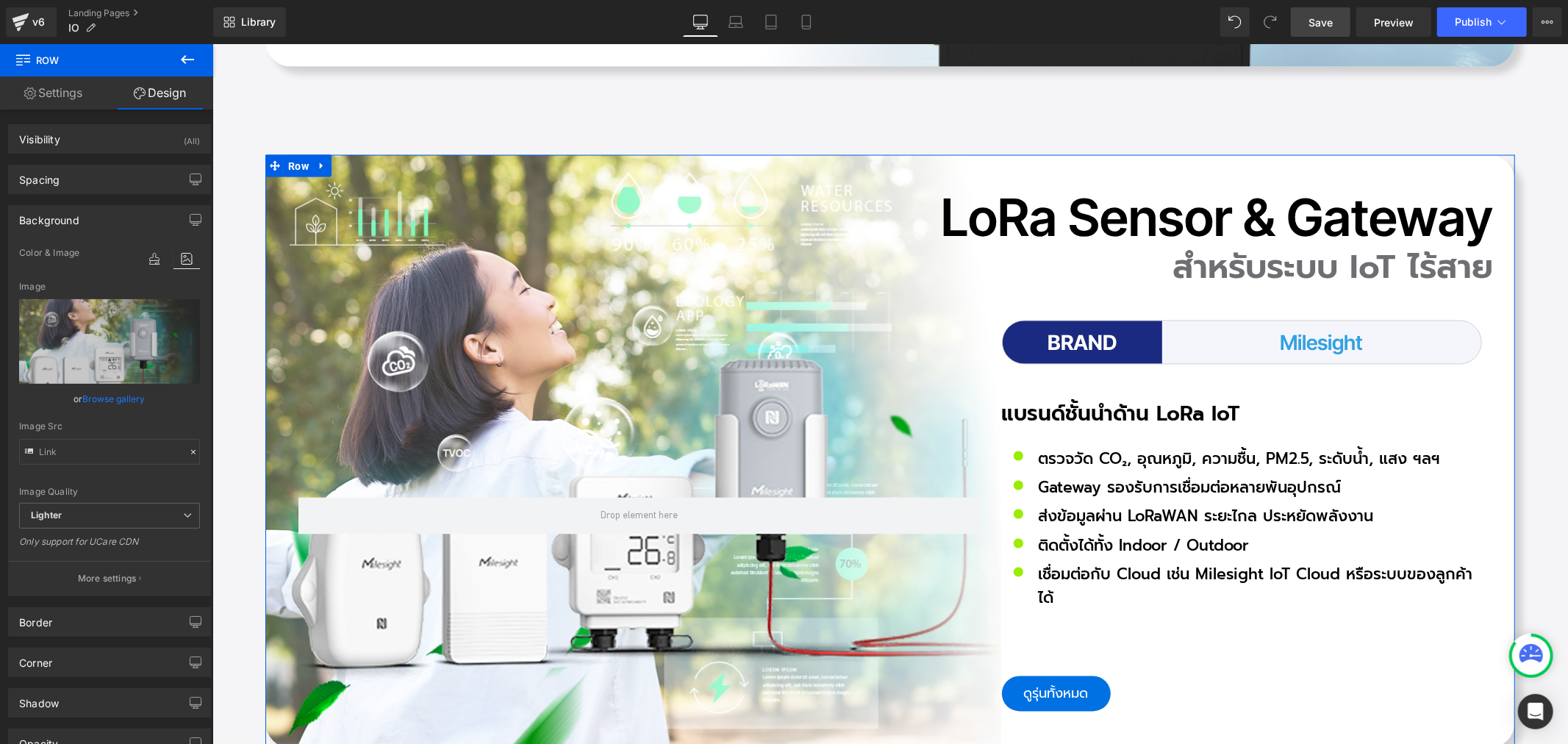
click at [131, 391] on link "Browse gallery" at bounding box center [114, 398] width 63 height 26
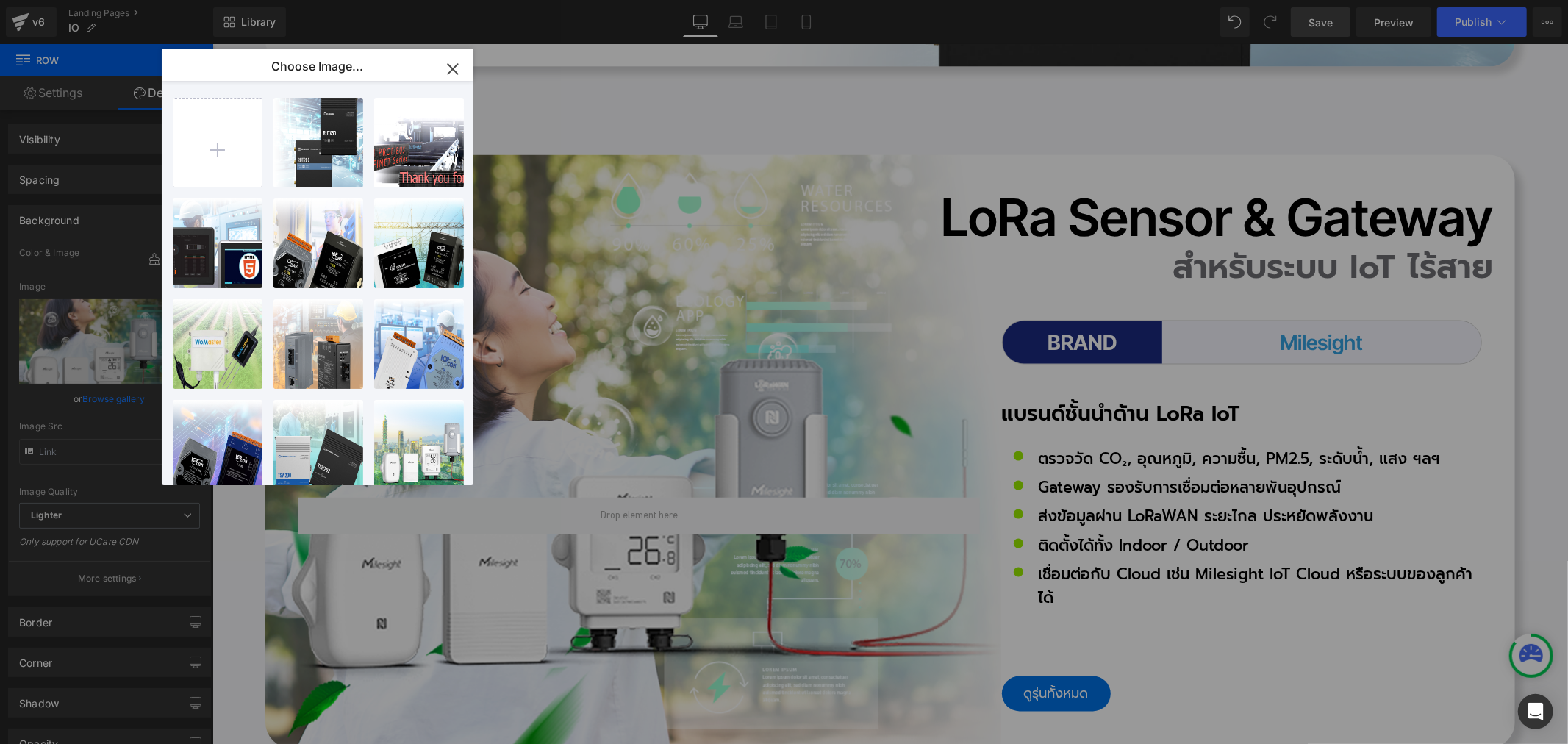
click at [447, 64] on icon "button" at bounding box center [452, 69] width 10 height 10
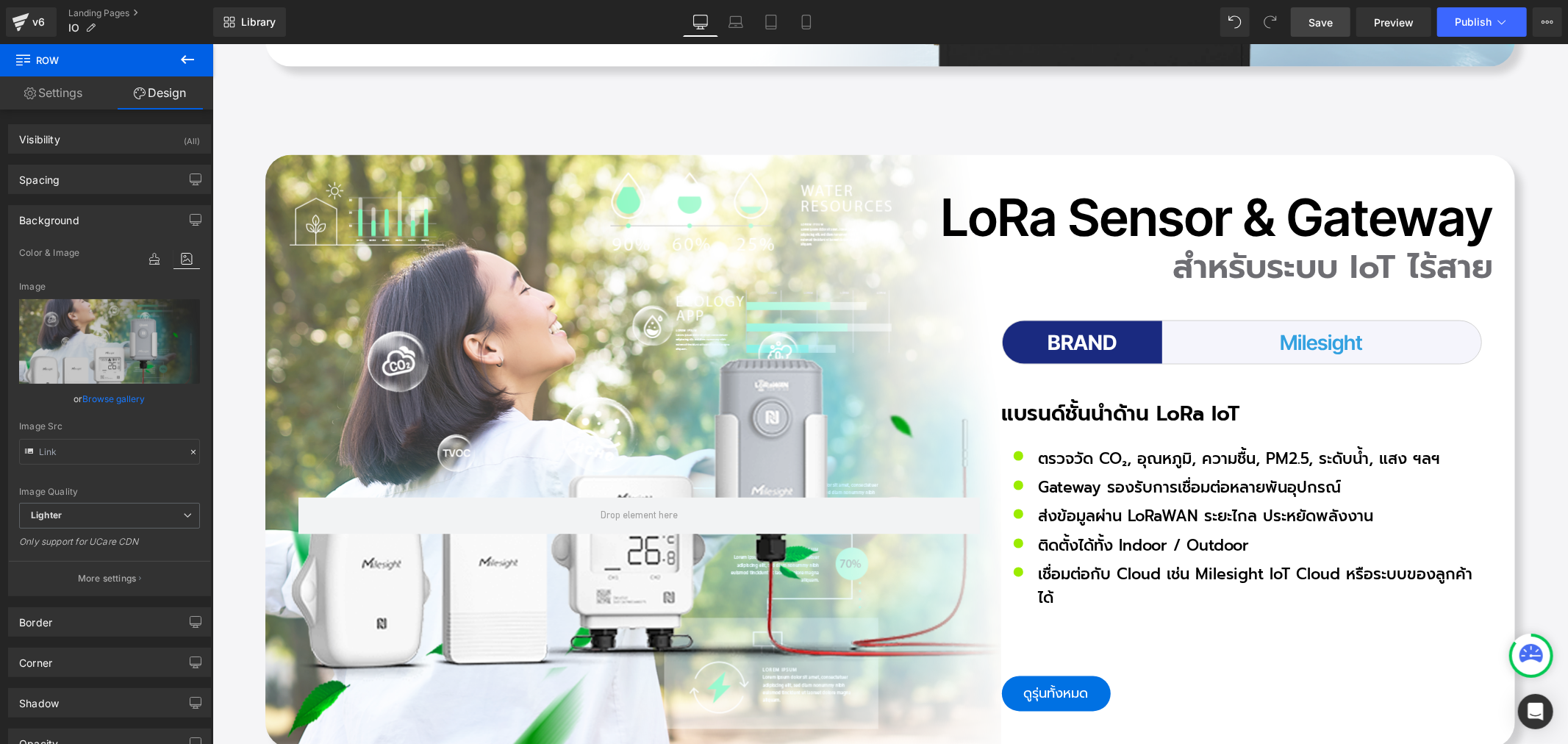
click at [1319, 32] on link "Save" at bounding box center [1321, 22] width 60 height 30
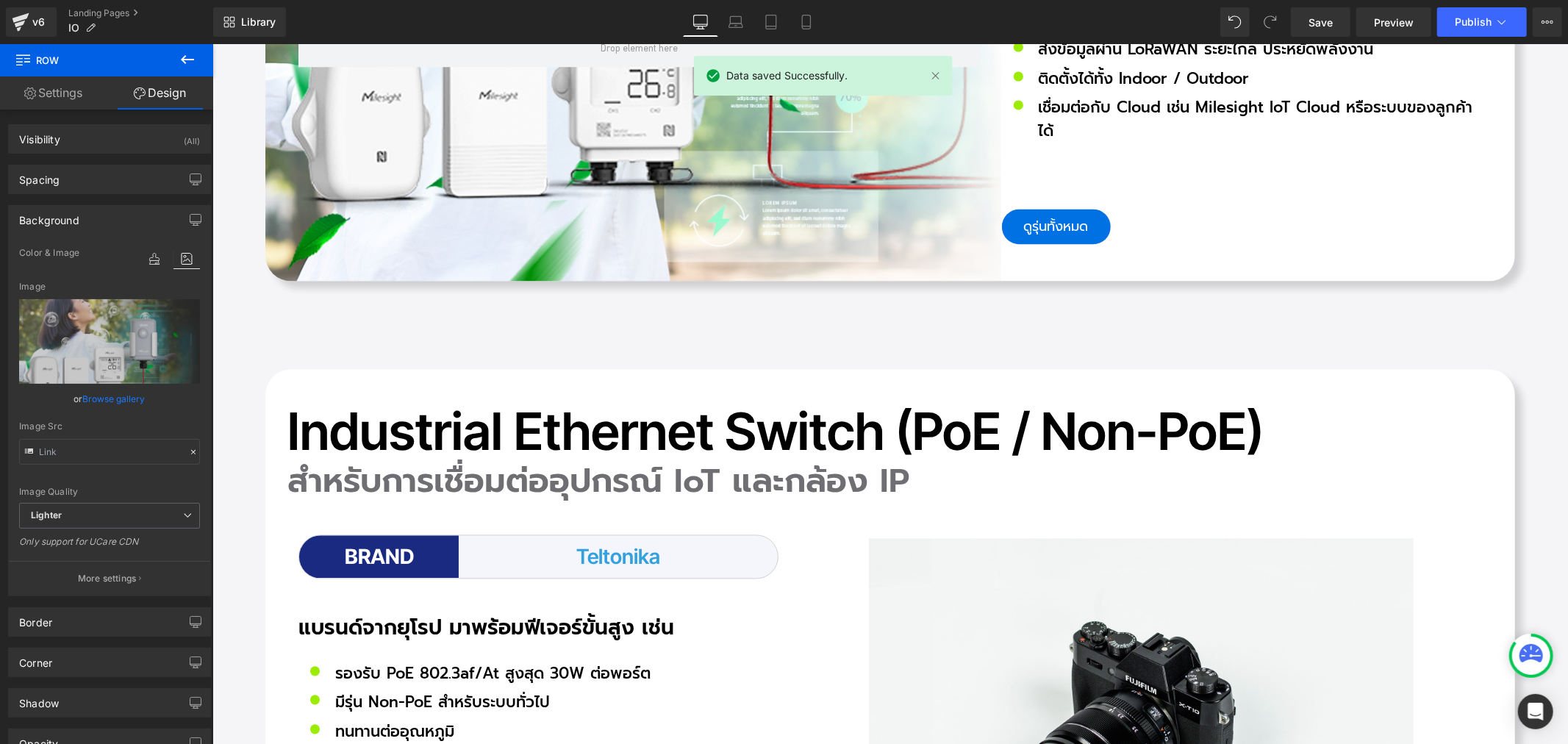
scroll to position [7185, 0]
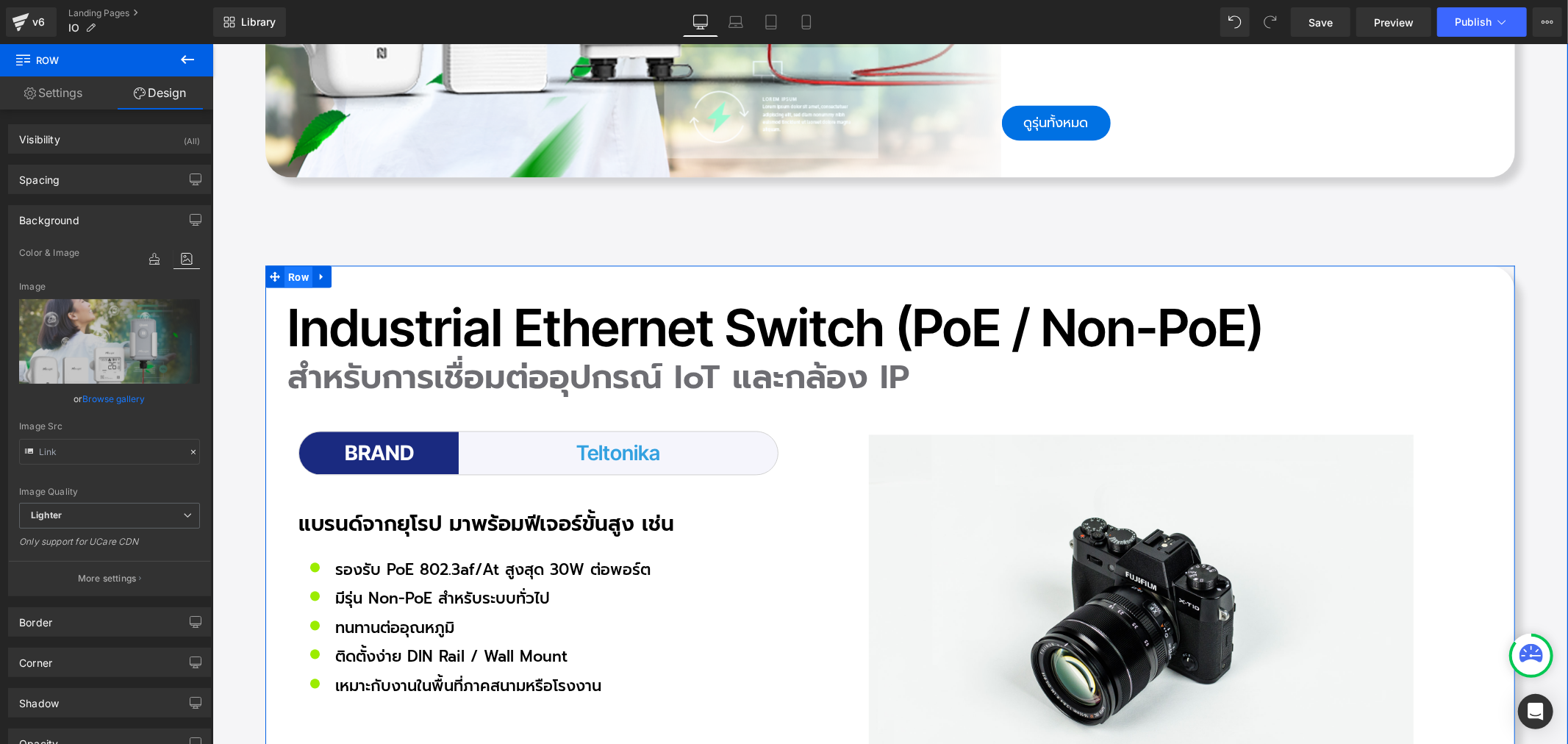
click at [290, 265] on span "Row" at bounding box center [298, 276] width 28 height 22
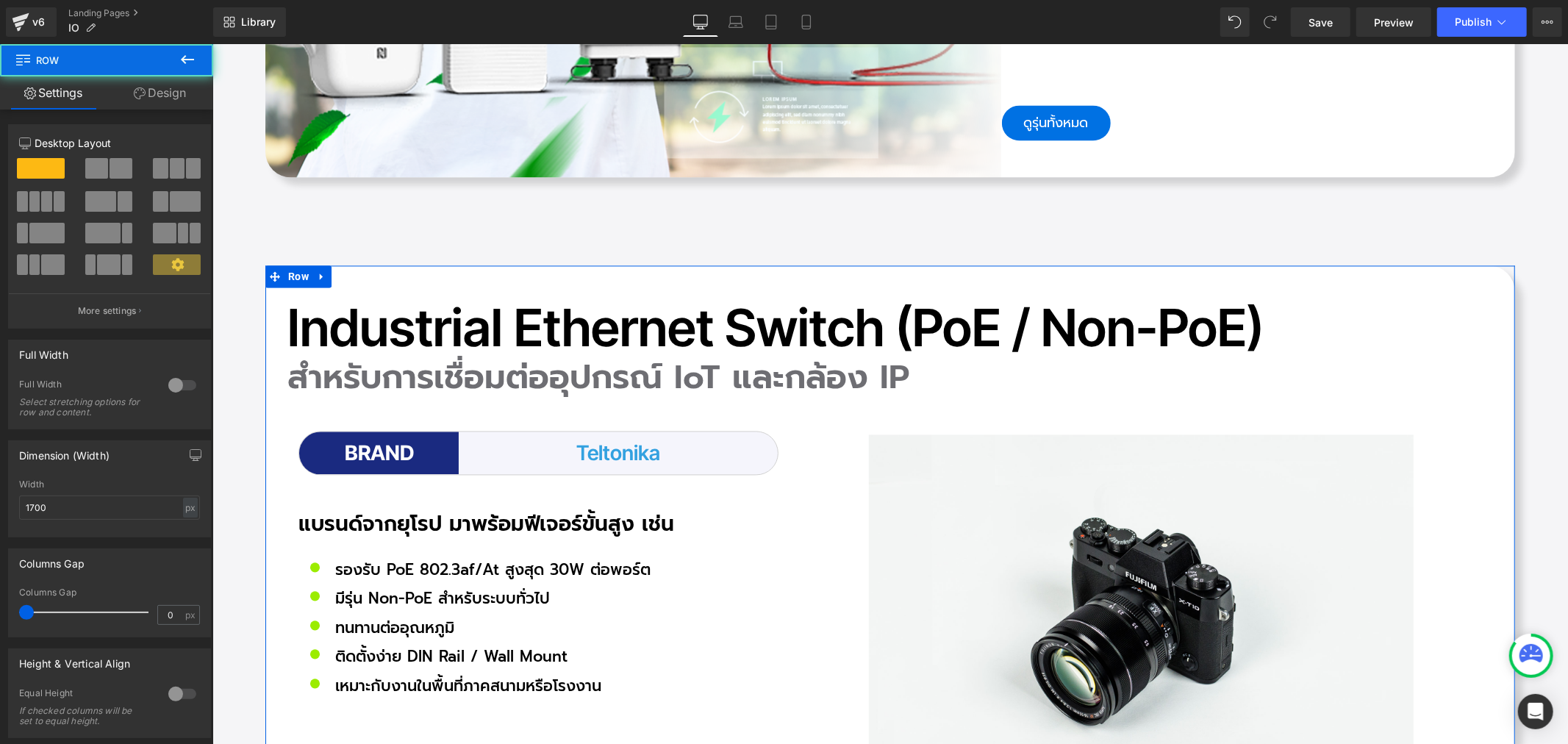
click at [180, 97] on link "Design" at bounding box center [159, 93] width 107 height 33
click at [0, 0] on div "Background" at bounding box center [0, 0] width 0 height 0
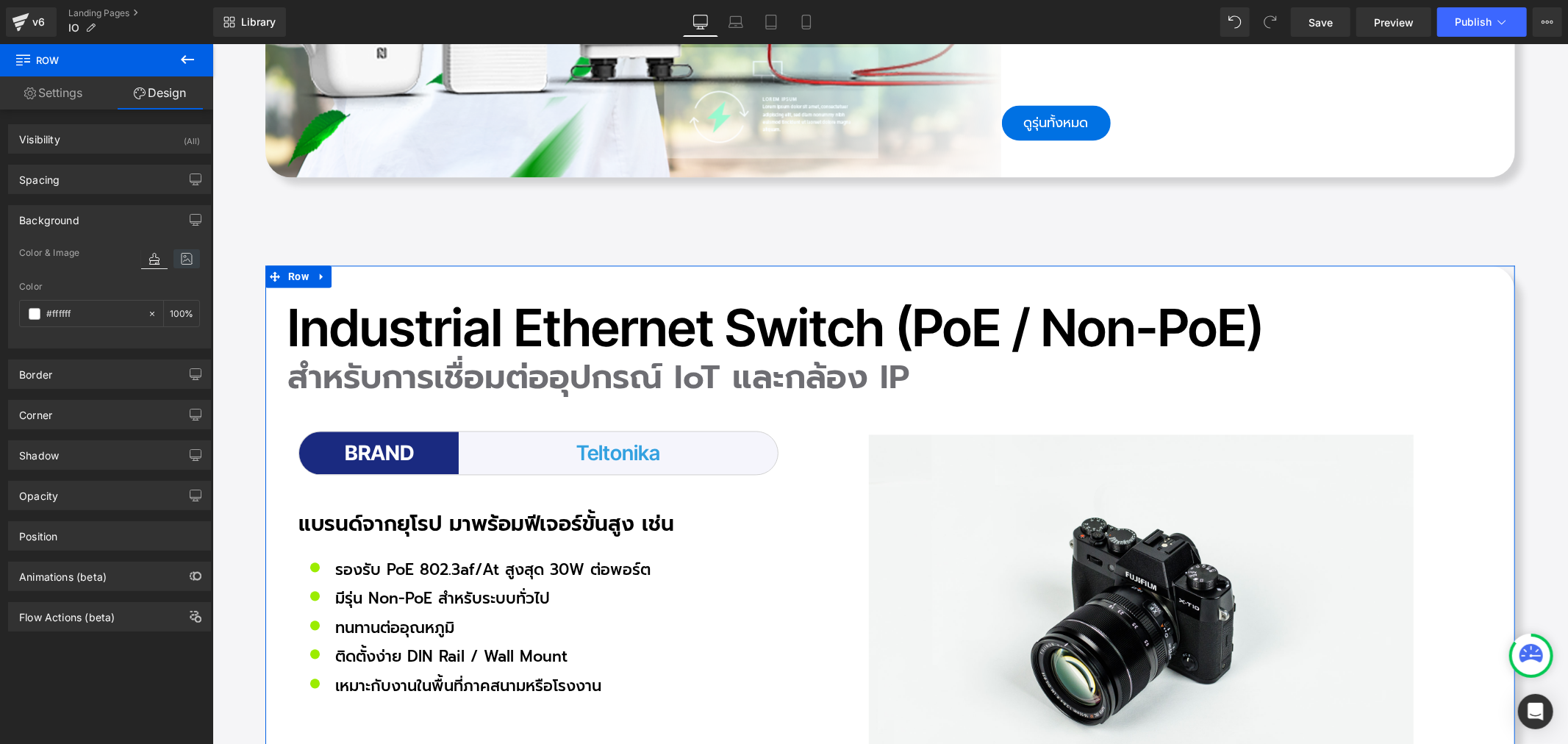
click at [181, 262] on icon at bounding box center [186, 258] width 27 height 19
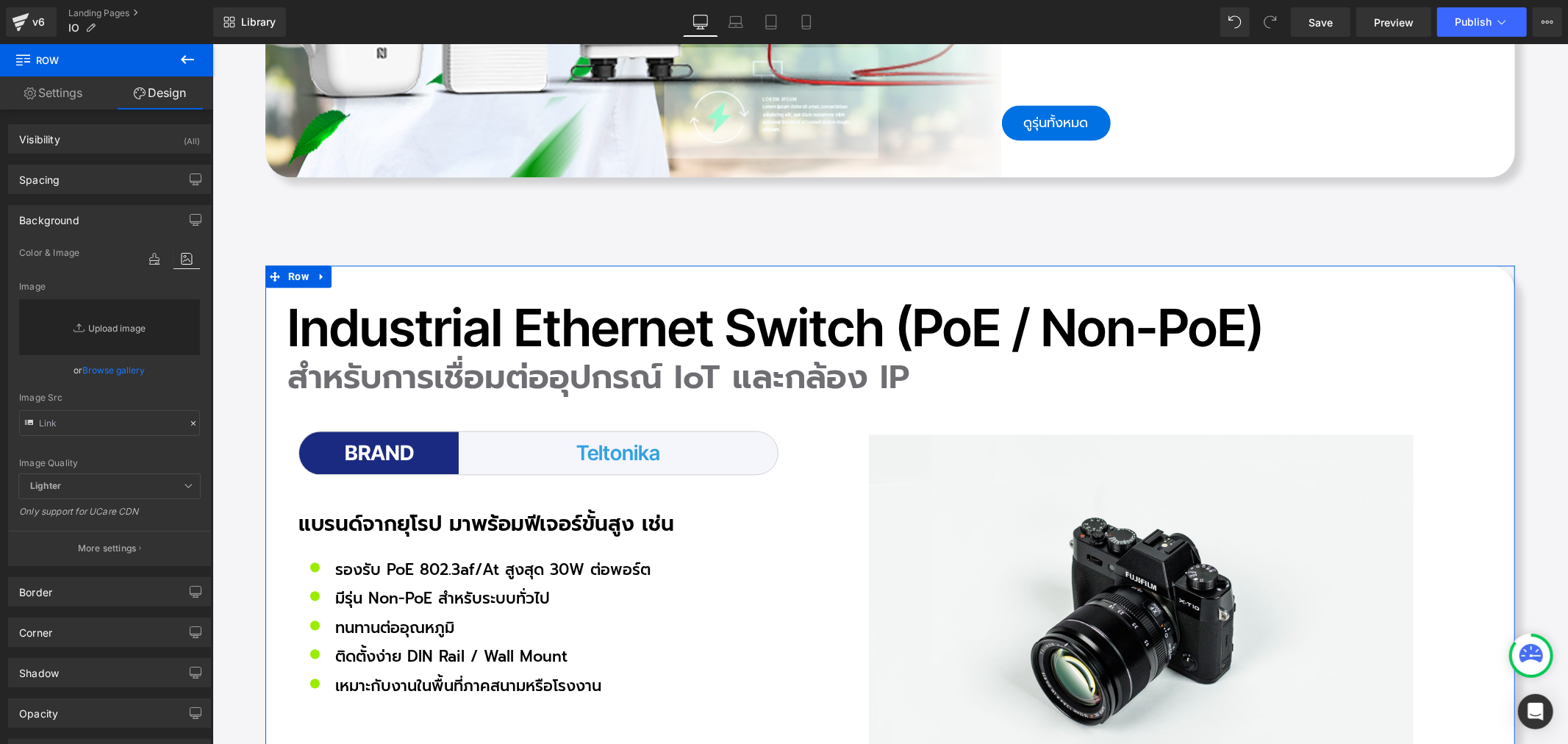
click at [108, 327] on link "Replace Image" at bounding box center [110, 327] width 181 height 56
type input "C:\fakepath\icon-Pro_06.png"
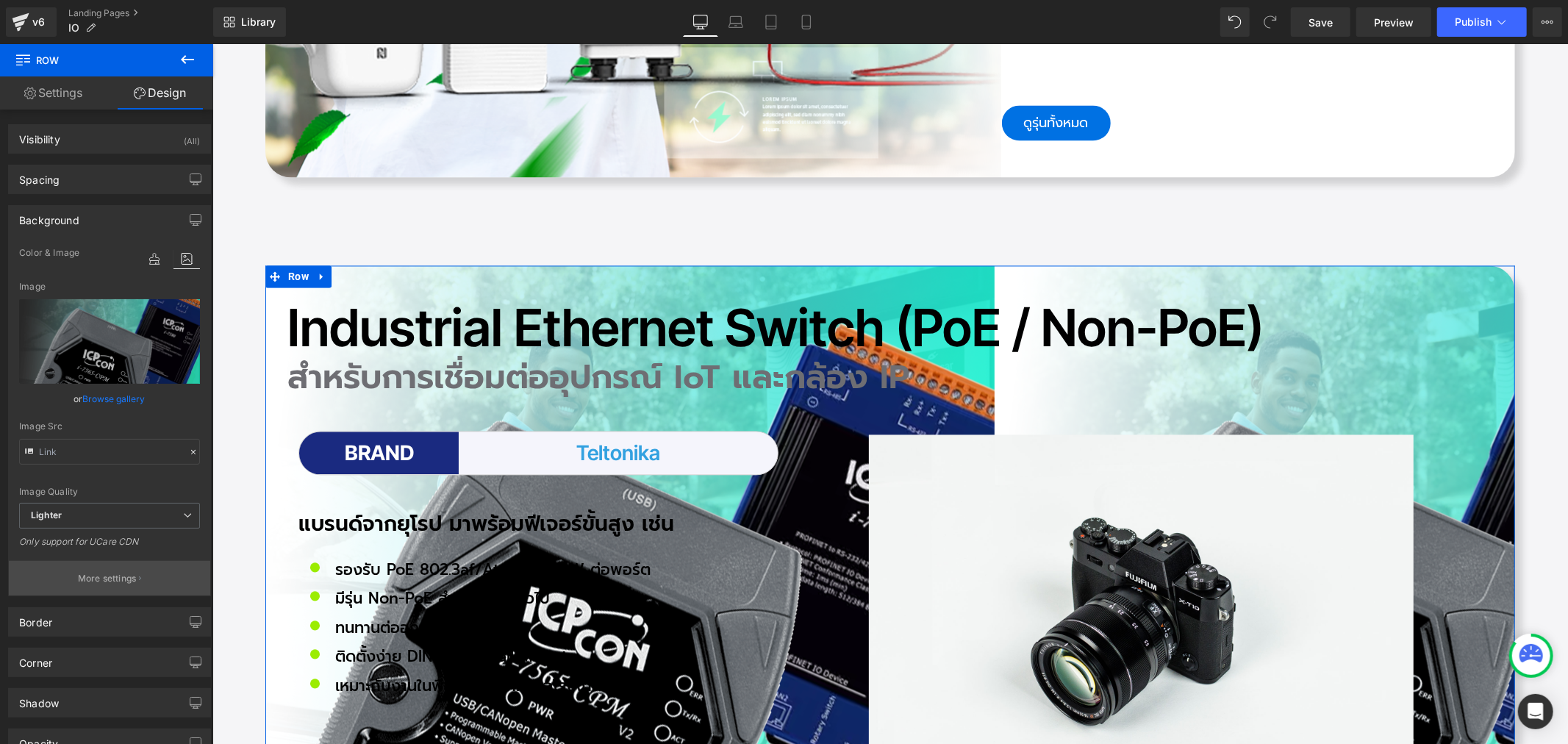
click at [103, 562] on button "More settings" at bounding box center [110, 578] width 201 height 35
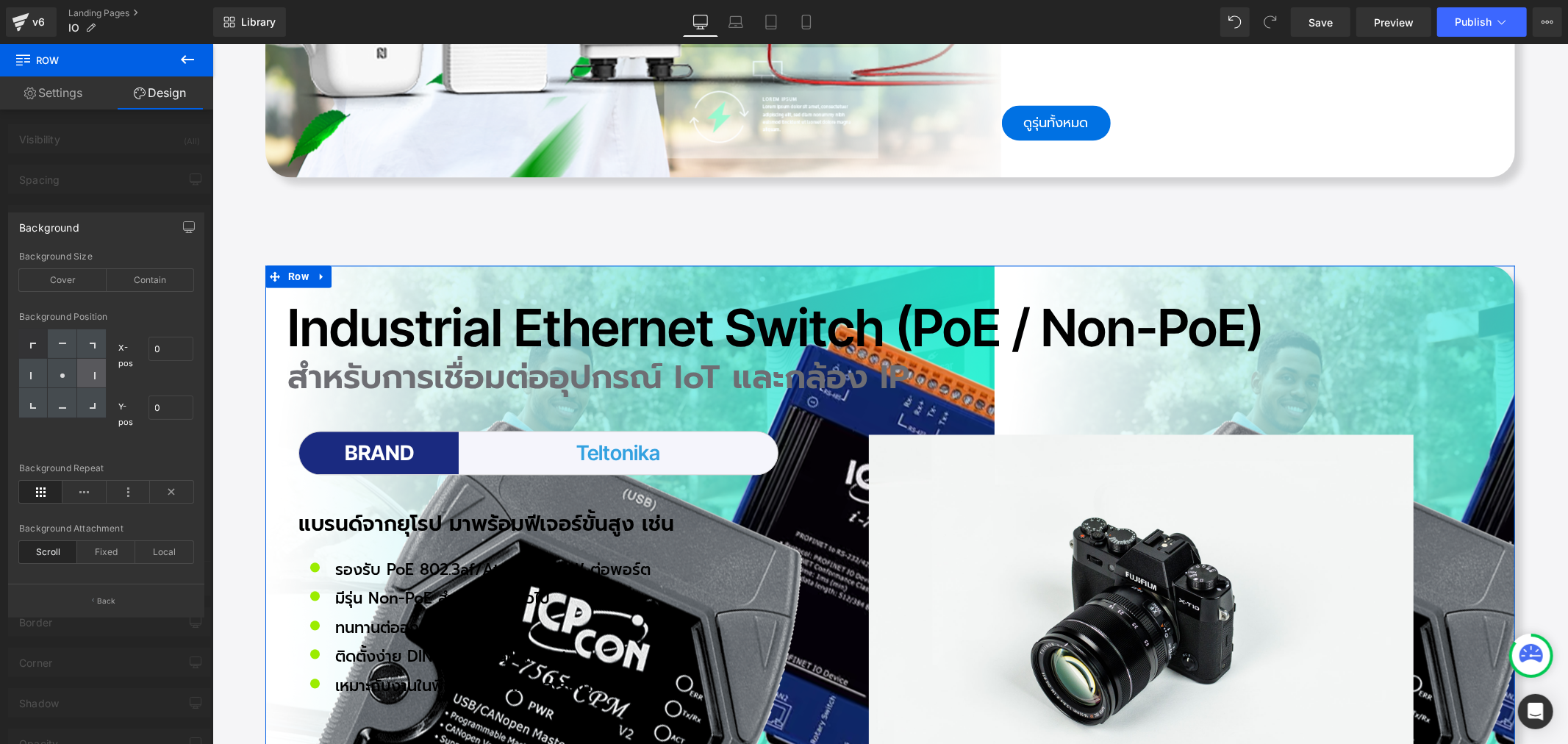
click at [94, 373] on icon at bounding box center [92, 374] width 7 height 7
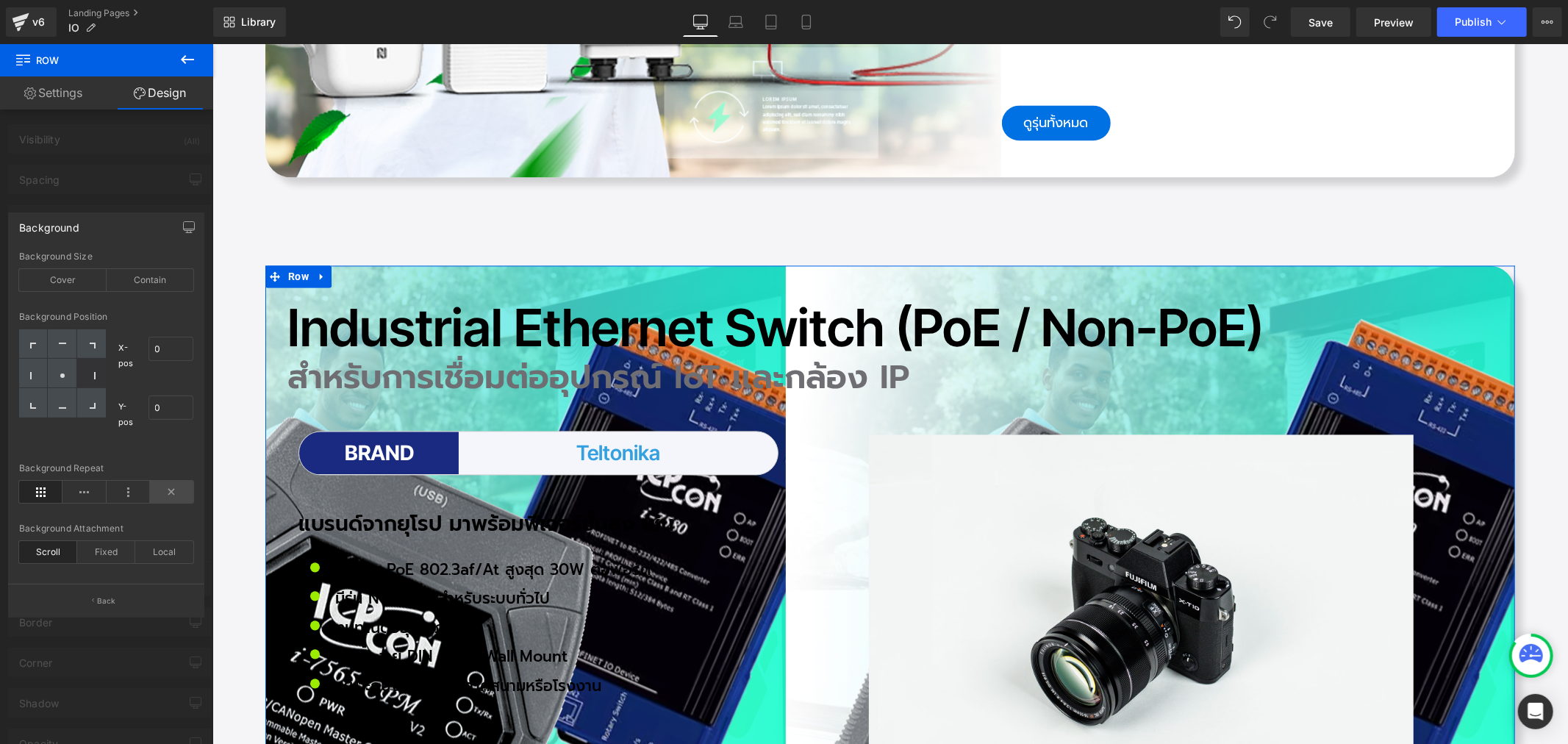
click at [179, 494] on icon at bounding box center [172, 492] width 44 height 22
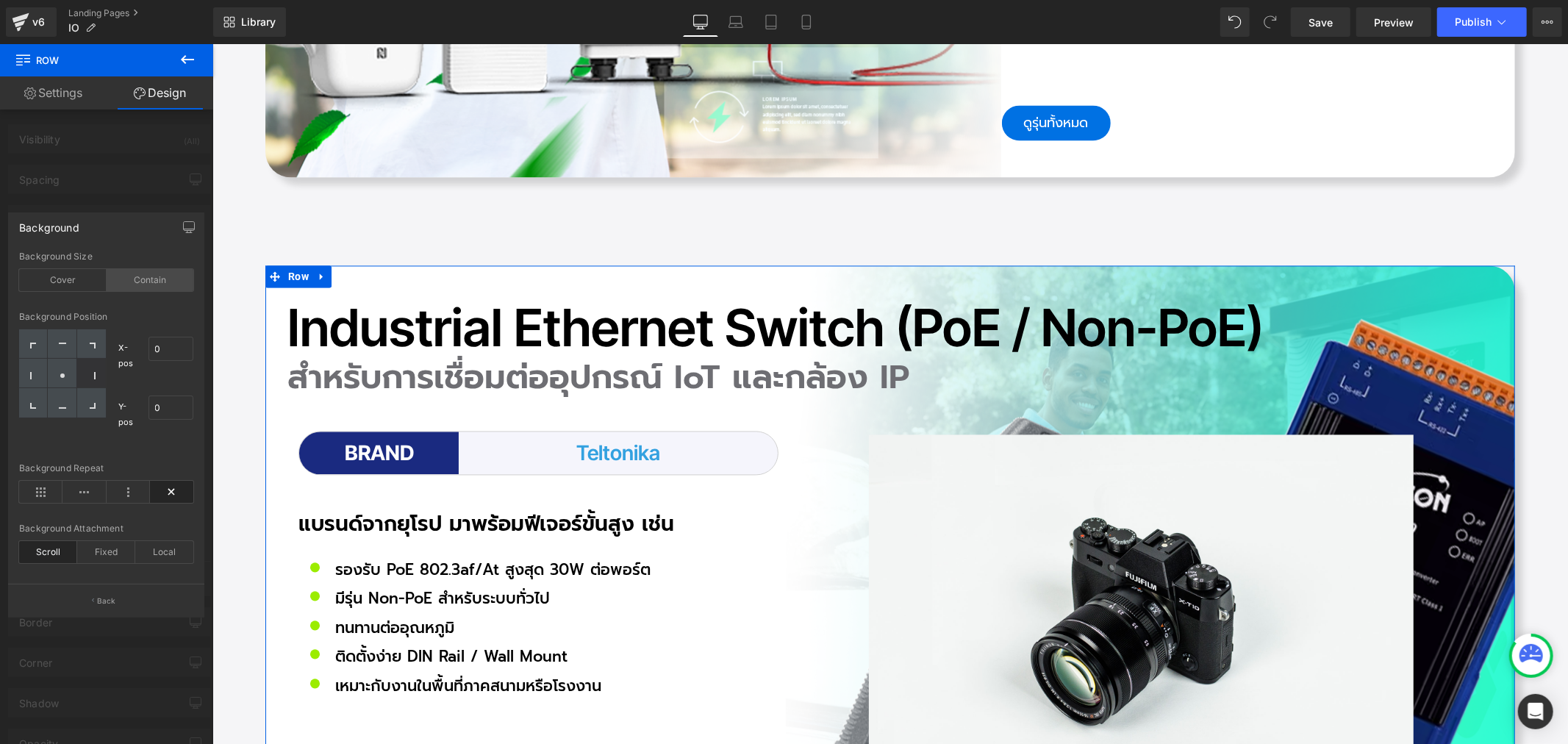
drag, startPoint x: 161, startPoint y: 272, endPoint x: 104, endPoint y: 268, distance: 57.1
click at [161, 272] on div "Contain" at bounding box center [150, 280] width 88 height 22
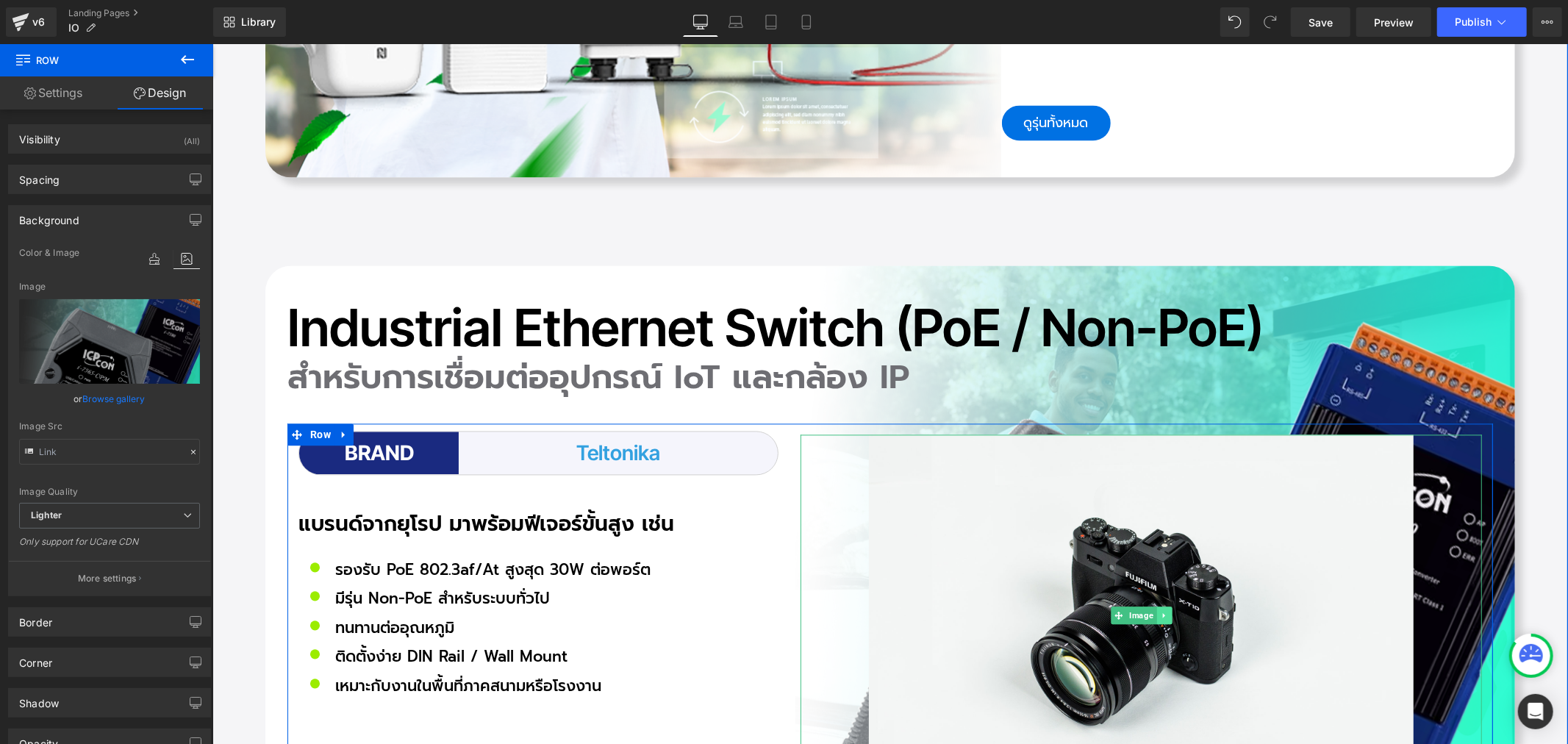
click at [1160, 610] on icon at bounding box center [1164, 614] width 8 height 9
click at [1167, 610] on icon at bounding box center [1171, 614] width 8 height 8
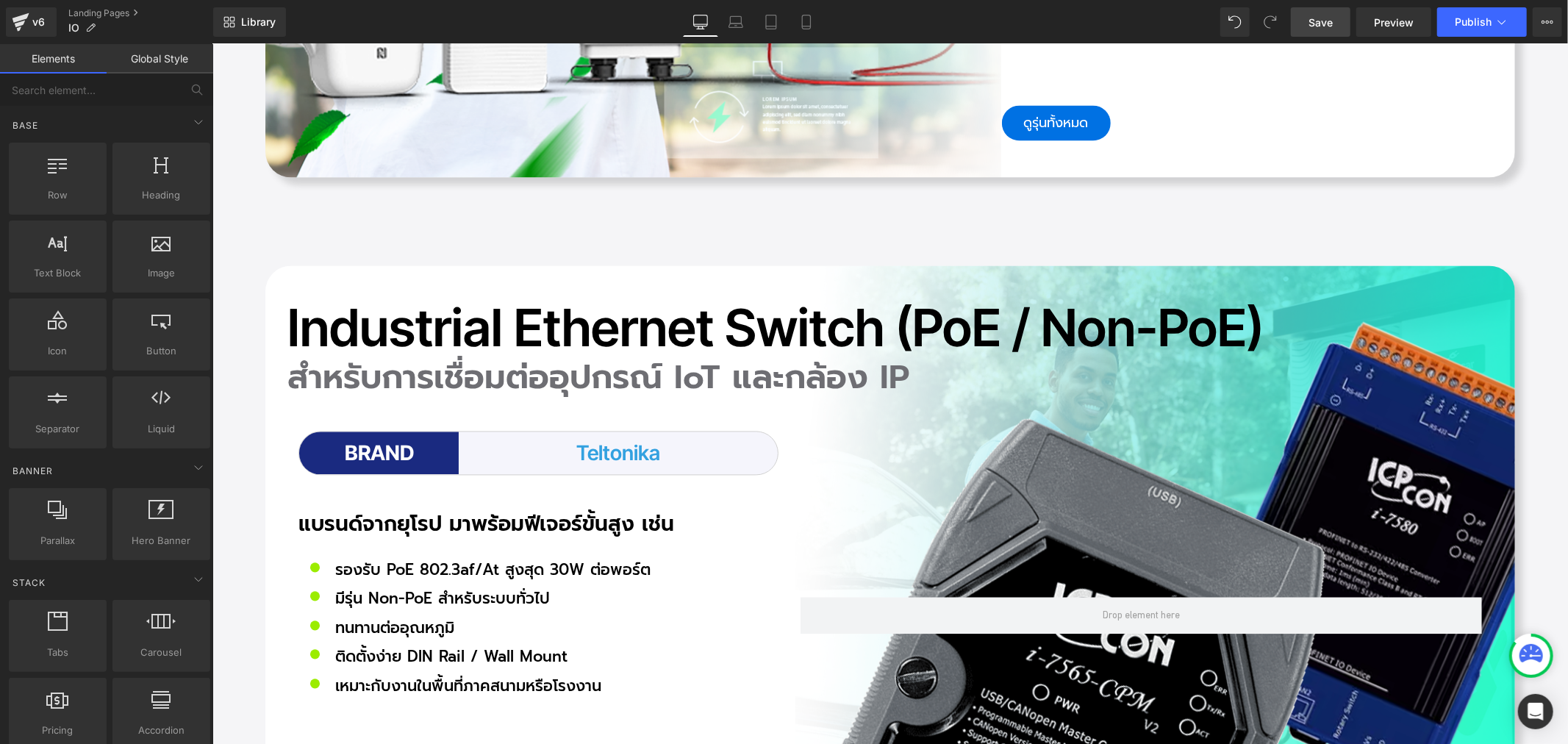
click at [1321, 24] on span "Save" at bounding box center [1320, 22] width 24 height 15
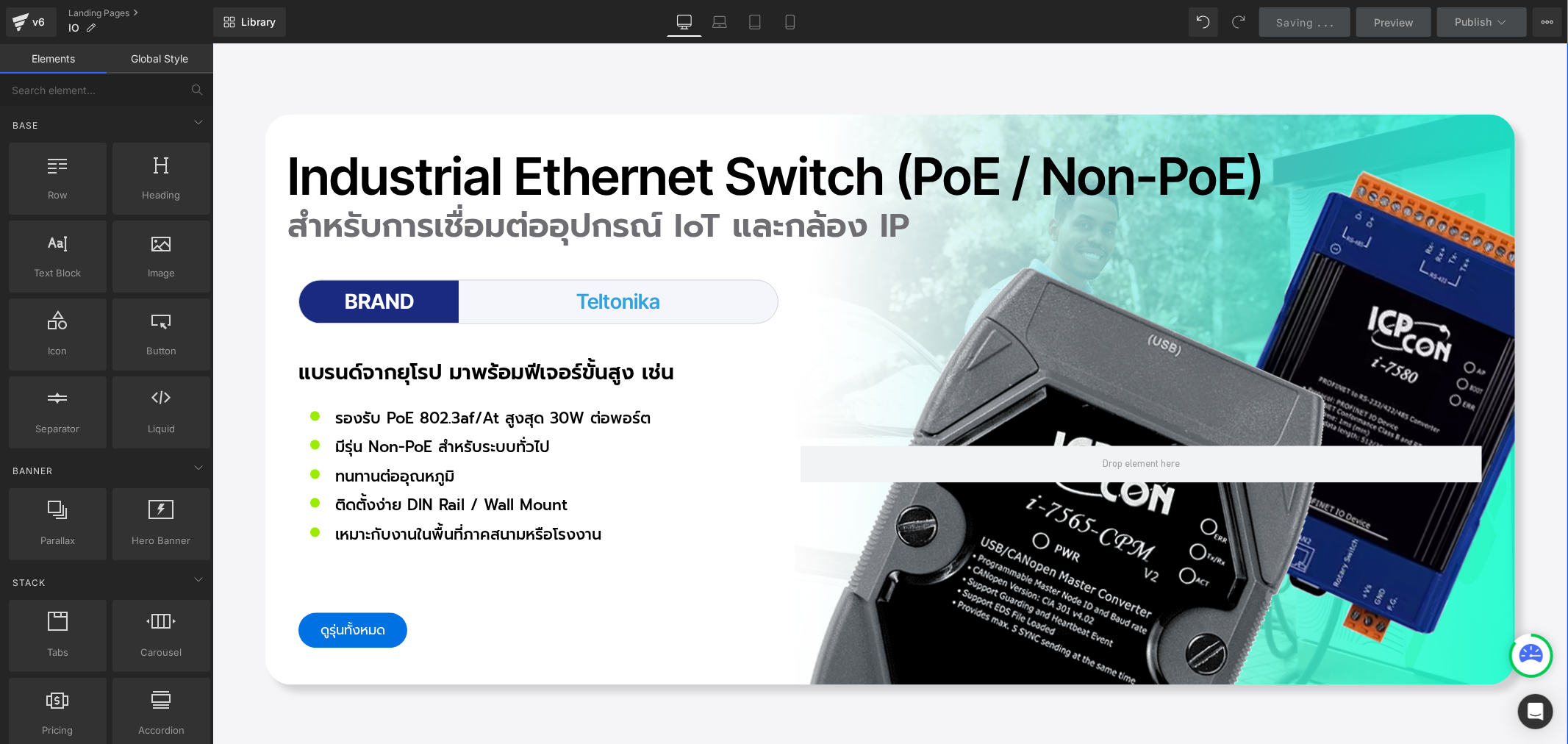
scroll to position [7348, 0]
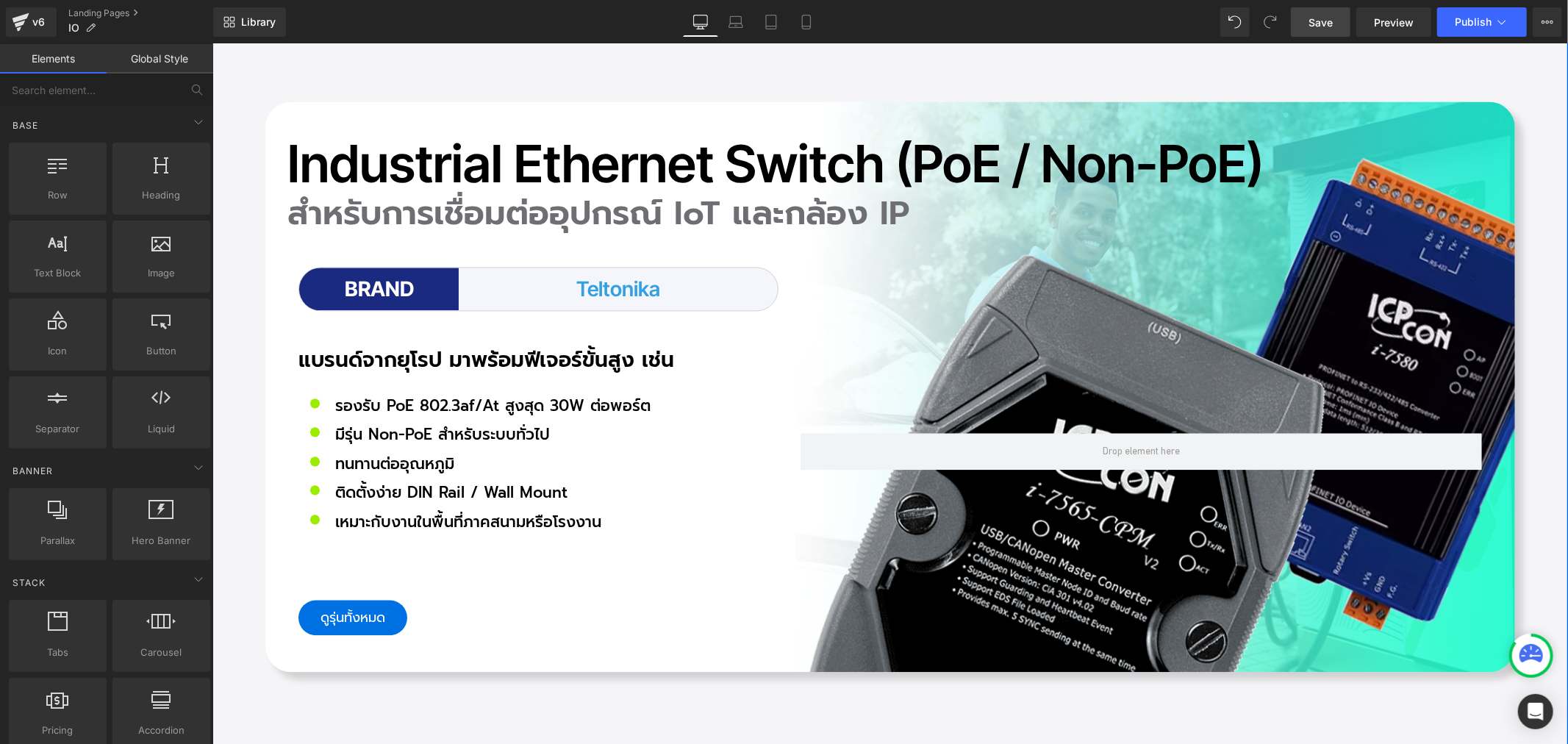
click at [313, 108] on icon at bounding box center [317, 112] width 8 height 9
click at [285, 101] on span "Row" at bounding box center [298, 112] width 28 height 22
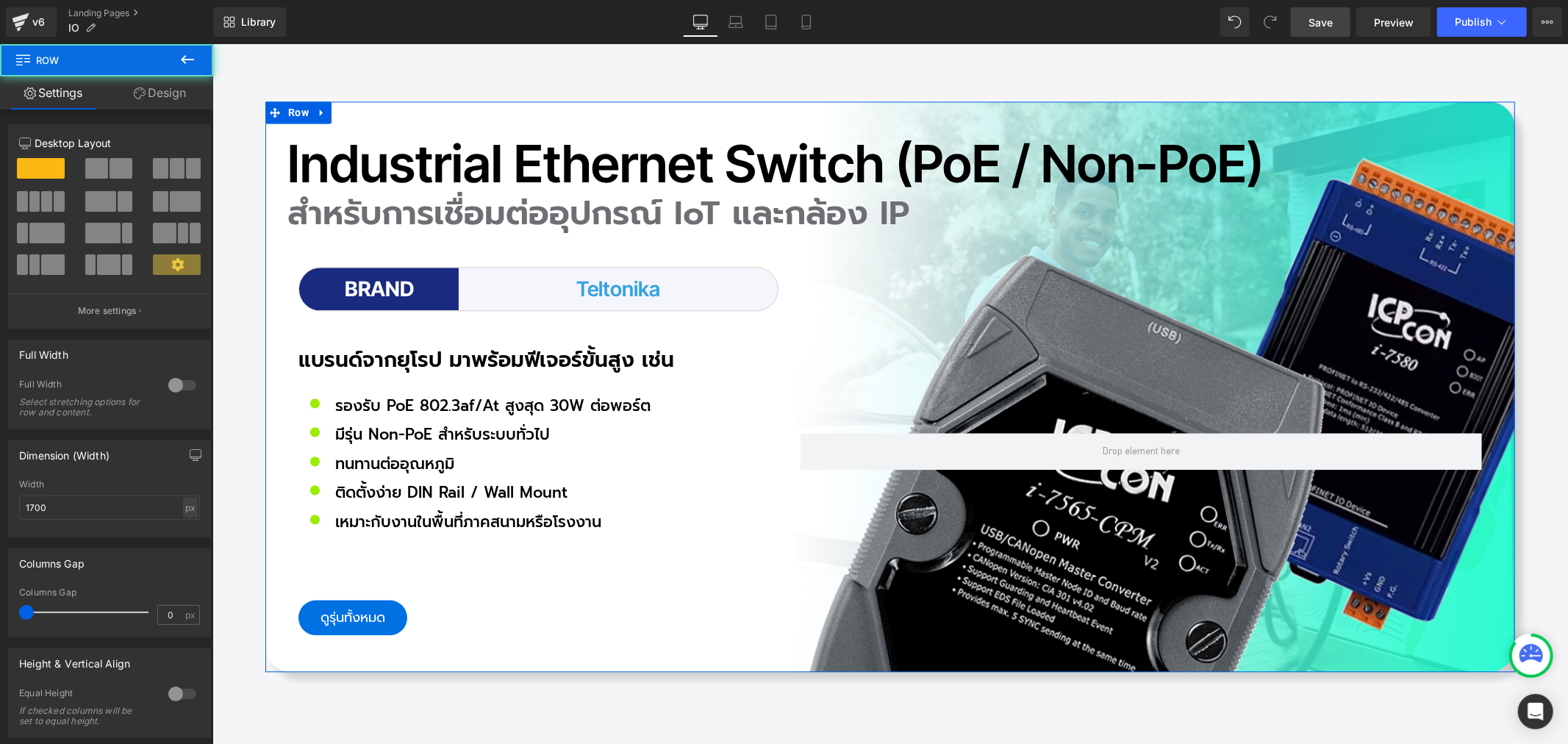
drag, startPoint x: 164, startPoint y: 100, endPoint x: 158, endPoint y: 105, distance: 7.8
click at [164, 100] on link "Design" at bounding box center [159, 93] width 107 height 33
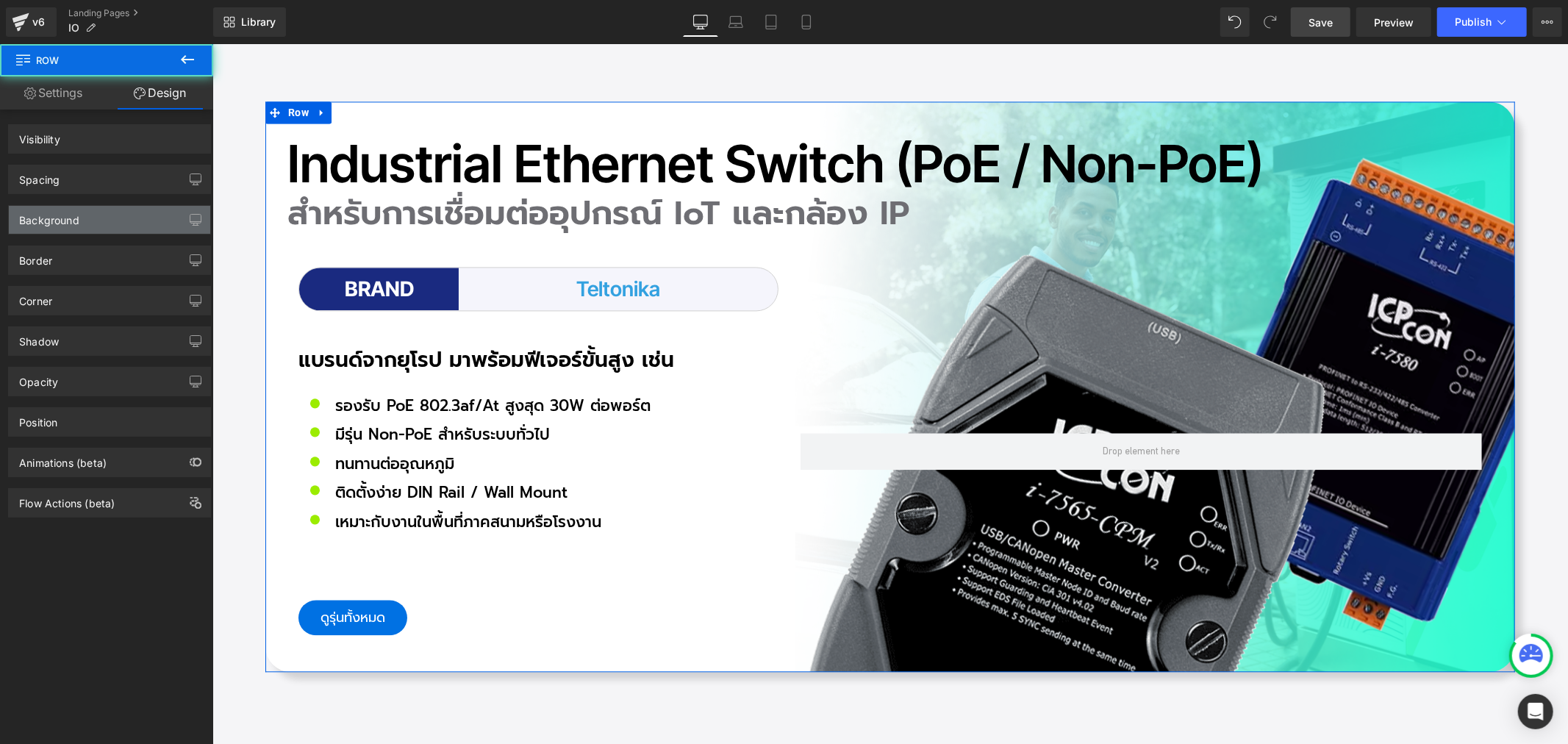
click at [105, 223] on div "Background" at bounding box center [110, 220] width 201 height 28
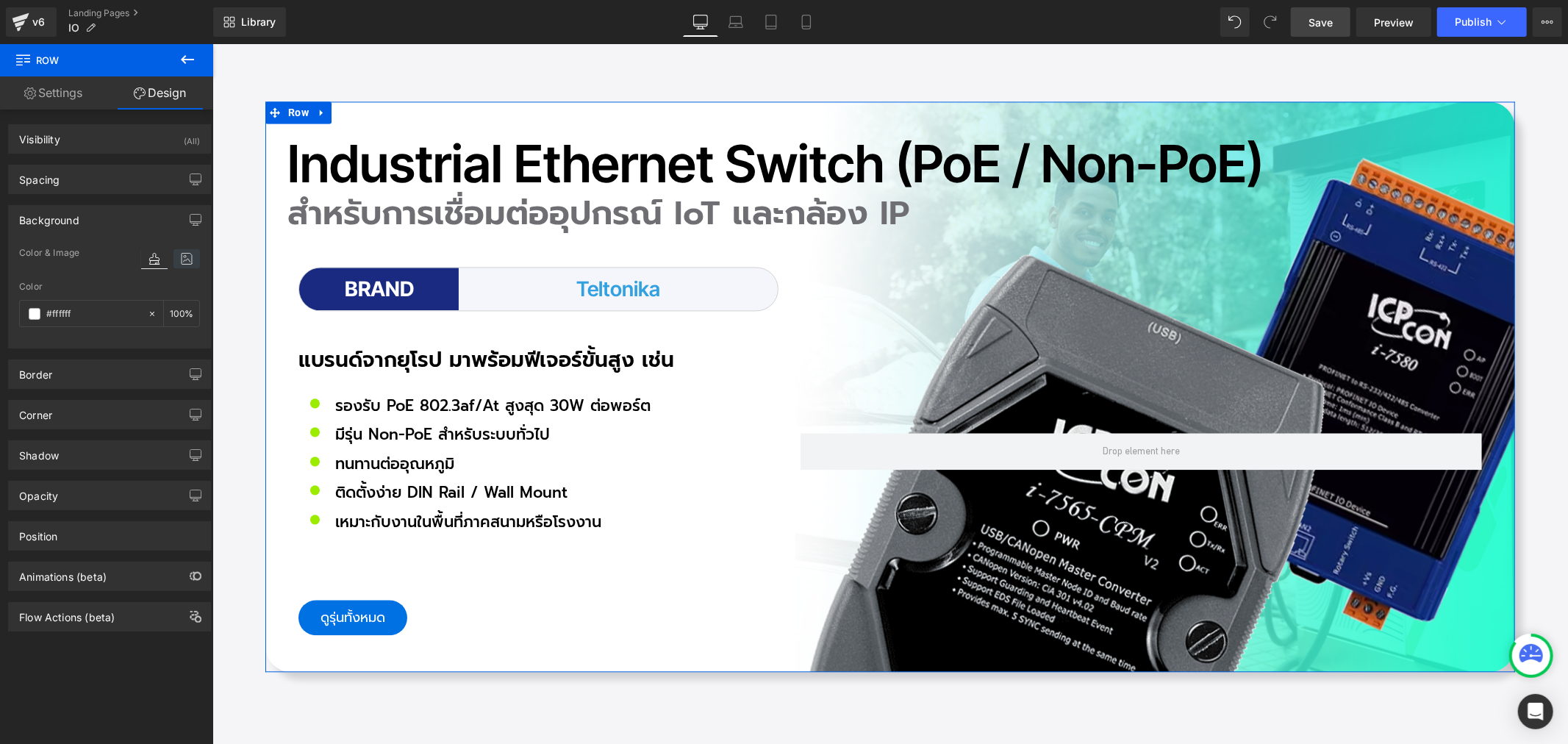
click at [181, 259] on icon at bounding box center [186, 258] width 27 height 19
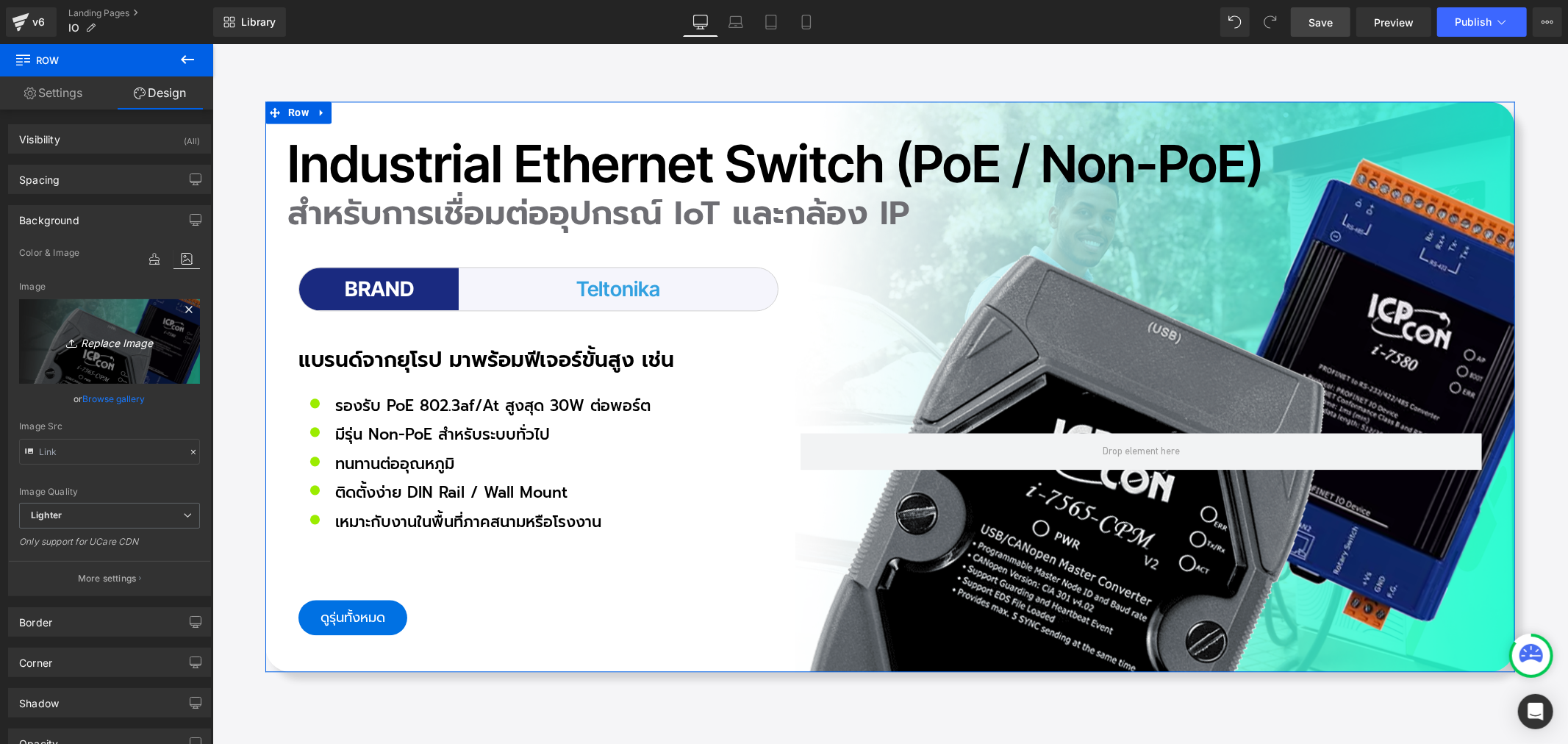
click at [121, 335] on icon "Replace Image" at bounding box center [110, 341] width 118 height 18
type input "C:\fakepath\icon-Pro_0602.png"
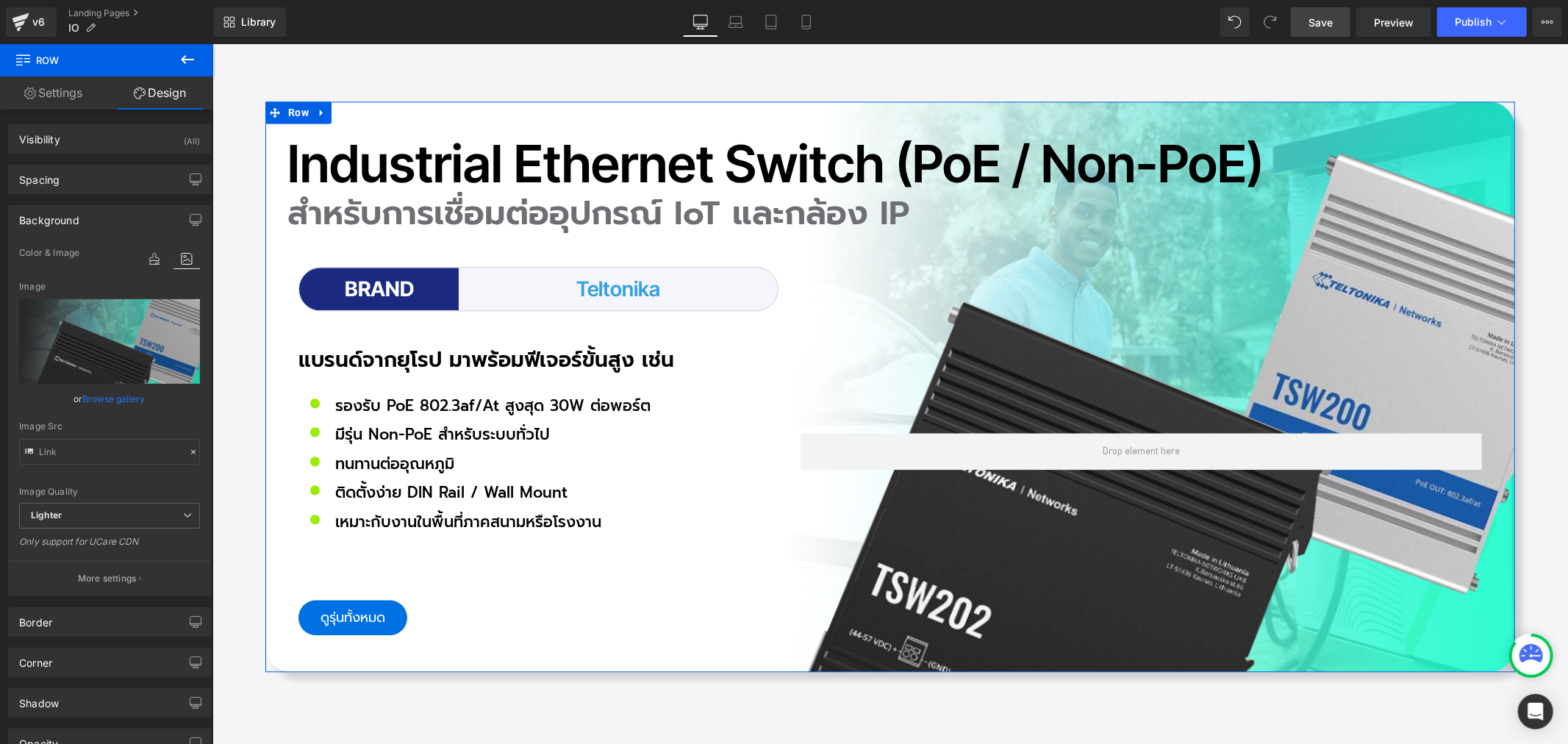
click at [107, 390] on link "Browse gallery" at bounding box center [114, 398] width 63 height 26
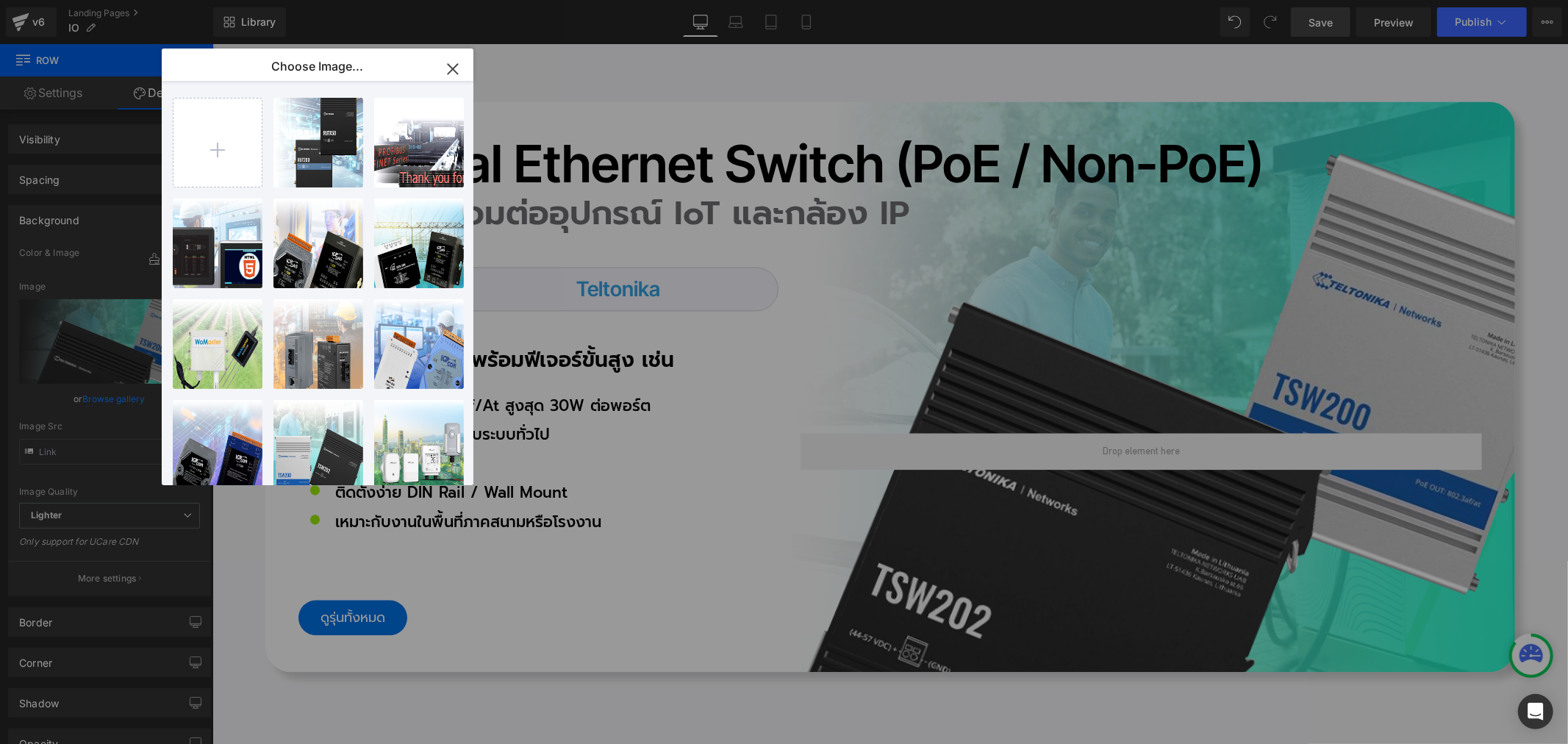
click at [451, 67] on icon "button" at bounding box center [452, 69] width 10 height 10
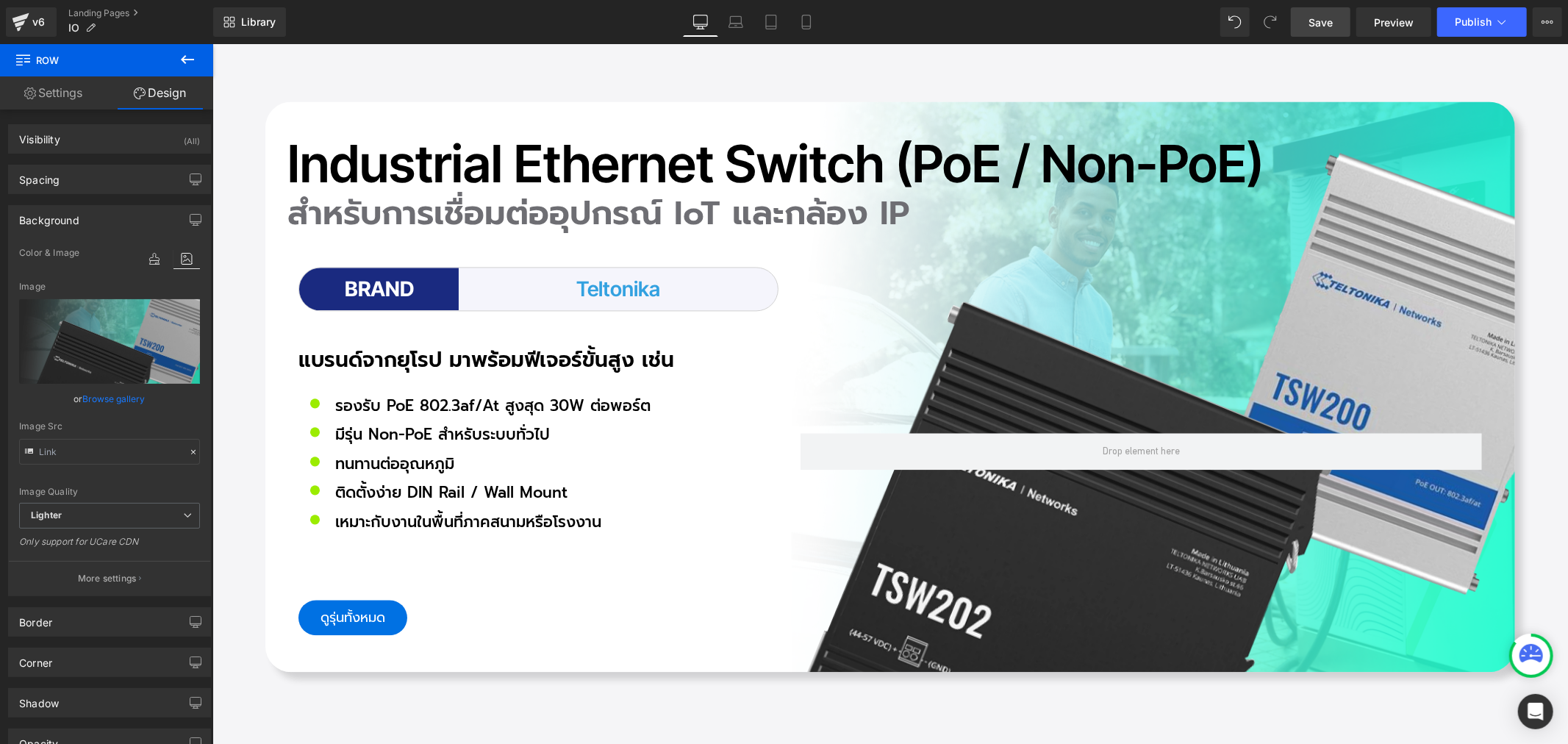
click at [1319, 24] on span "Save" at bounding box center [1320, 22] width 24 height 15
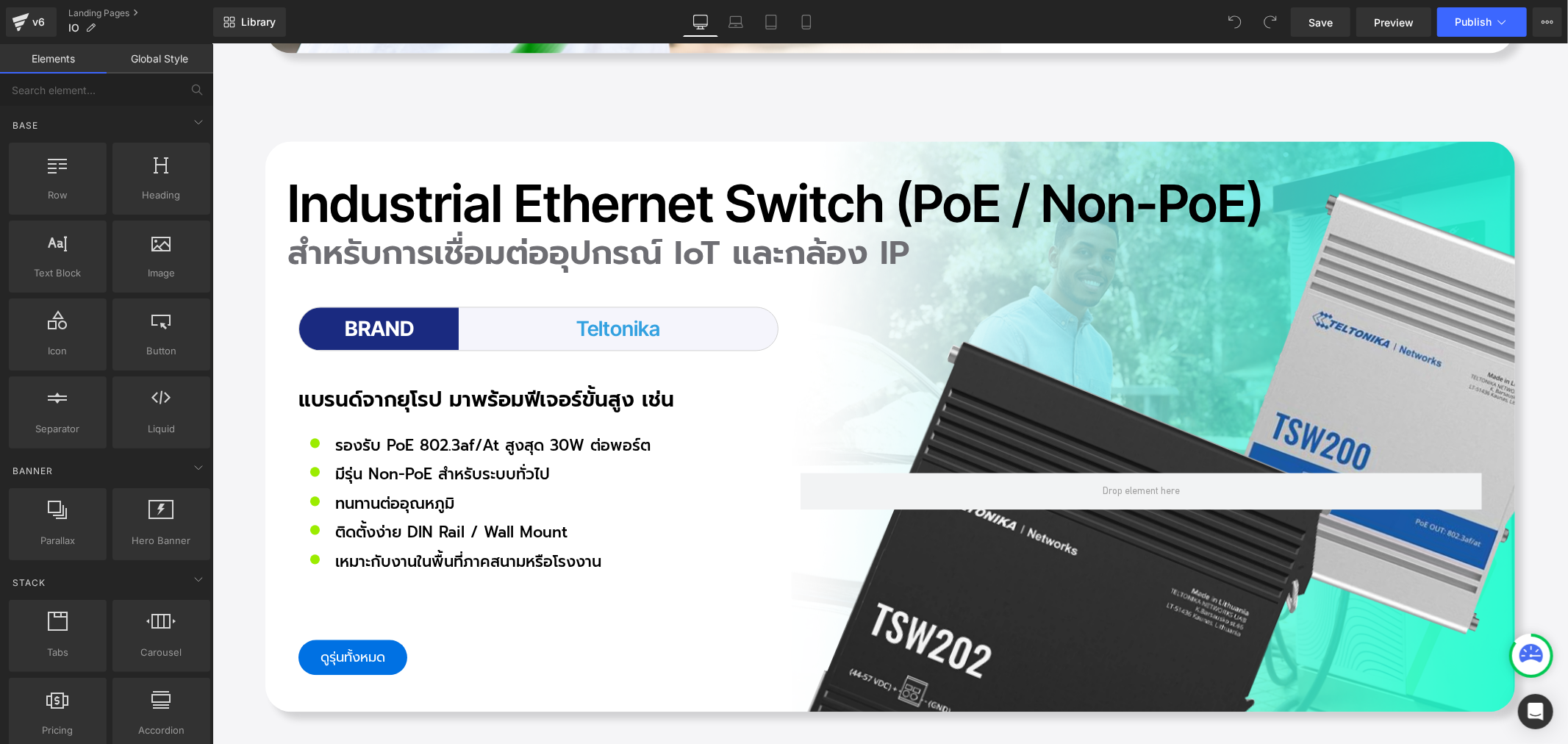
scroll to position [7185, 0]
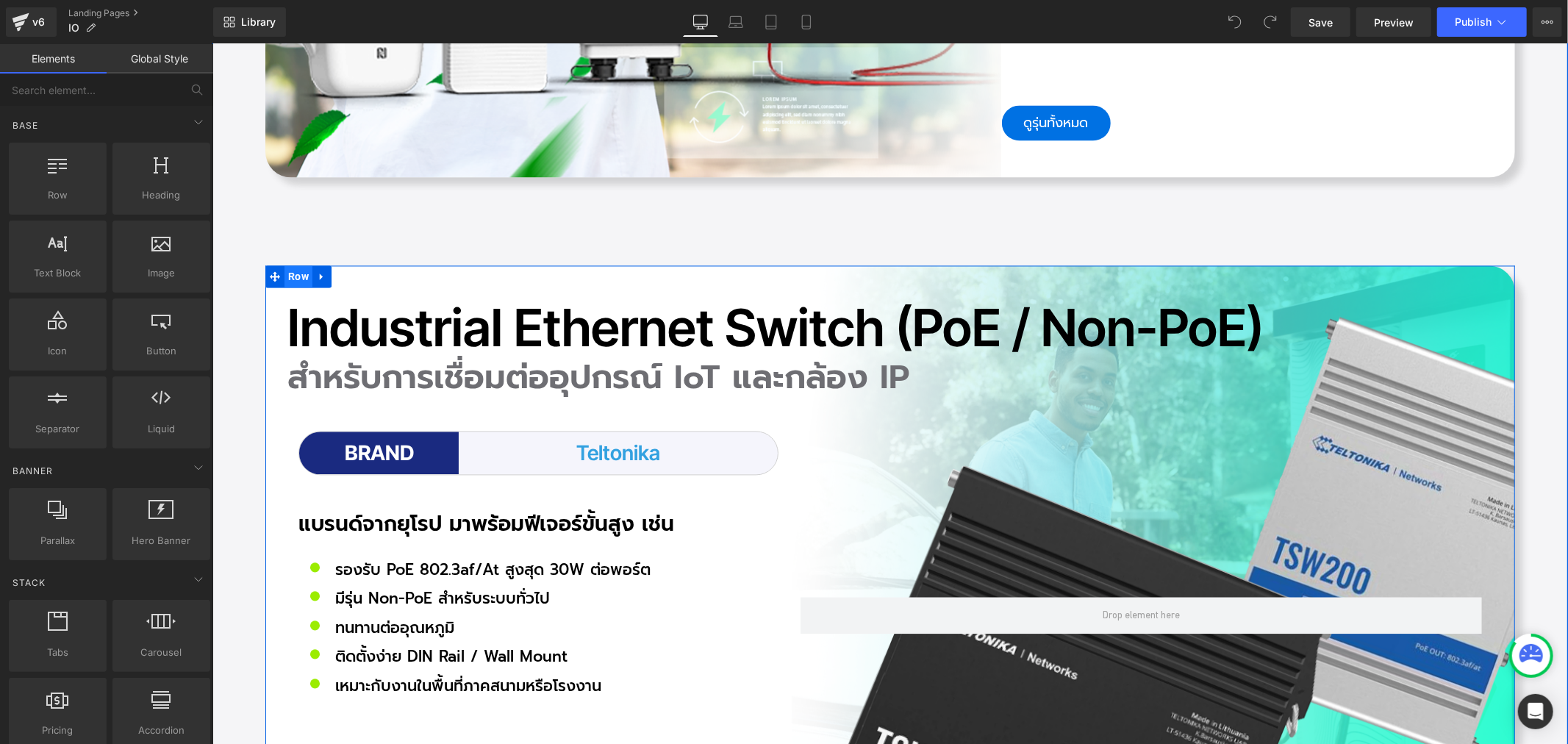
click at [290, 265] on span "Row" at bounding box center [298, 276] width 28 height 22
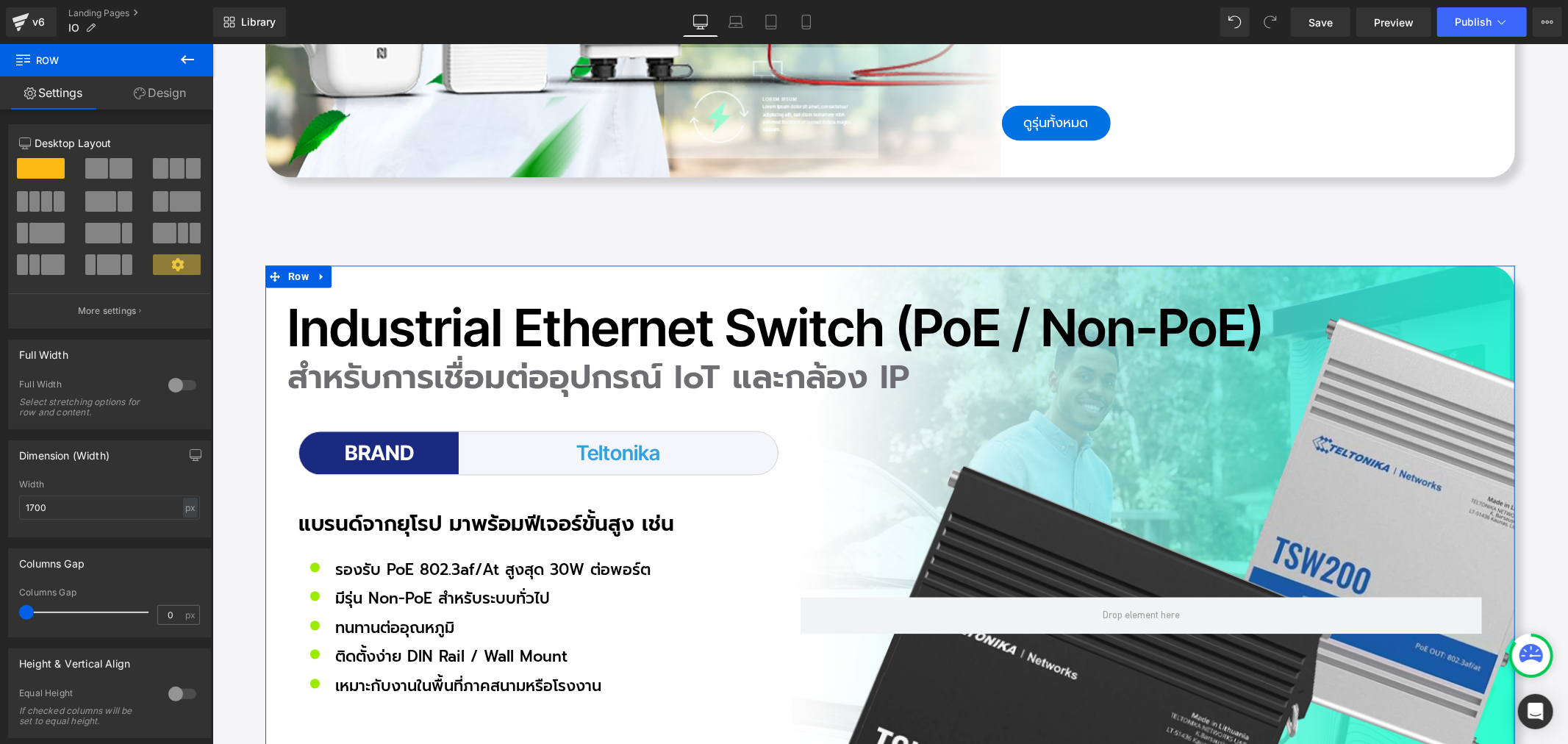
click at [157, 90] on link "Design" at bounding box center [159, 93] width 107 height 33
click at [0, 0] on div "Background" at bounding box center [0, 0] width 0 height 0
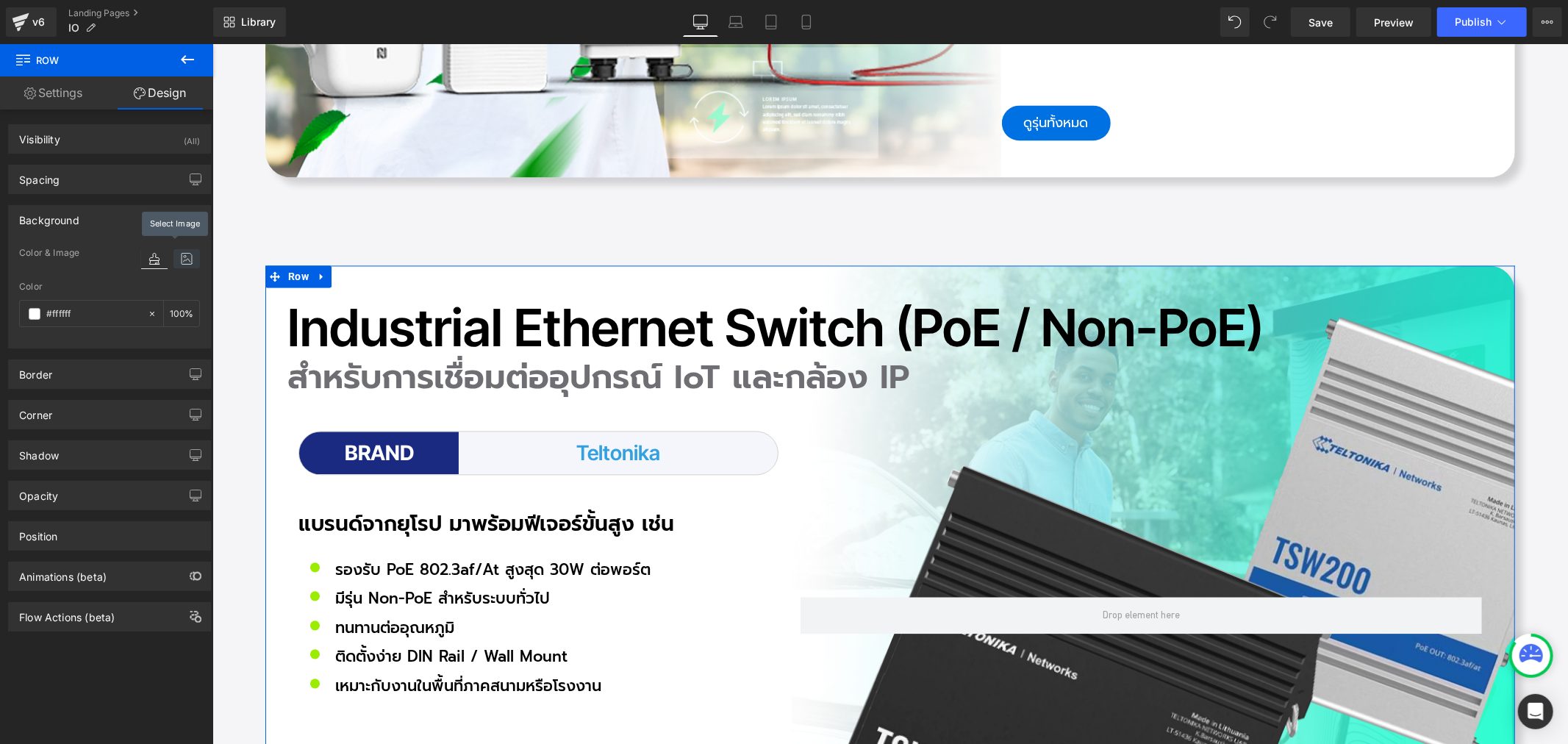
click at [182, 256] on icon at bounding box center [186, 258] width 27 height 19
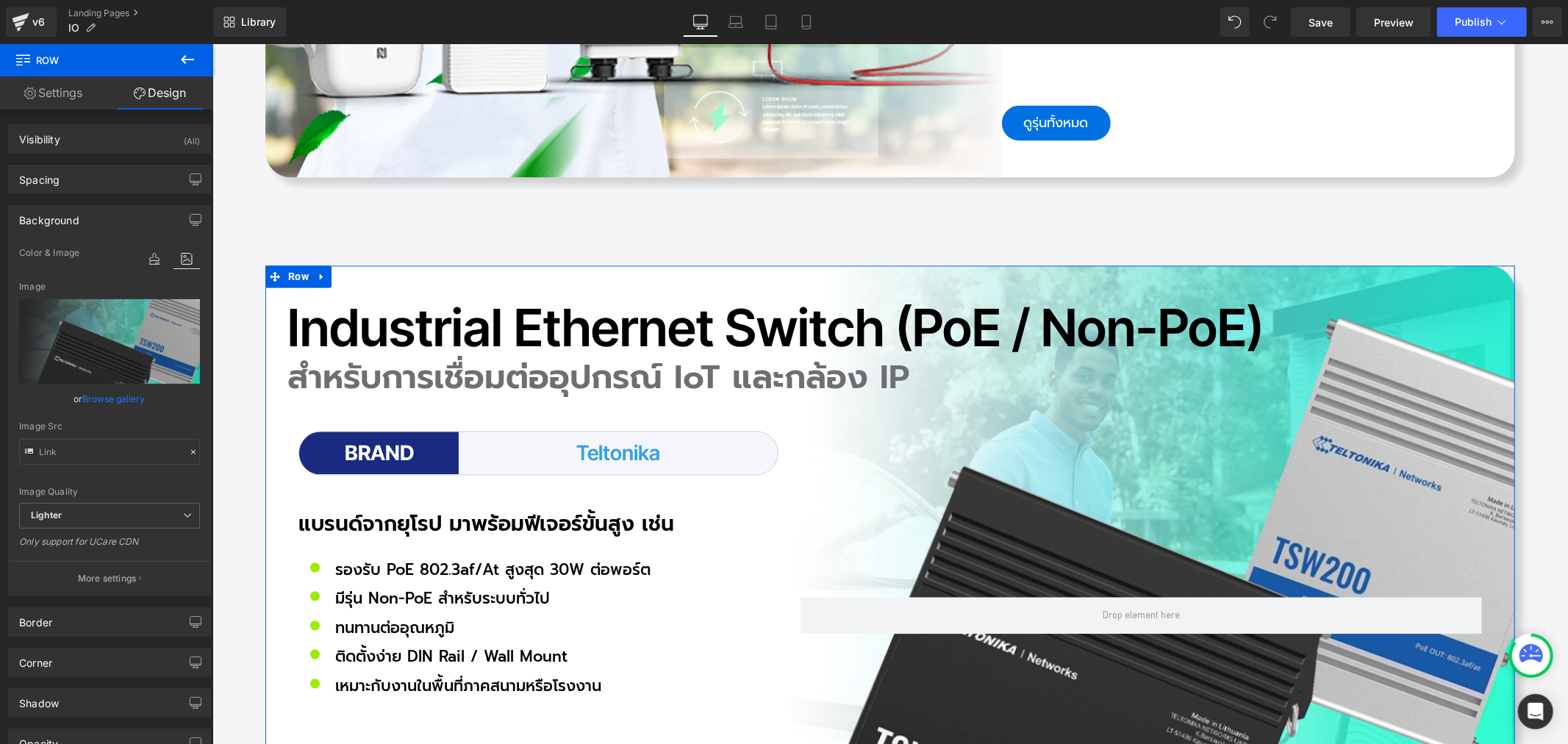
click at [122, 398] on link "Browse gallery" at bounding box center [114, 398] width 63 height 26
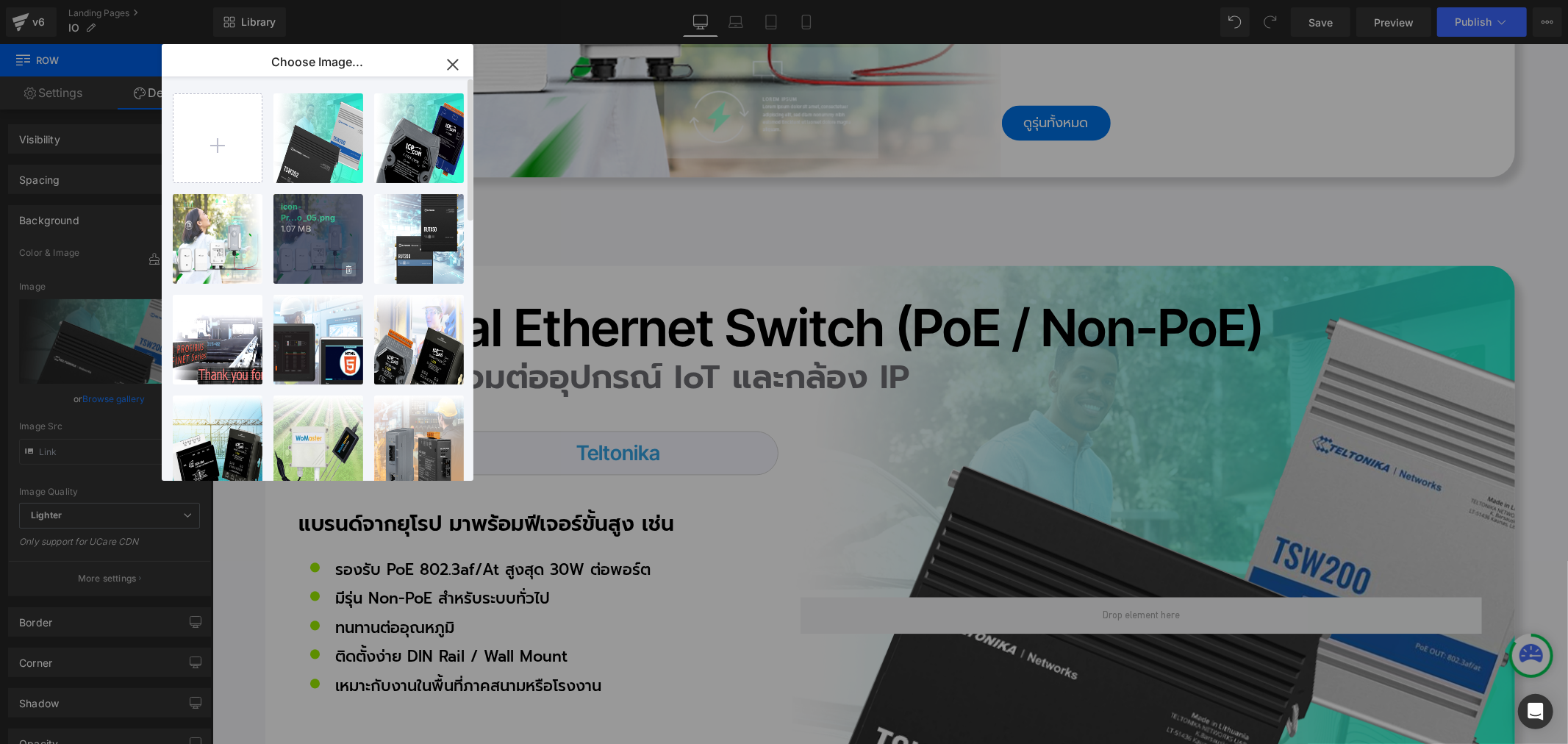
click at [347, 268] on icon at bounding box center [349, 270] width 5 height 10
click at [297, 273] on span "Yes" at bounding box center [299, 269] width 37 height 15
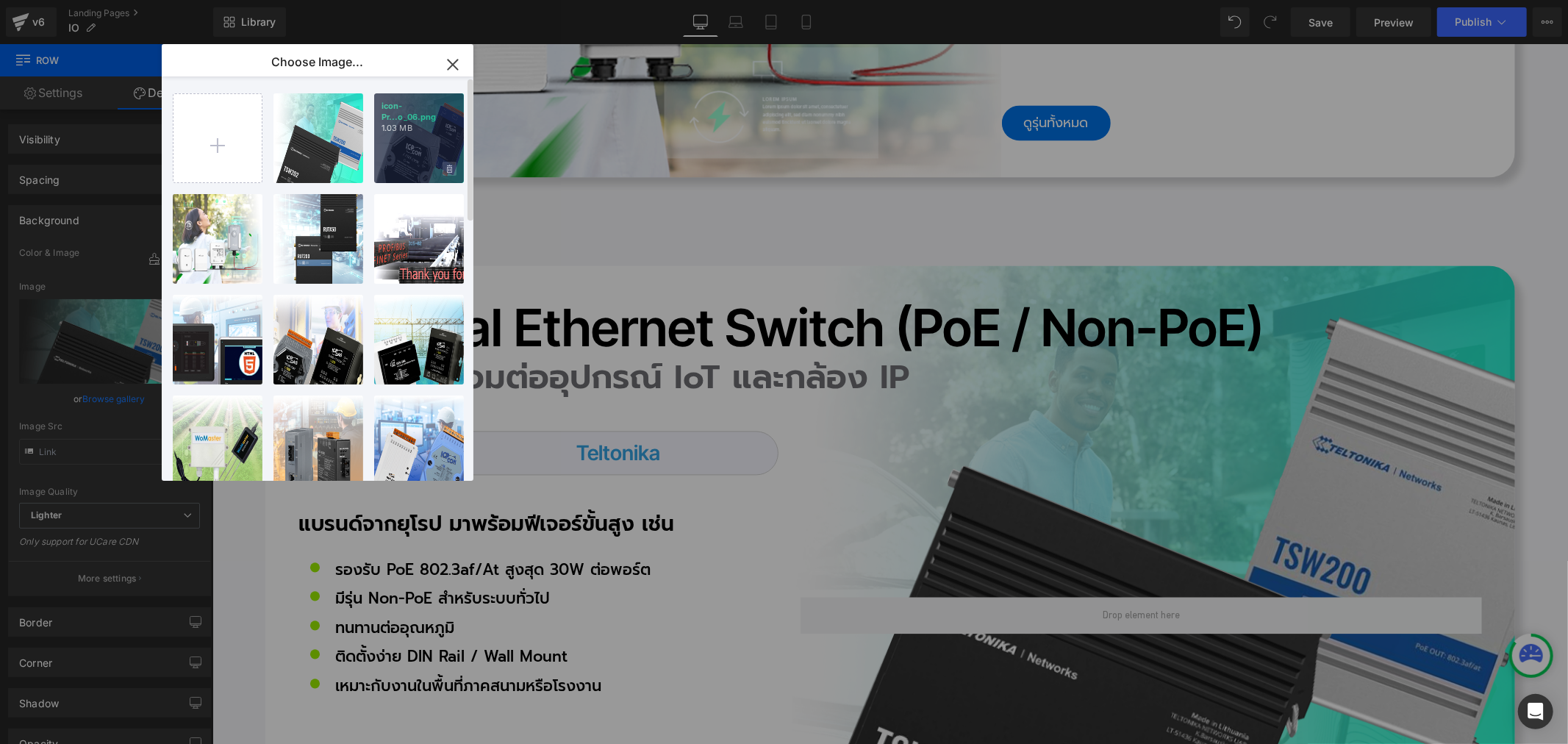
click at [452, 162] on span at bounding box center [449, 168] width 14 height 14
click at [387, 170] on span "Yes" at bounding box center [399, 168] width 37 height 15
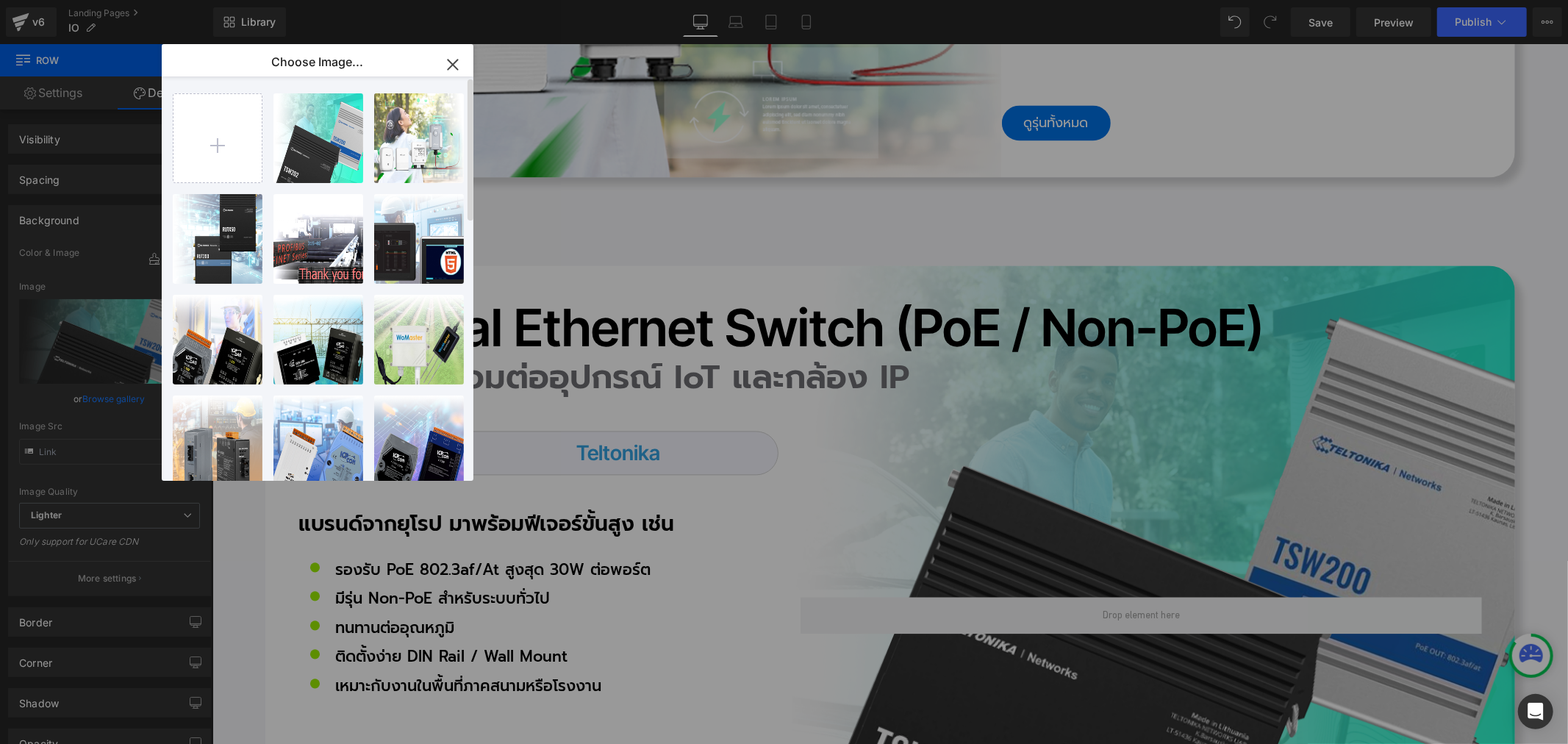
click at [450, 69] on icon "button" at bounding box center [453, 65] width 24 height 24
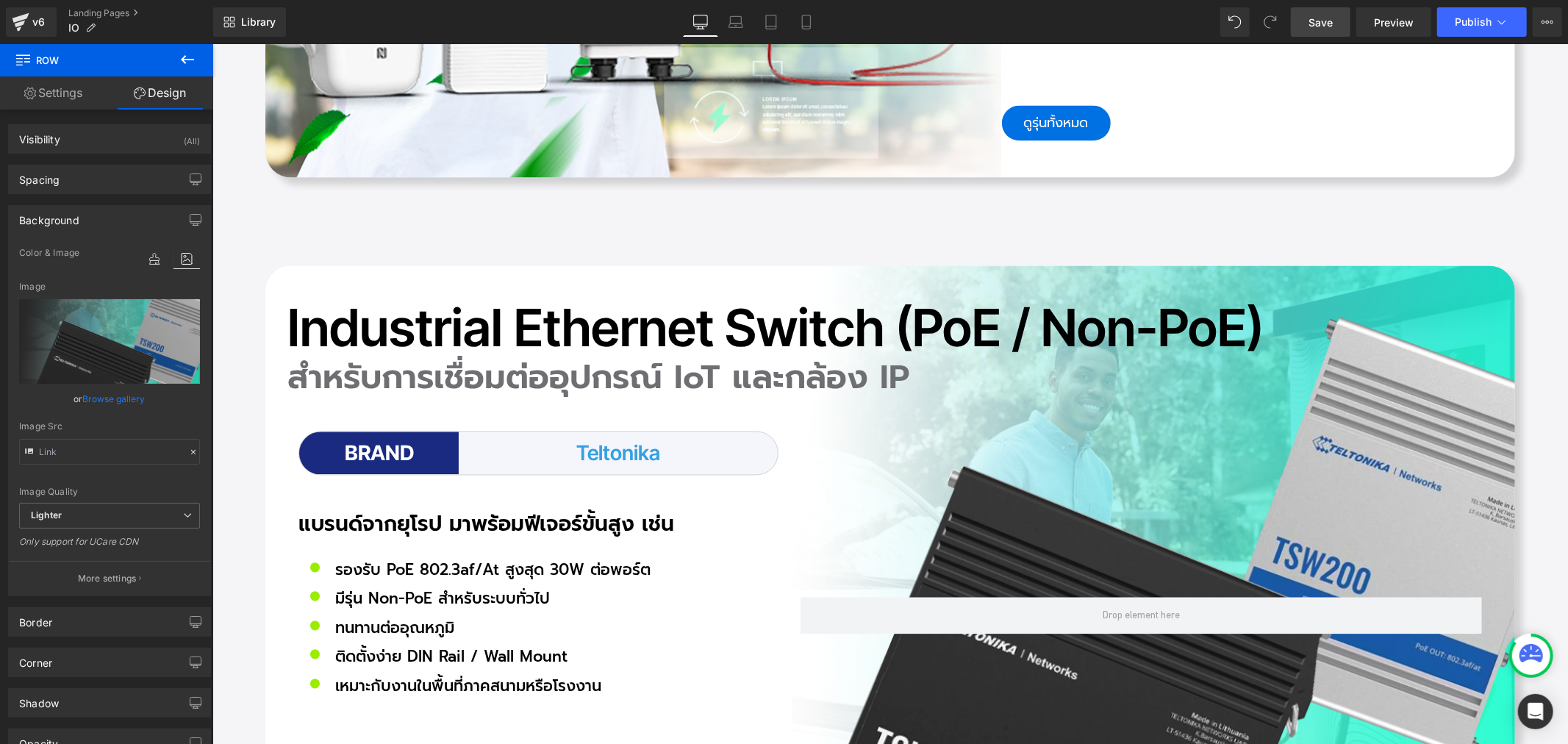
click at [1309, 20] on link "Save" at bounding box center [1321, 22] width 60 height 30
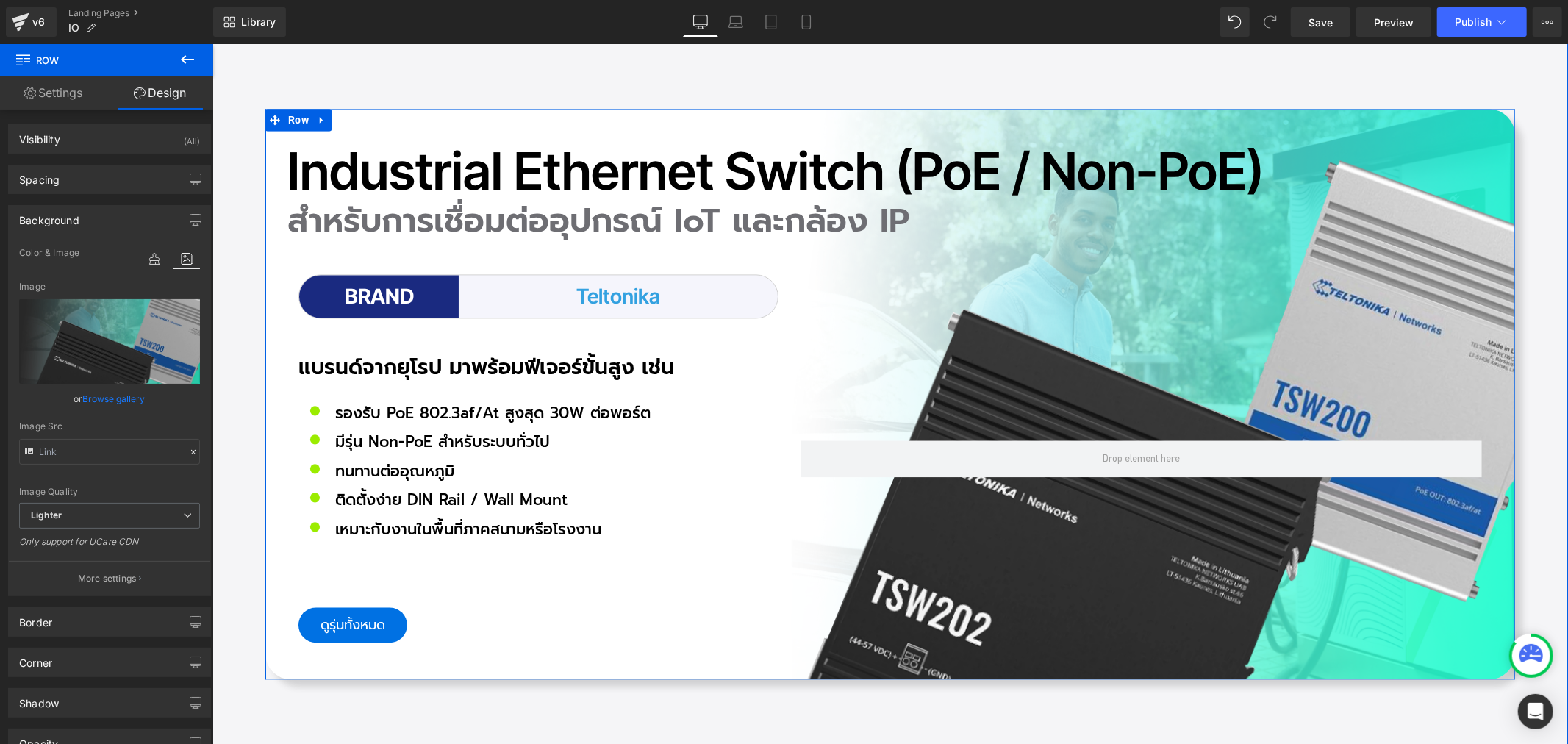
scroll to position [7512, 0]
